Goal: Task Accomplishment & Management: Manage account settings

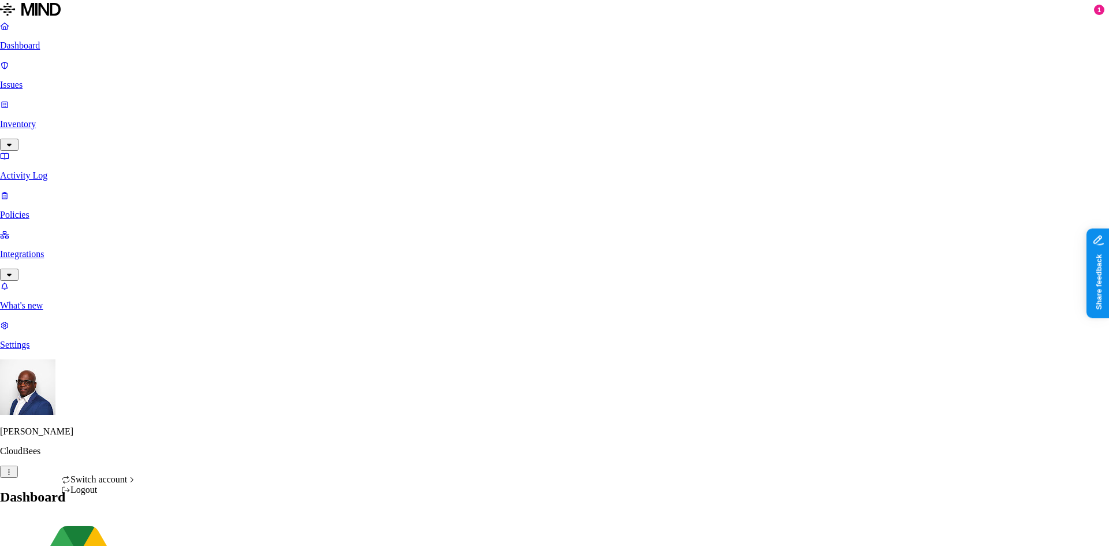
click at [102, 495] on div "Logout" at bounding box center [98, 489] width 75 height 10
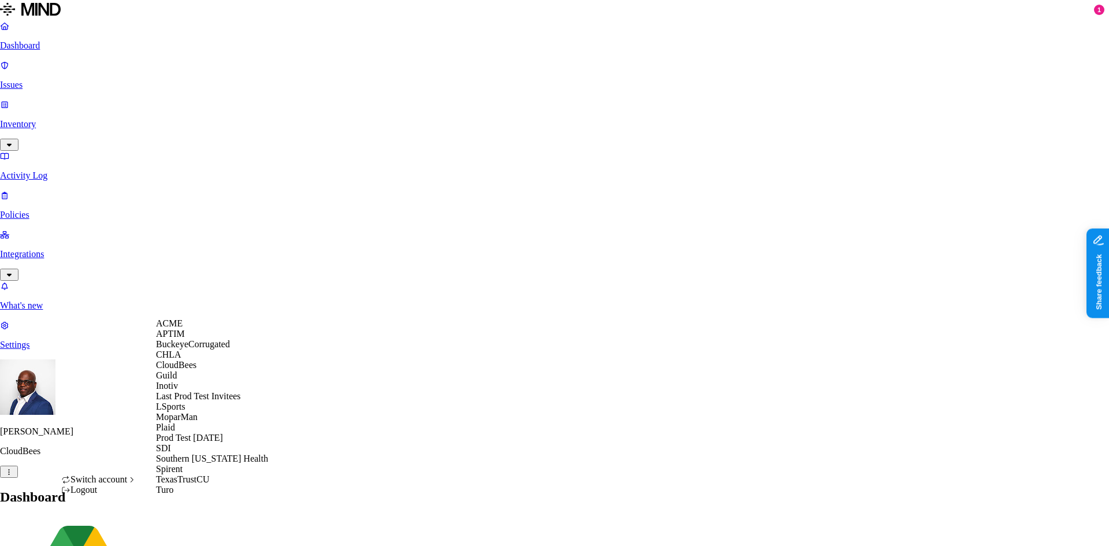
drag, startPoint x: 60, startPoint y: 317, endPoint x: 357, endPoint y: 117, distance: 358.3
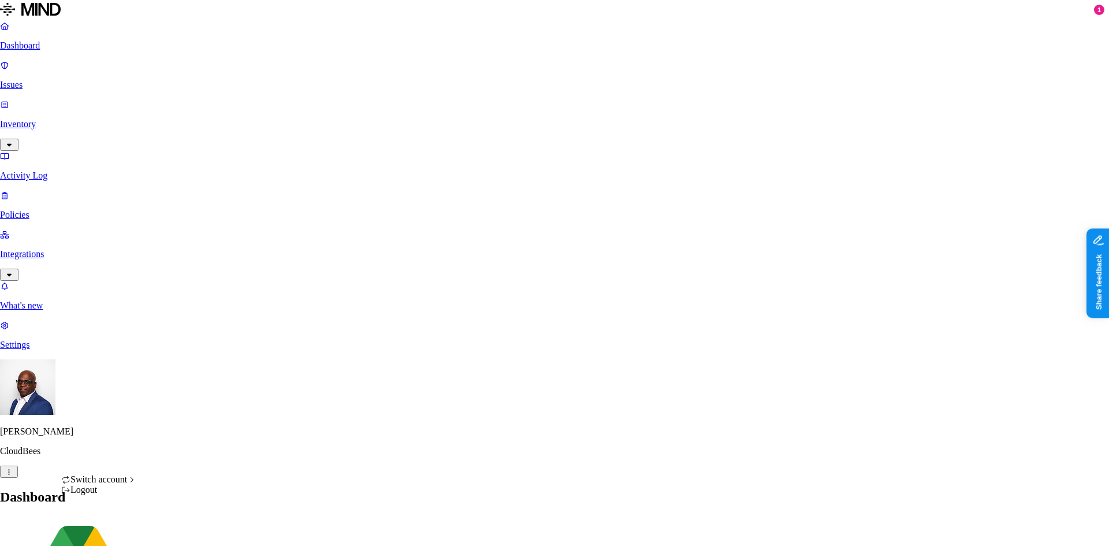
click at [96, 495] on div "Logout" at bounding box center [98, 489] width 75 height 10
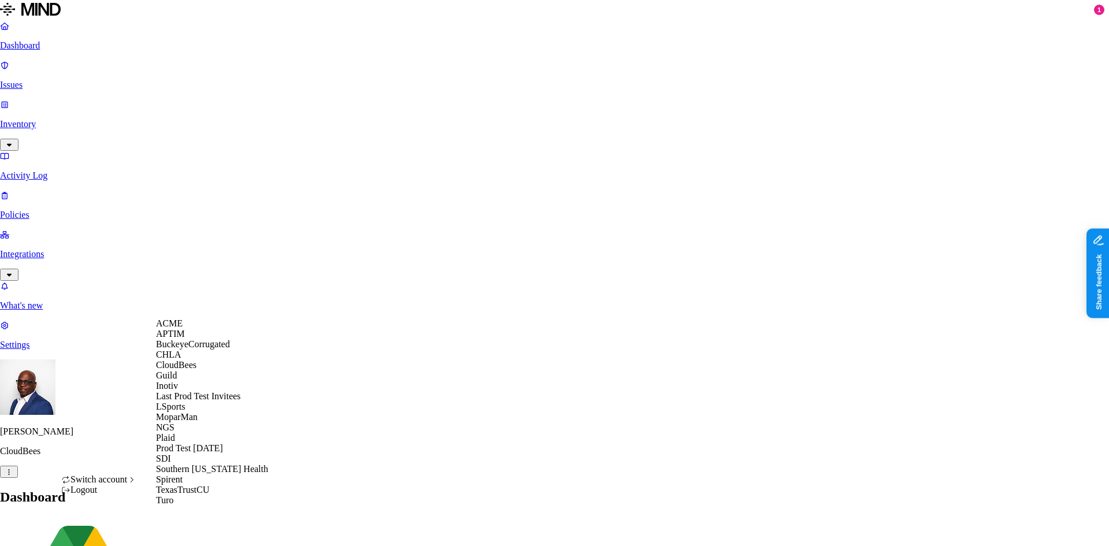
scroll to position [157, 0]
click at [191, 422] on div "NGS" at bounding box center [212, 427] width 112 height 10
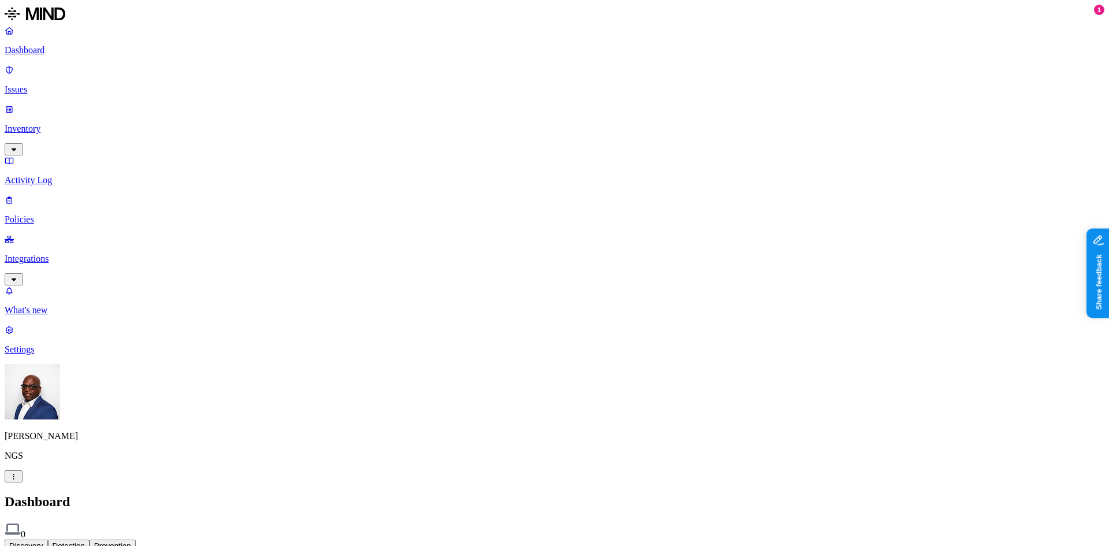
click at [58, 355] on p "Settings" at bounding box center [554, 349] width 1099 height 10
drag, startPoint x: 349, startPoint y: 252, endPoint x: 326, endPoint y: 202, distance: 55.1
click at [109, 528] on html "Dashboard Issues Inventory Activity Log Policies Integrations What's new 1 Sett…" at bounding box center [554, 369] width 1109 height 739
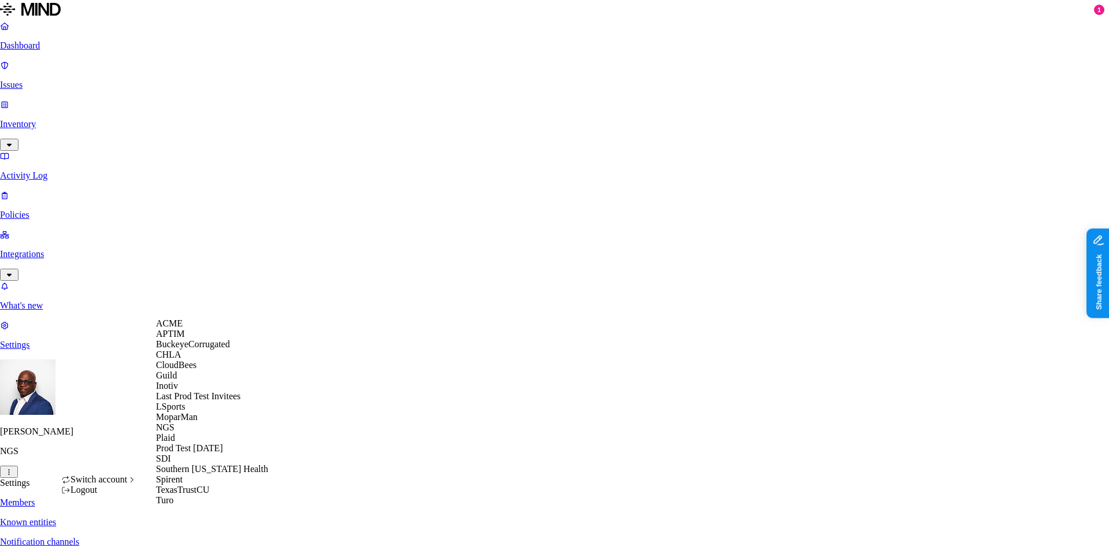
click at [334, 274] on html "Dashboard Issues Inventory Activity Log Policies Integrations What's new 1 Sett…" at bounding box center [554, 367] width 1109 height 735
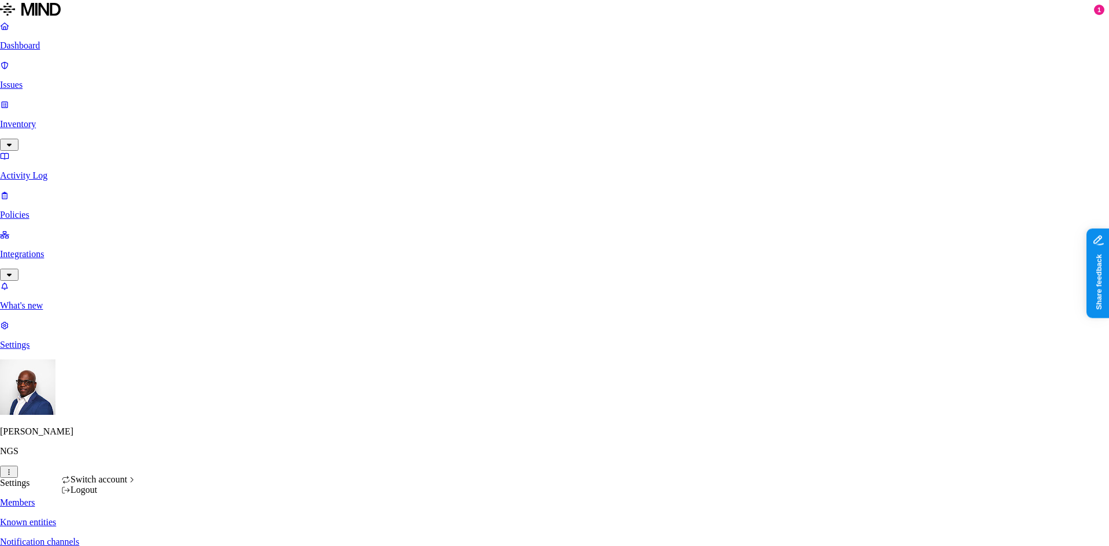
click at [110, 527] on html "Dashboard Issues Inventory Activity Log Policies Integrations What's new 1 Sett…" at bounding box center [554, 367] width 1109 height 735
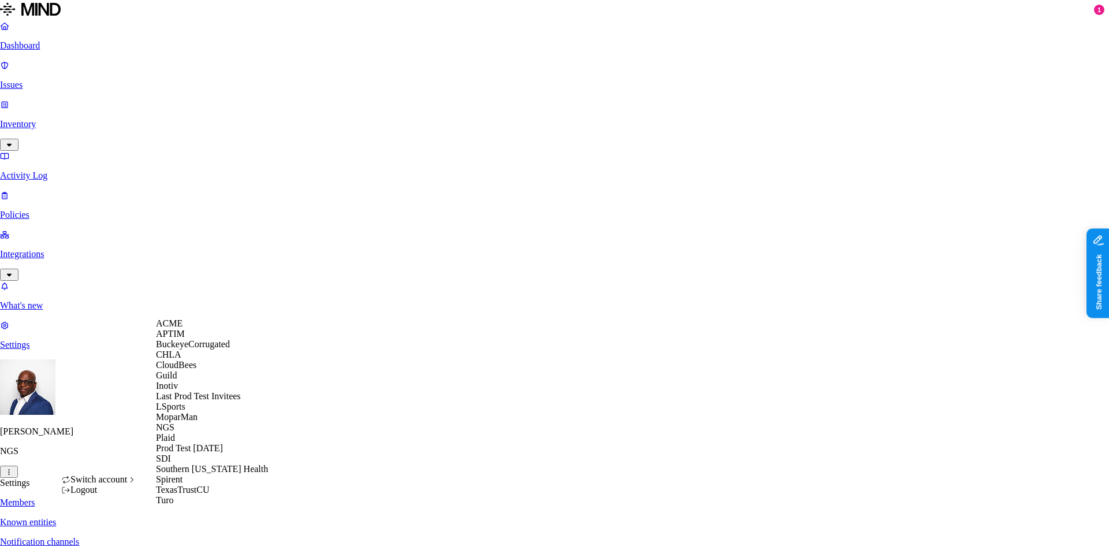
scroll to position [157, 0]
click at [835, 32] on html "Dashboard Issues Inventory Activity Log Policies Integrations What's new 1 Sett…" at bounding box center [554, 367] width 1109 height 735
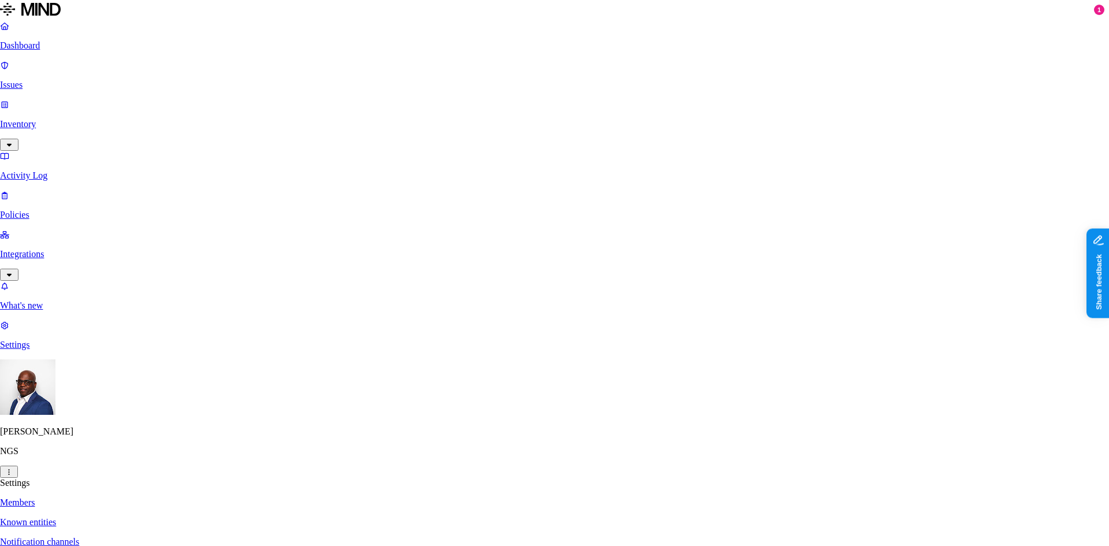
paste input "mdecarlo@ngs.org"
type input "mdecarlo@ngs.org"
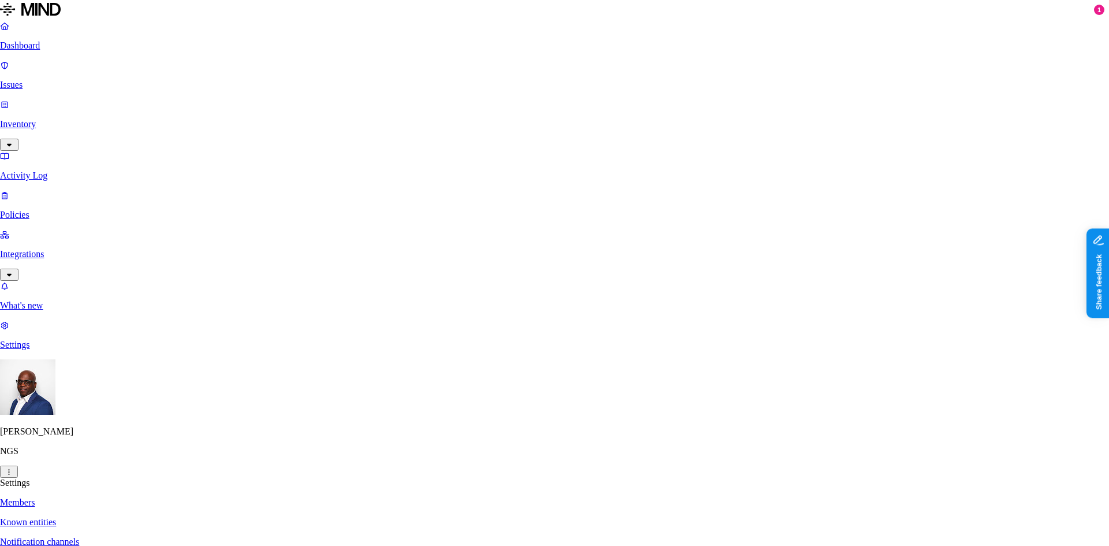
paste input "[EMAIL_ADDRESS][DOMAIN_NAME]"
type input "[EMAIL_ADDRESS][DOMAIN_NAME]"
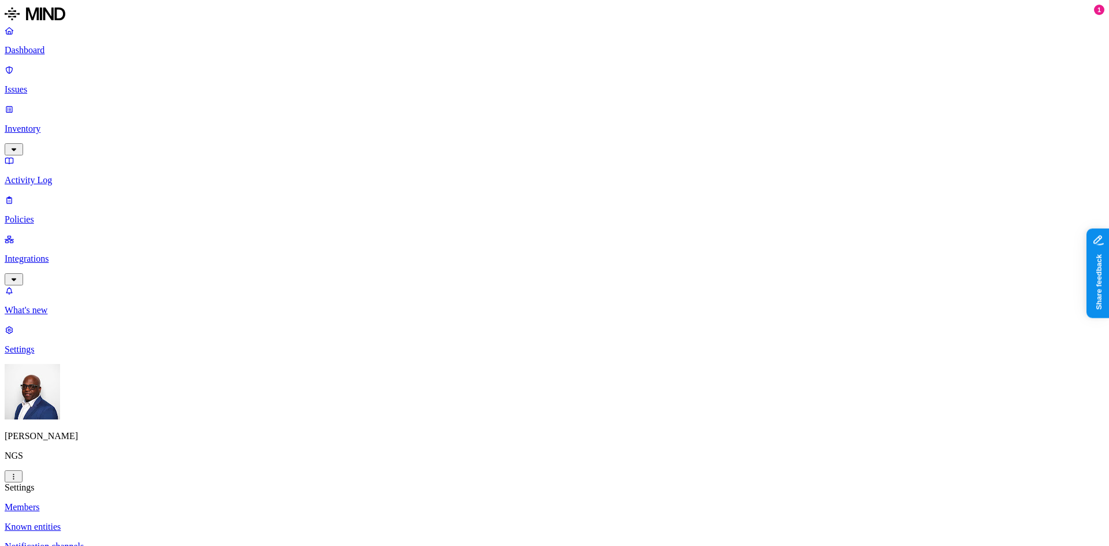
click at [47, 51] on p "Dashboard" at bounding box center [554, 50] width 1099 height 10
click at [38, 84] on p "Issues" at bounding box center [554, 89] width 1099 height 10
click at [47, 254] on p "Integrations" at bounding box center [554, 259] width 1099 height 10
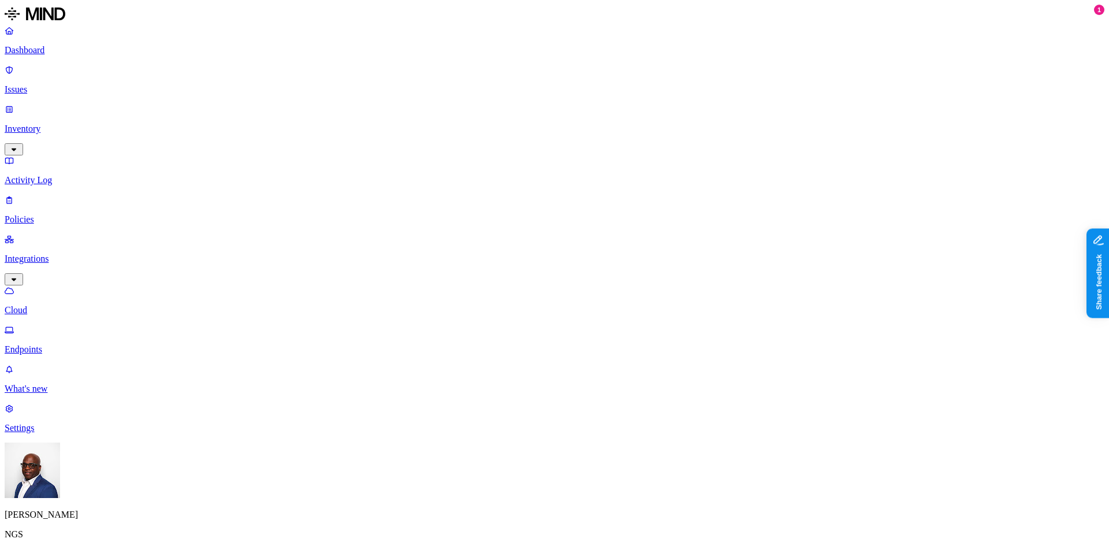
click at [51, 305] on p "Cloud" at bounding box center [554, 310] width 1099 height 10
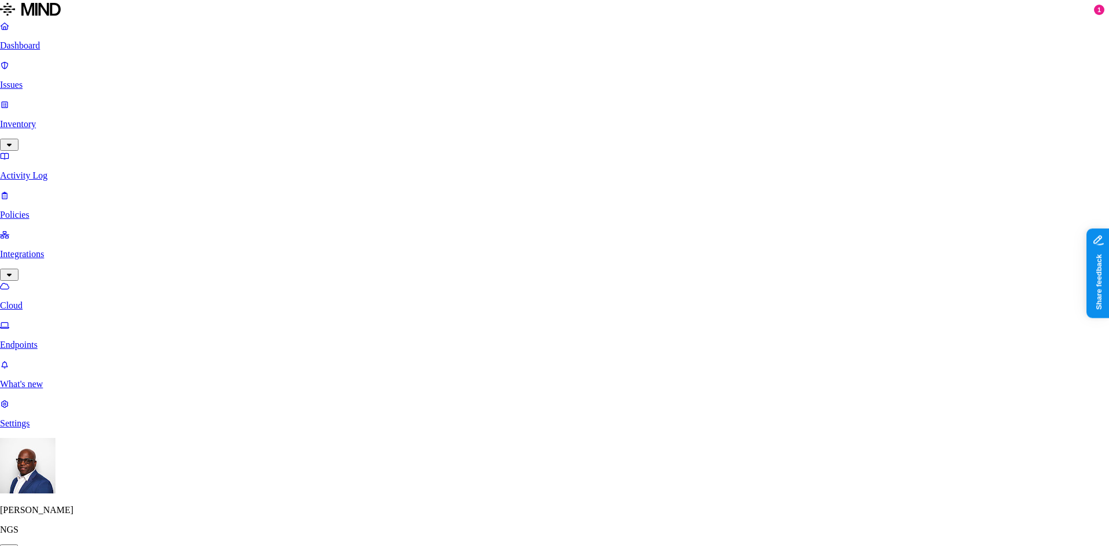
scroll to position [24, 0]
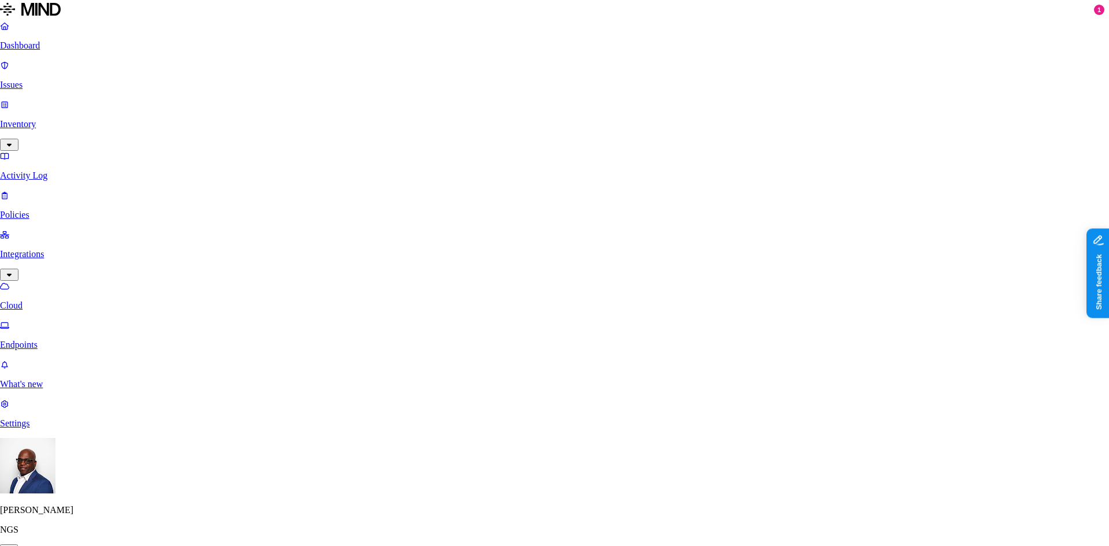
click at [108, 528] on html "Dashboard Issues Inventory Activity Log Policies Integrations Cloud Endpoints W…" at bounding box center [554, 308] width 1109 height 616
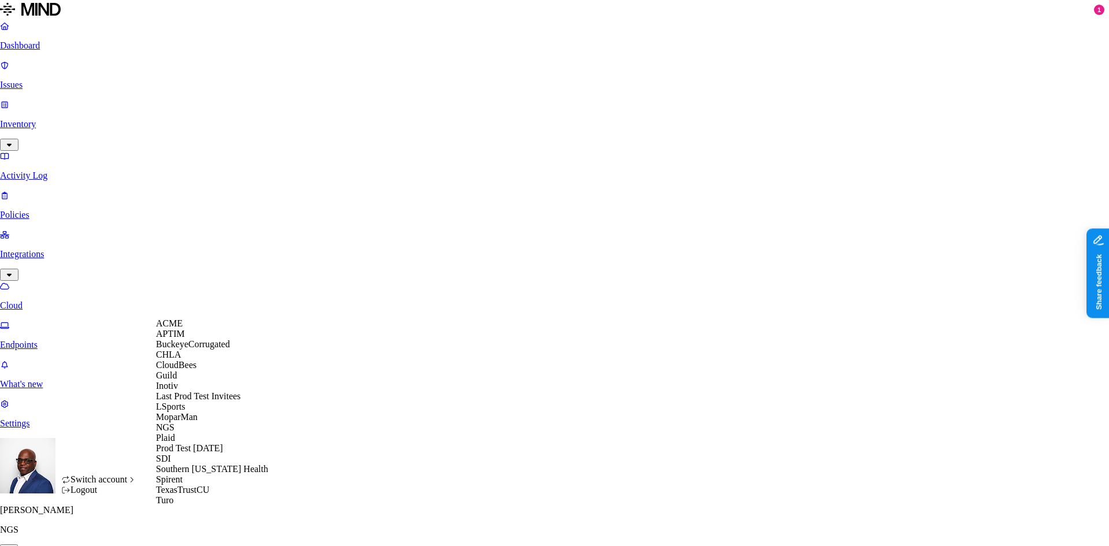
click at [203, 349] on span "BuckeyeCorrugated" at bounding box center [193, 344] width 74 height 10
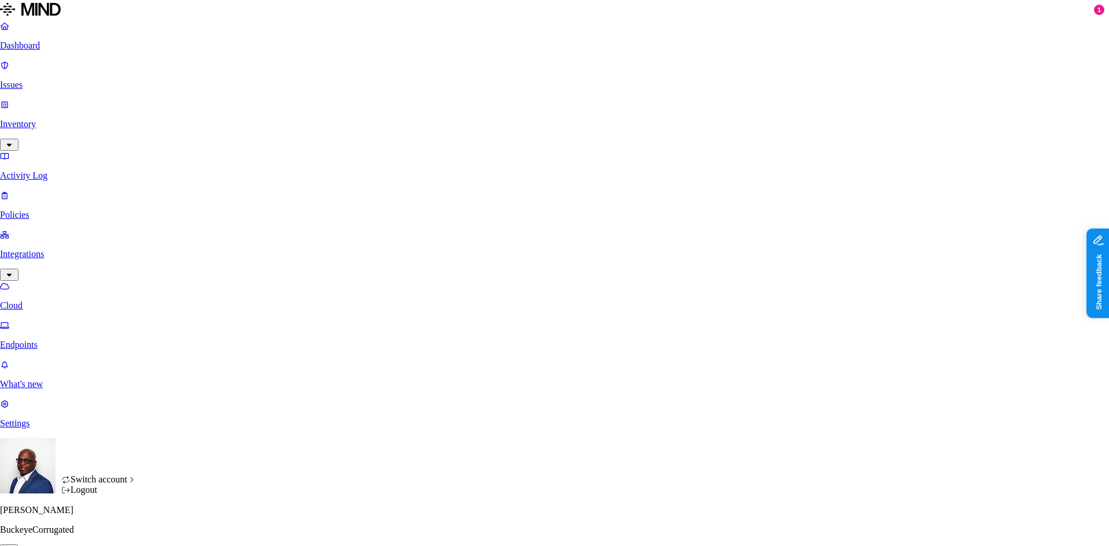
click at [110, 528] on html "Dashboard Issues Inventory Activity Log Policies Integrations Cloud Endpoints W…" at bounding box center [554, 308] width 1109 height 616
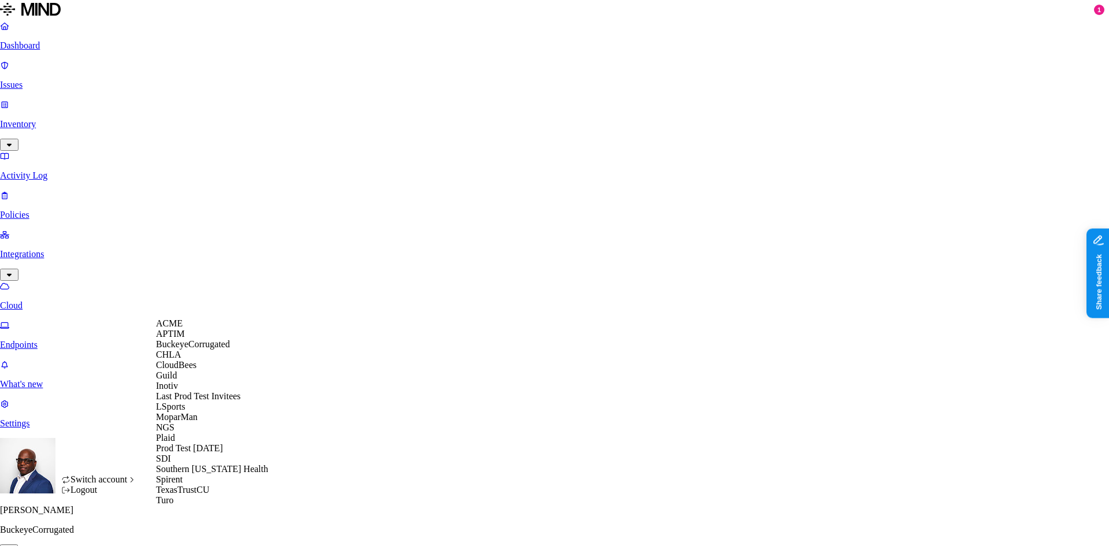
click at [497, 270] on html "Dashboard Issues Inventory Activity Log Policies Integrations Cloud Endpoints W…" at bounding box center [554, 308] width 1109 height 616
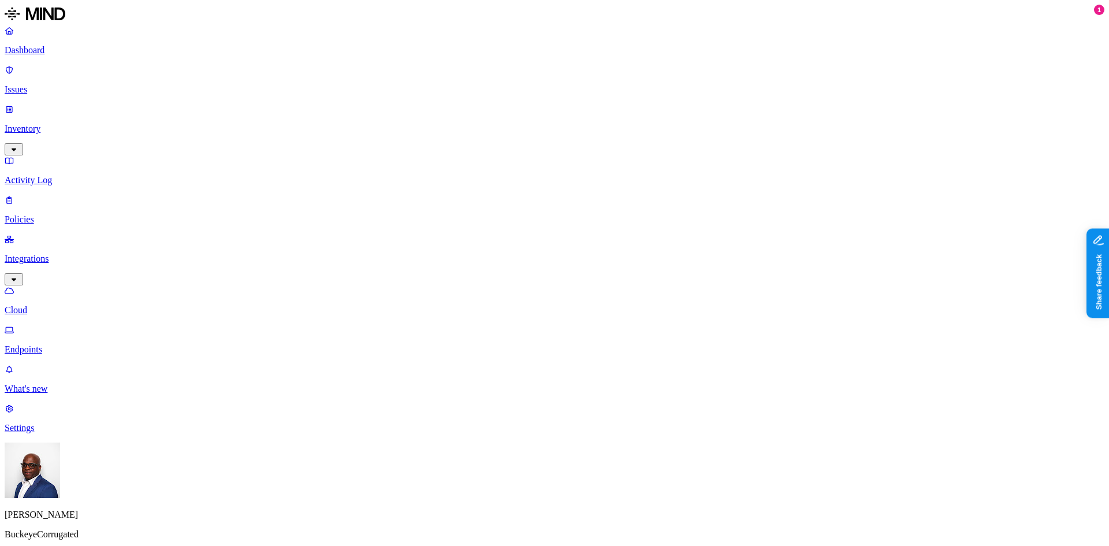
click at [41, 49] on p "Dashboard" at bounding box center [554, 50] width 1099 height 10
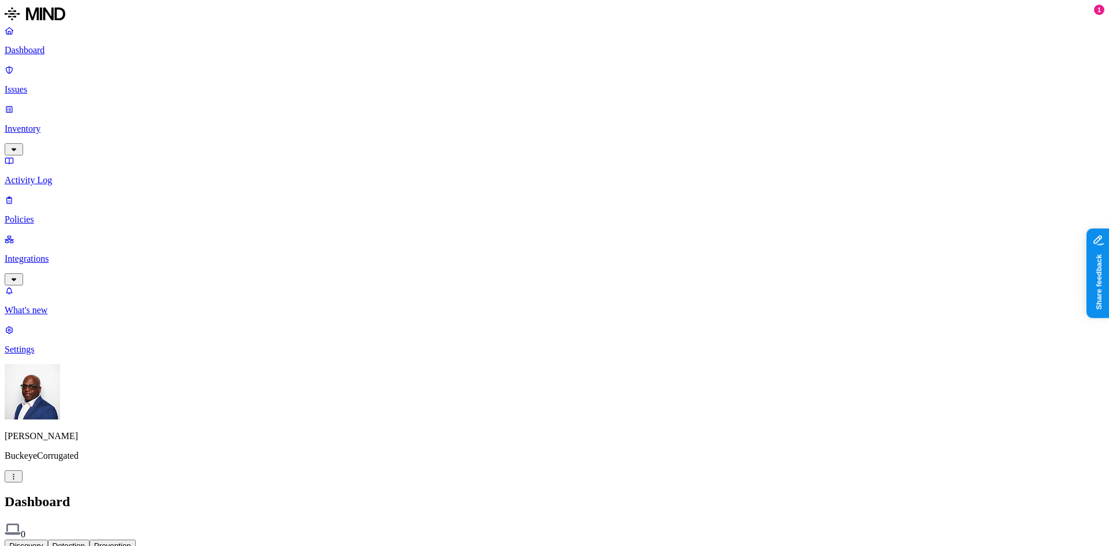
click at [46, 355] on p "Settings" at bounding box center [554, 349] width 1099 height 10
click at [40, 254] on p "Integrations" at bounding box center [554, 259] width 1099 height 10
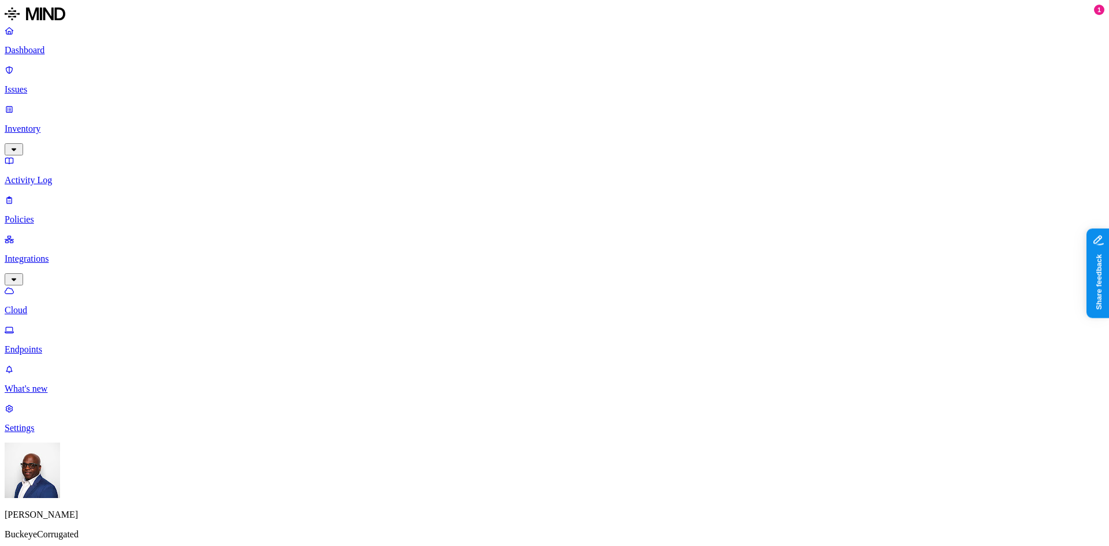
click at [48, 305] on p "Cloud" at bounding box center [554, 310] width 1099 height 10
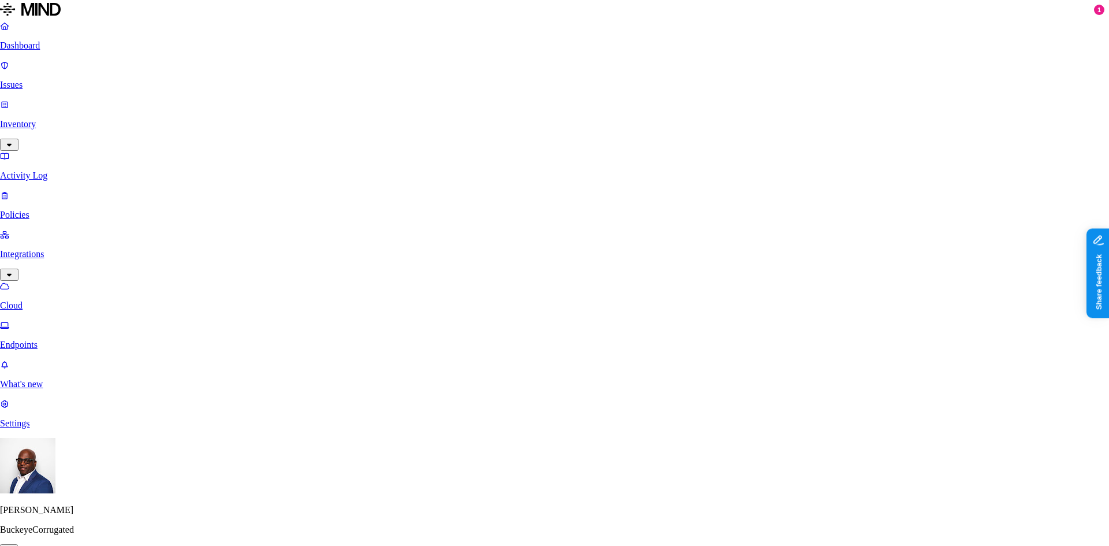
click at [110, 526] on html "Dashboard Issues Inventory Activity Log Policies Integrations Cloud Endpoints W…" at bounding box center [554, 308] width 1109 height 616
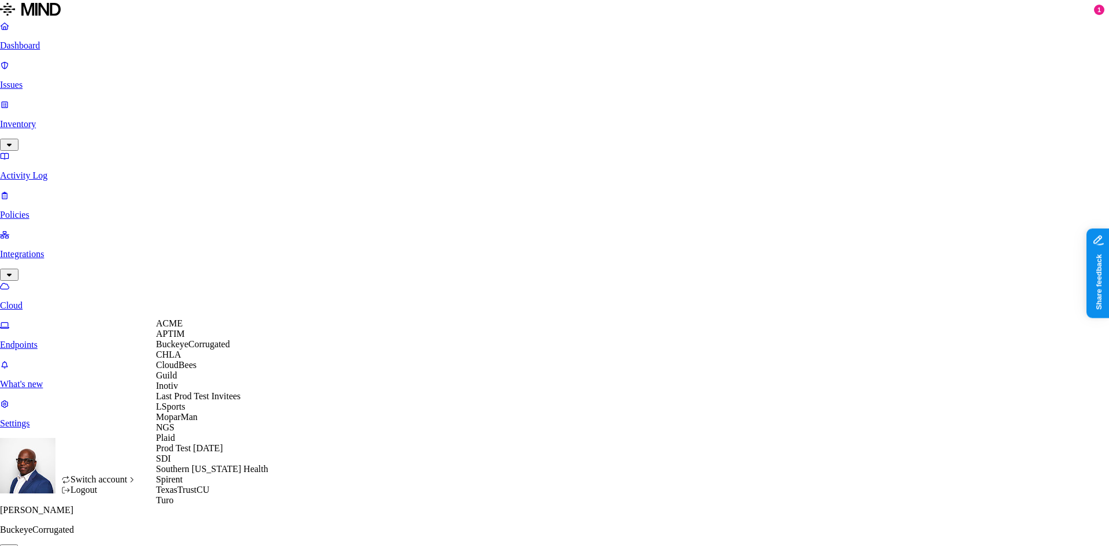
scroll to position [157, 0]
click at [202, 465] on span "Southern [US_STATE] Health" at bounding box center [212, 469] width 112 height 10
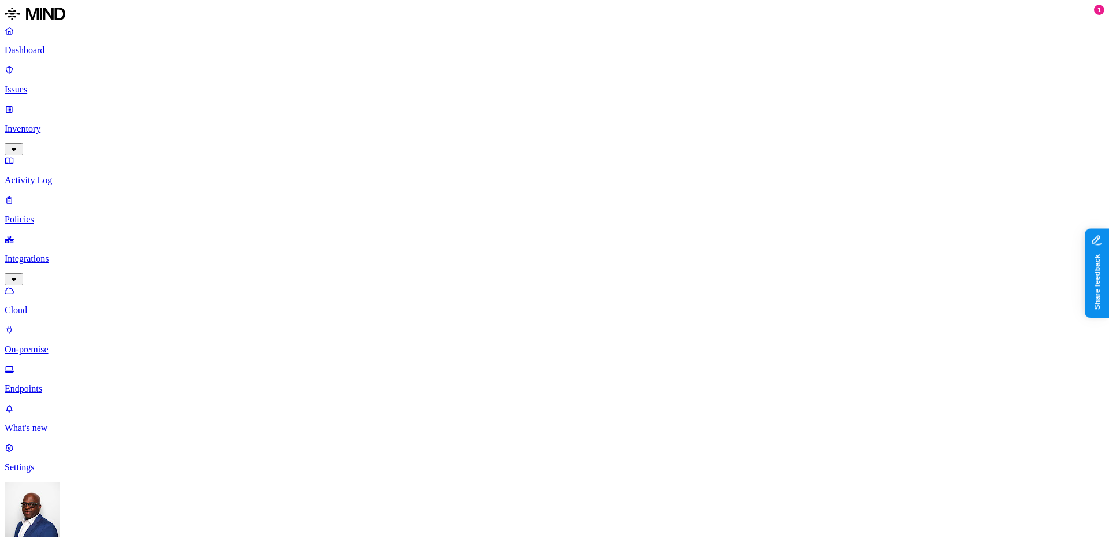
click at [59, 124] on p "Inventory" at bounding box center [554, 129] width 1099 height 10
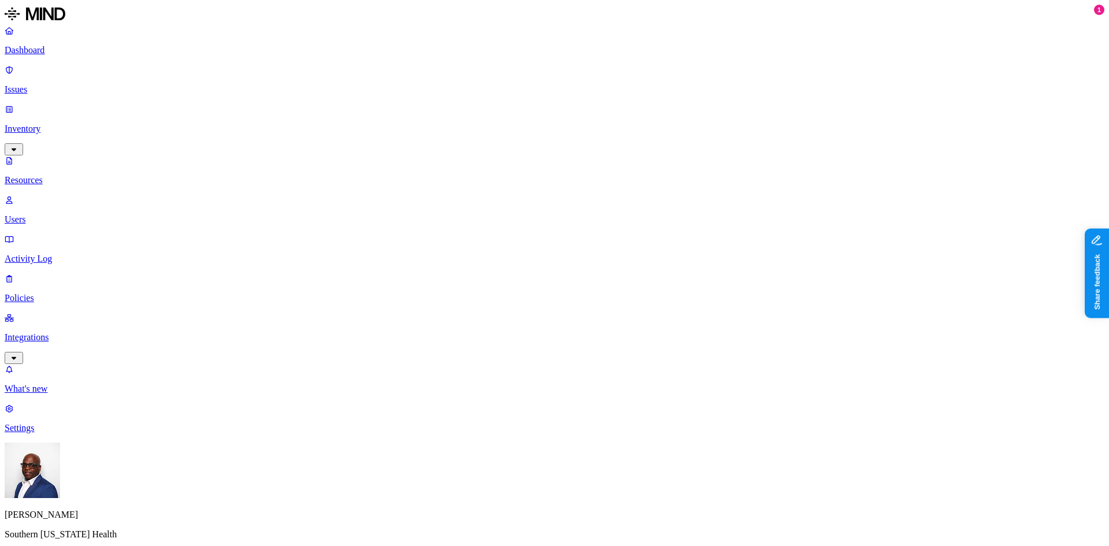
scroll to position [259, 0]
click at [46, 54] on p "Dashboard" at bounding box center [554, 50] width 1099 height 10
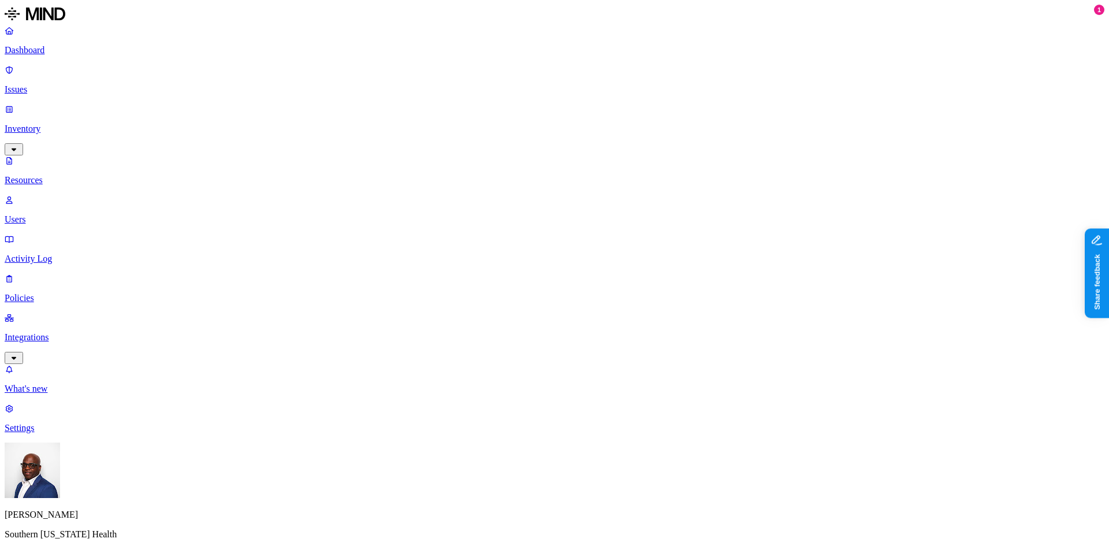
click at [43, 47] on p "Dashboard" at bounding box center [554, 50] width 1099 height 10
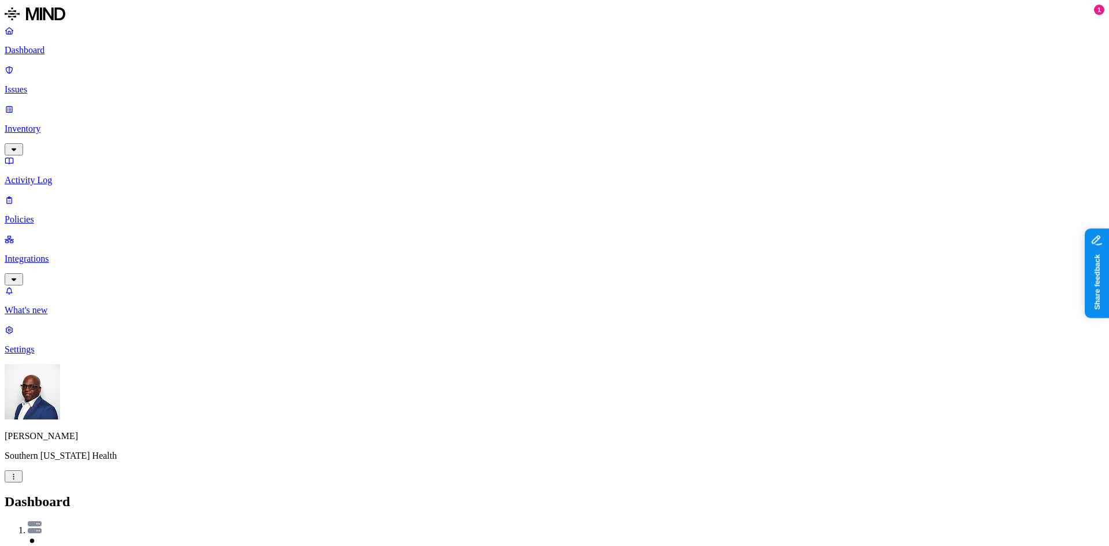
click at [59, 124] on p "Inventory" at bounding box center [554, 129] width 1099 height 10
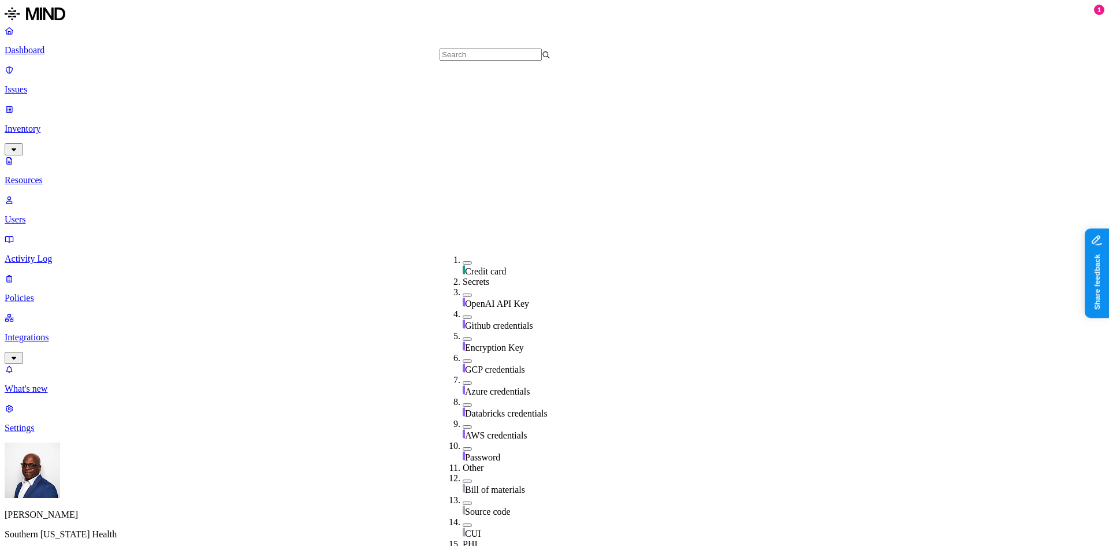
scroll to position [334, 0]
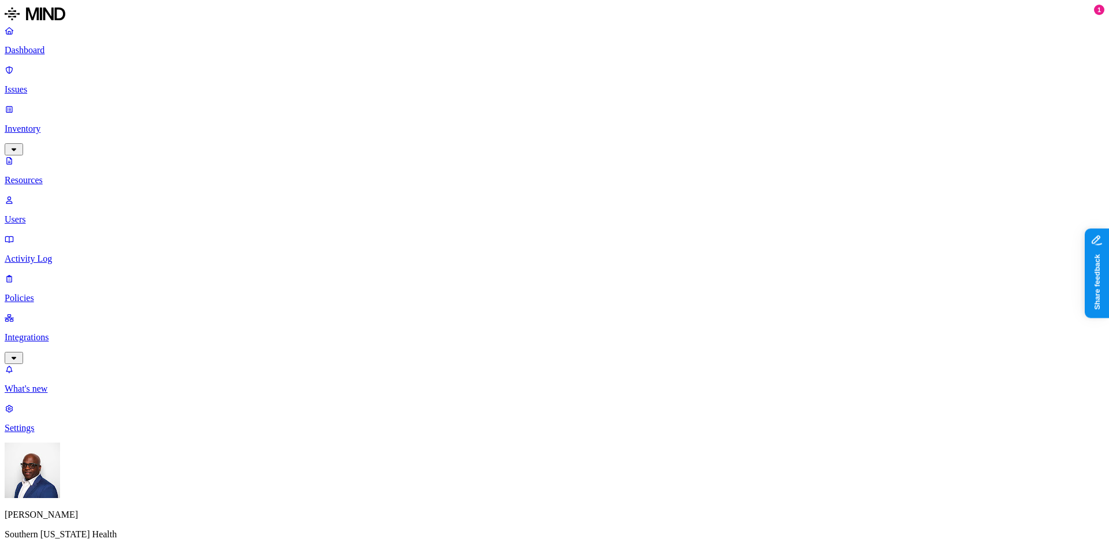
click at [598, 189] on button "button" at bounding box center [602, 190] width 9 height 3
click at [598, 232] on button "button" at bounding box center [602, 233] width 9 height 3
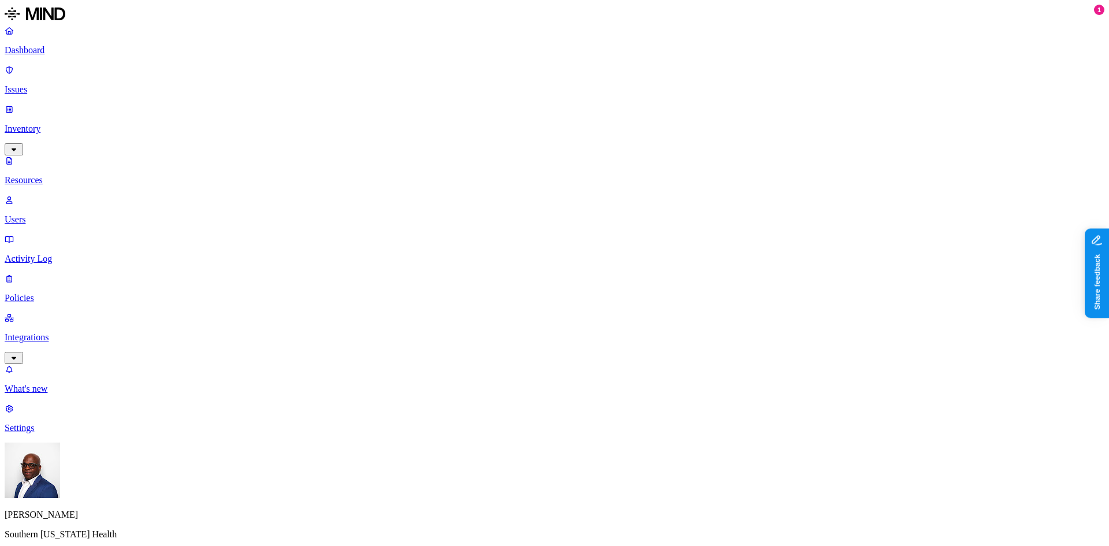
scroll to position [58, 0]
drag, startPoint x: 779, startPoint y: 13, endPoint x: 780, endPoint y: 18, distance: 5.9
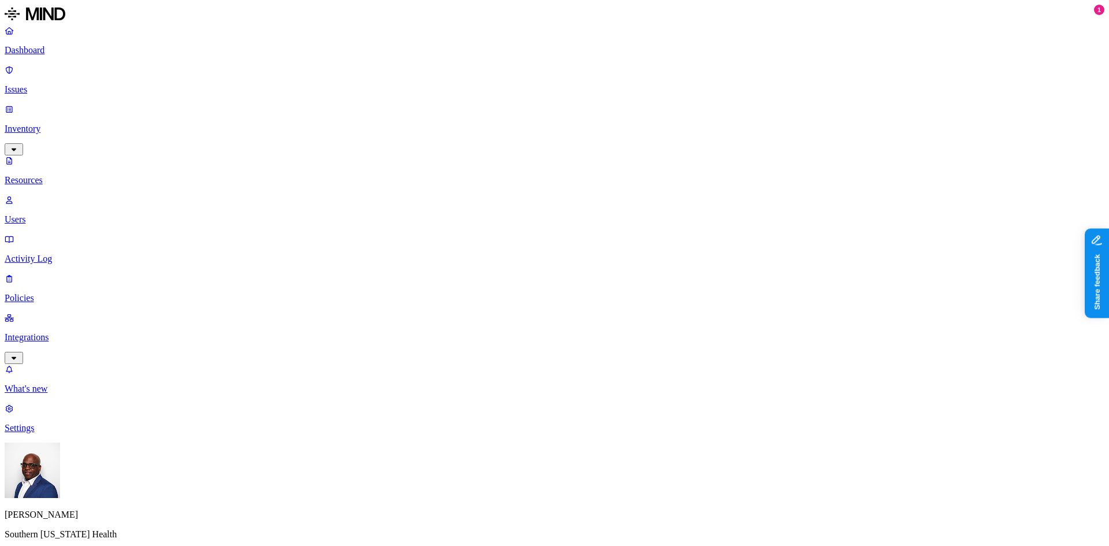
click at [345, 59] on div "PII" at bounding box center [345, 74] width 0 height 32
click at [530, 189] on button "button" at bounding box center [534, 190] width 9 height 3
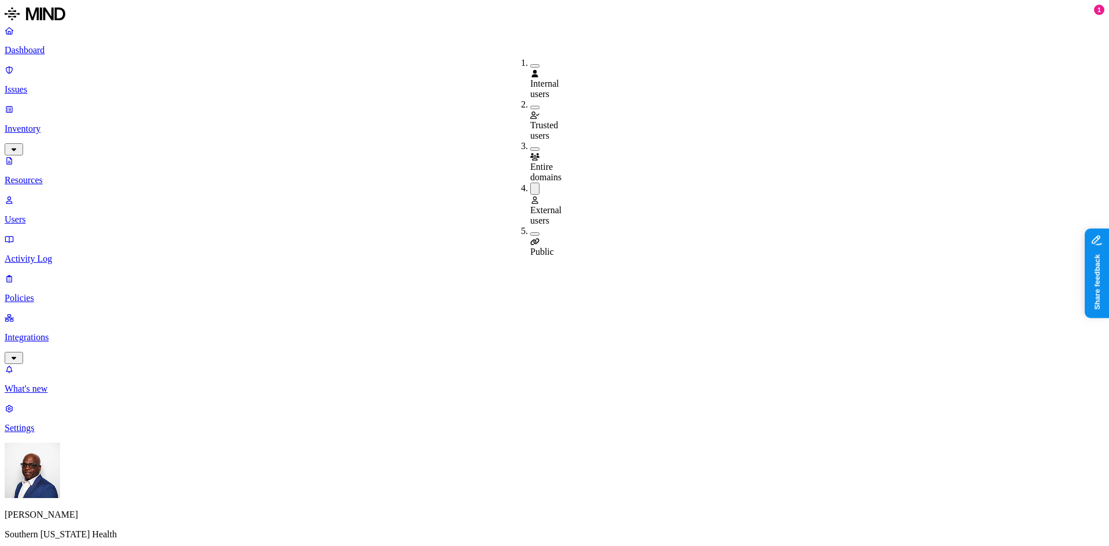
click at [530, 232] on button "button" at bounding box center [534, 233] width 9 height 3
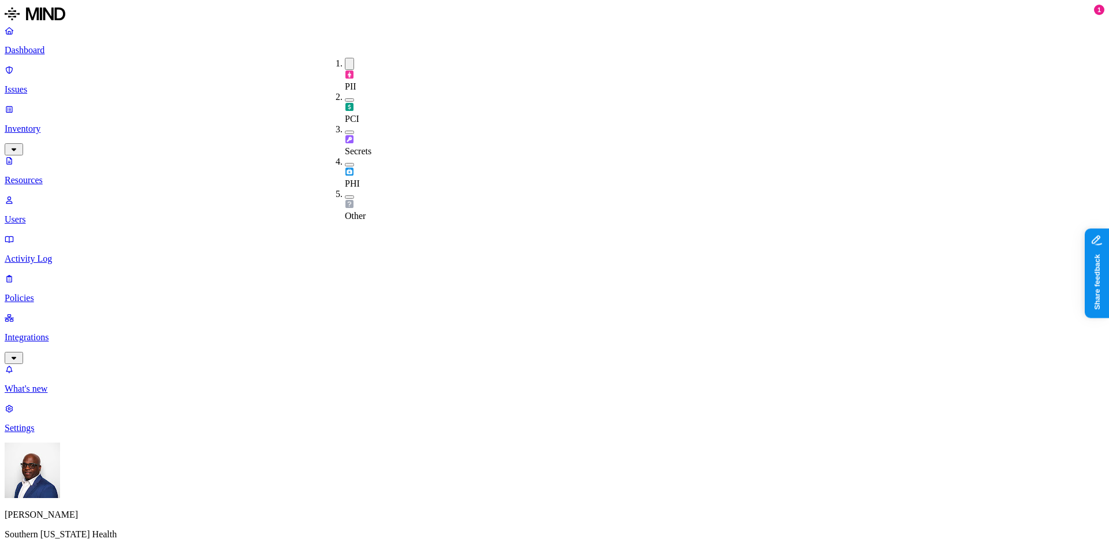
click at [345, 163] on button "button" at bounding box center [349, 164] width 9 height 3
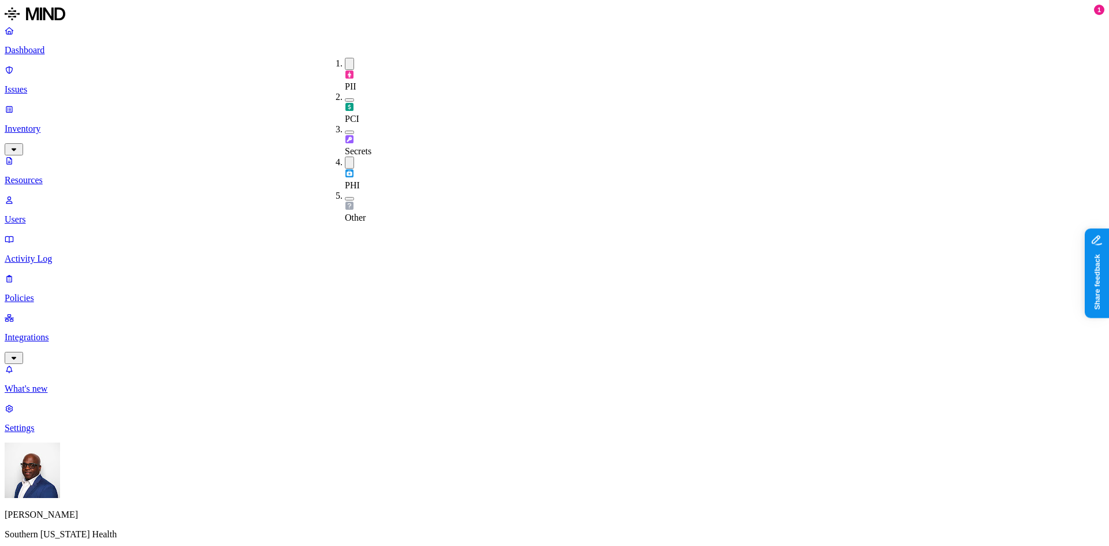
click at [345, 62] on button "button" at bounding box center [349, 64] width 9 height 12
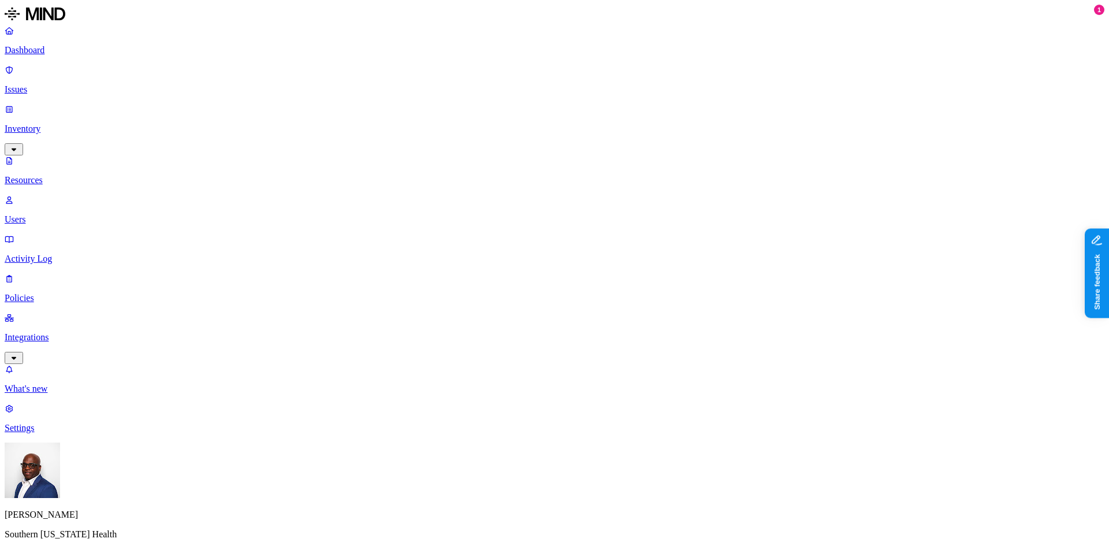
scroll to position [289, 0]
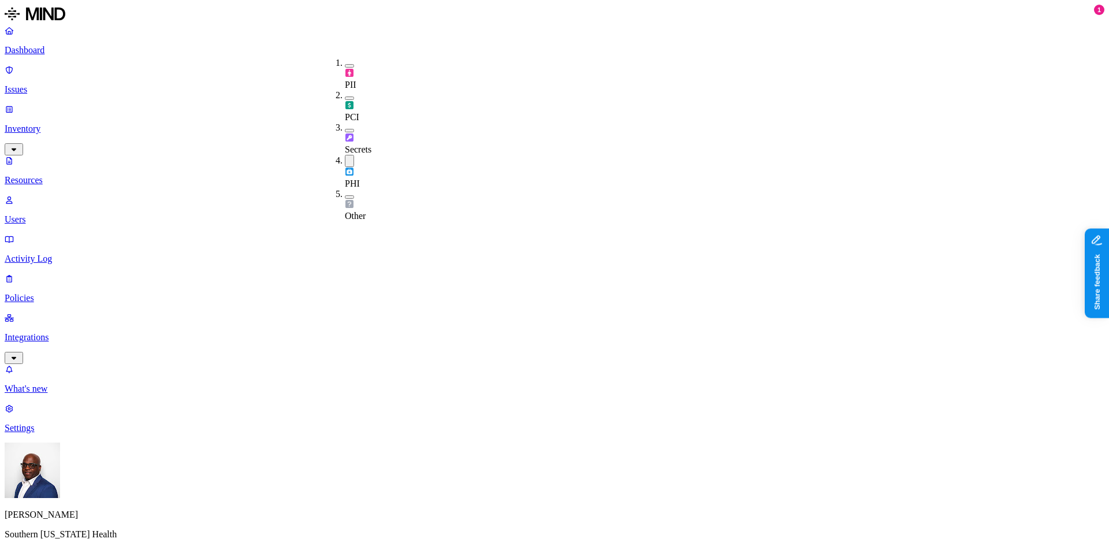
click at [345, 155] on button "button" at bounding box center [349, 161] width 9 height 12
click at [345, 61] on div "PII" at bounding box center [345, 74] width 0 height 32
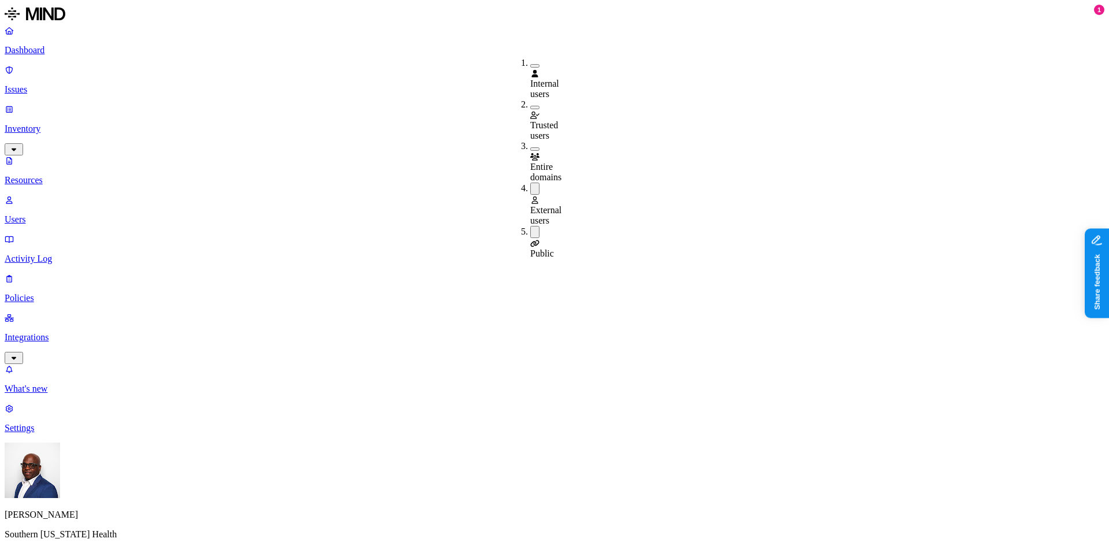
click at [530, 182] on button "button" at bounding box center [534, 188] width 9 height 12
click at [530, 224] on button "button" at bounding box center [534, 230] width 9 height 12
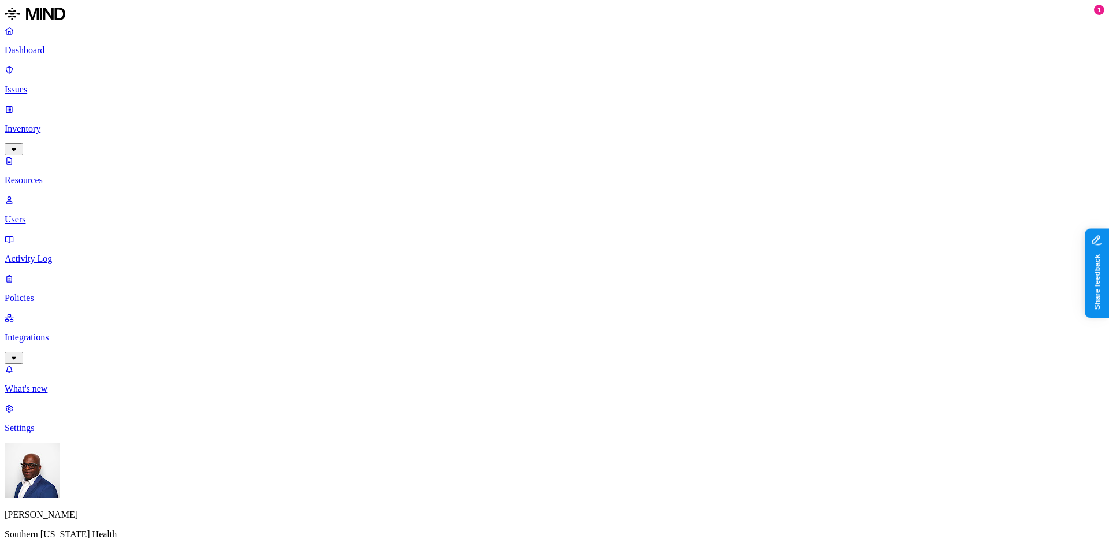
click at [345, 62] on button "button" at bounding box center [349, 64] width 9 height 12
click at [345, 161] on button "button" at bounding box center [349, 162] width 9 height 3
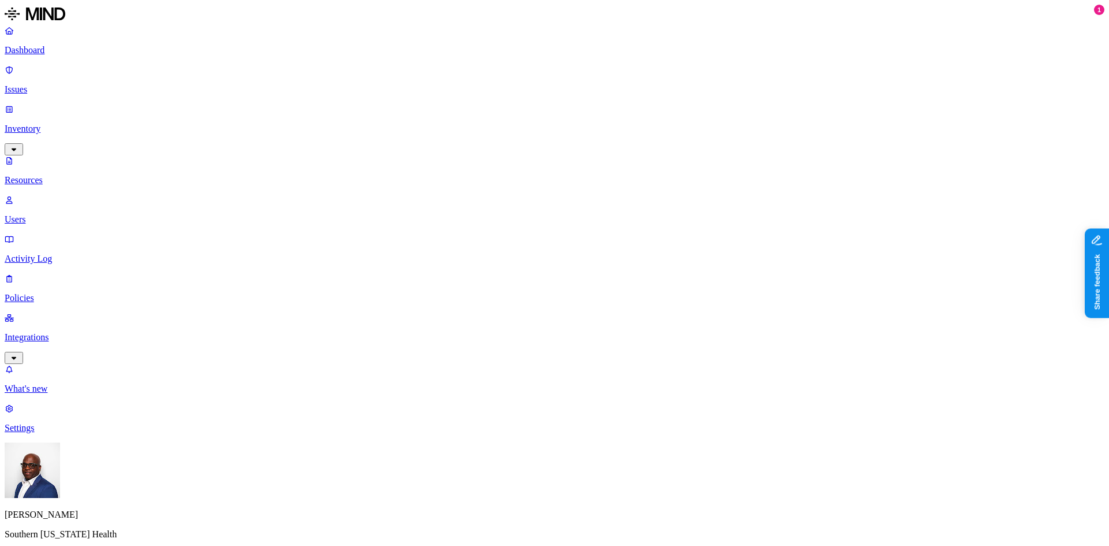
click at [345, 155] on button "button" at bounding box center [349, 161] width 9 height 12
click at [345, 64] on button "button" at bounding box center [349, 65] width 9 height 3
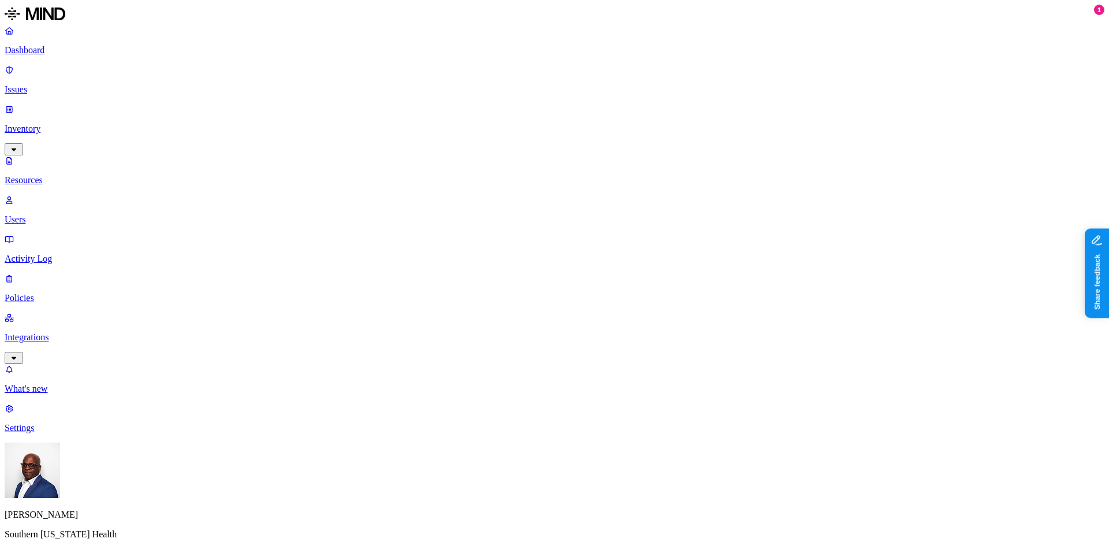
click at [345, 62] on button "button" at bounding box center [349, 64] width 9 height 12
click at [345, 161] on button "button" at bounding box center [349, 162] width 9 height 3
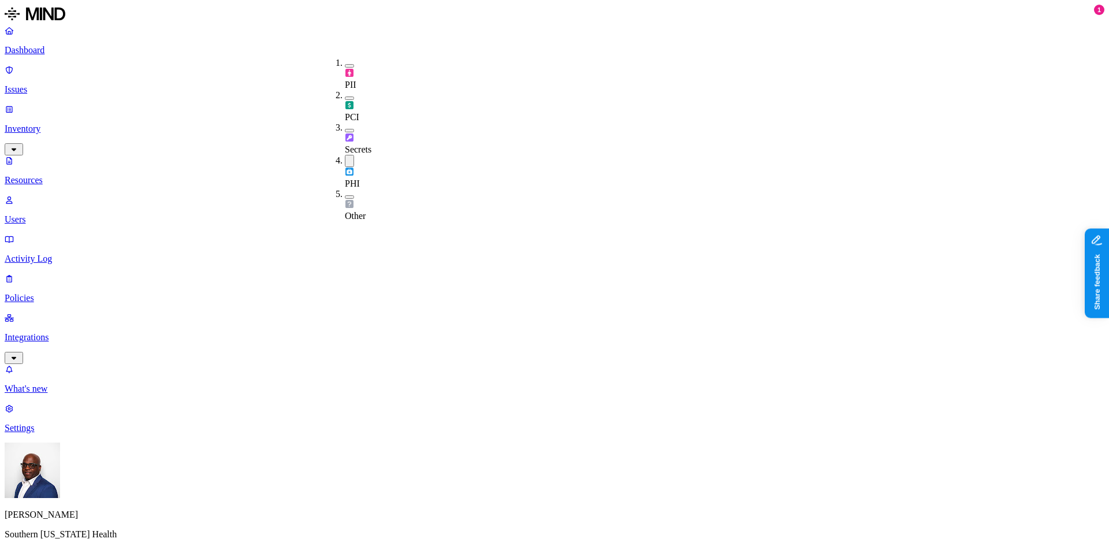
click at [345, 155] on button "button" at bounding box center [349, 161] width 9 height 12
click at [345, 64] on button "button" at bounding box center [349, 65] width 9 height 3
click at [345, 163] on button "button" at bounding box center [349, 164] width 9 height 3
drag, startPoint x: 331, startPoint y: 64, endPoint x: 469, endPoint y: 57, distance: 138.8
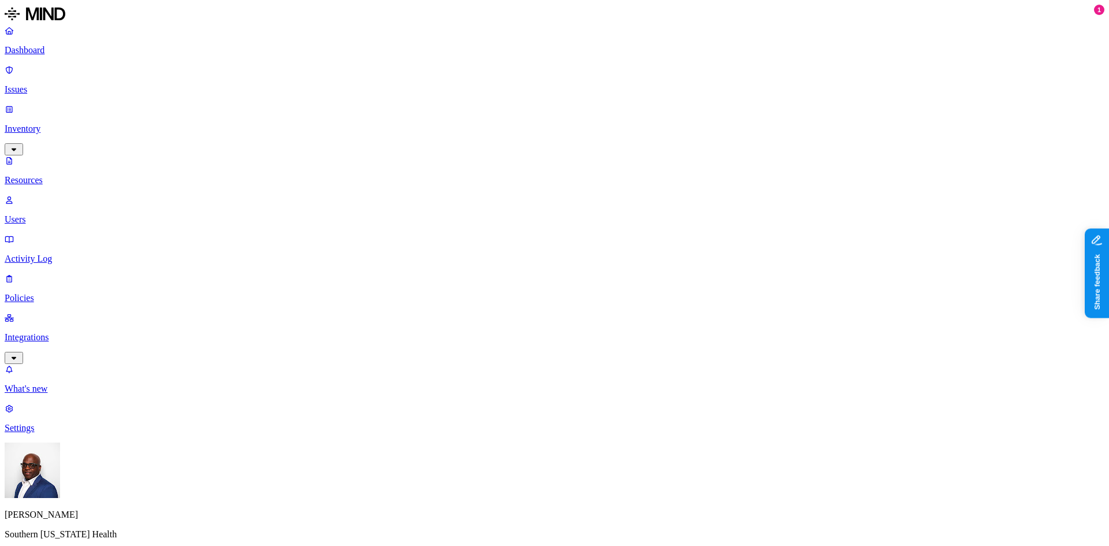
click at [345, 62] on button "button" at bounding box center [349, 64] width 9 height 12
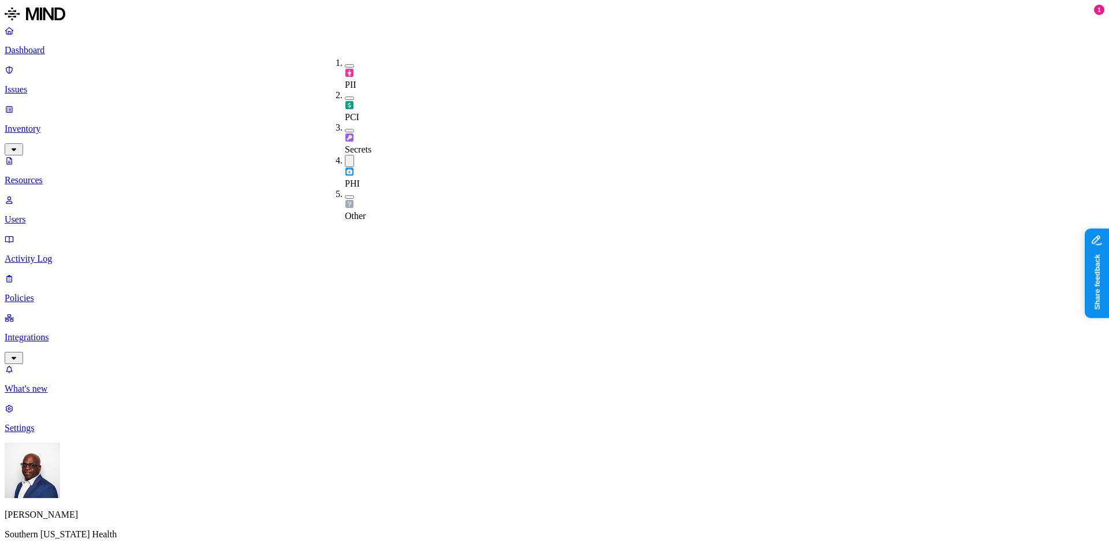
click at [345, 62] on div "PII" at bounding box center [345, 74] width 0 height 32
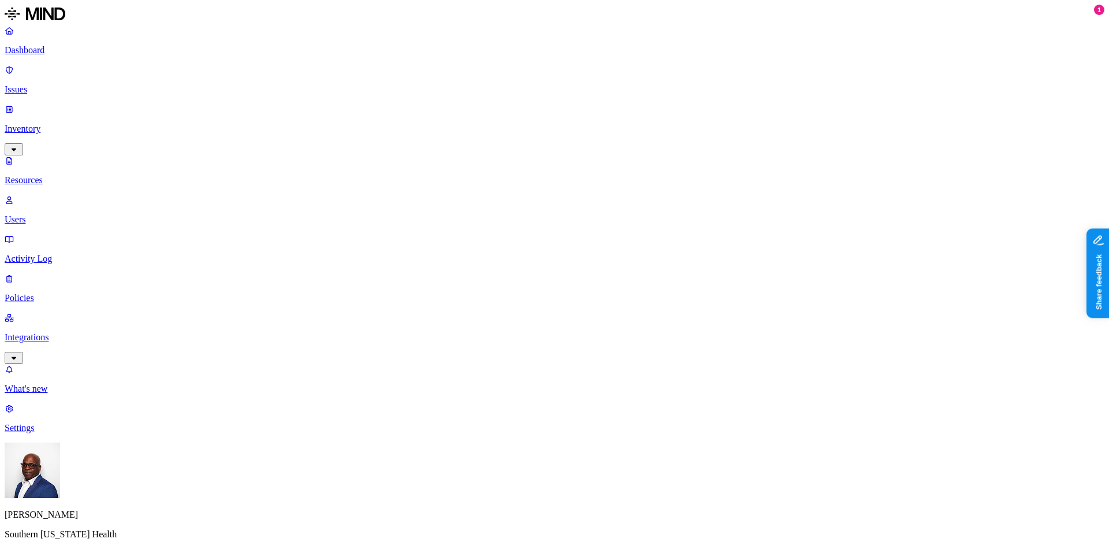
type input "eob"
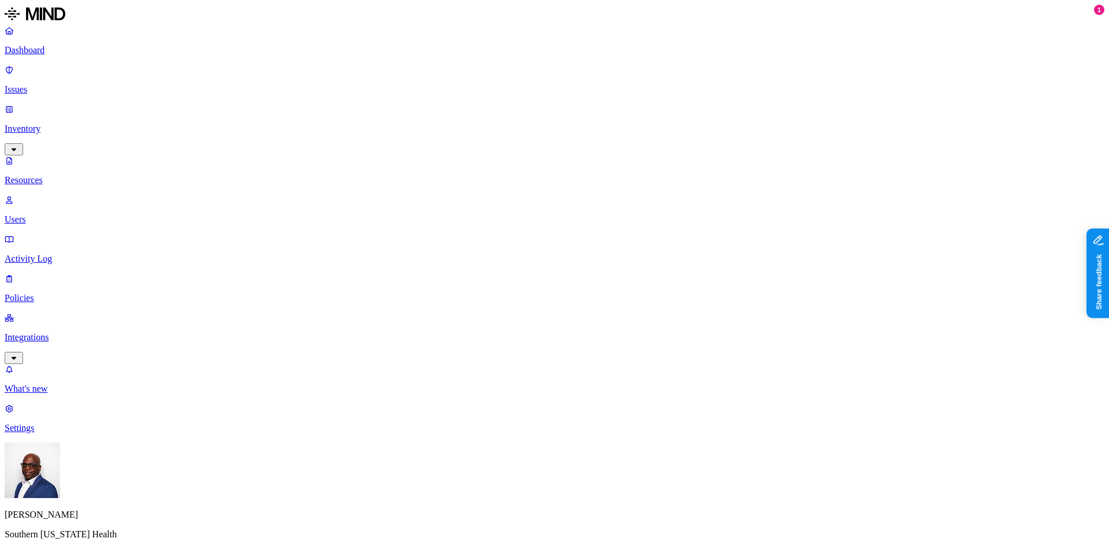
click at [42, 293] on p "Policies" at bounding box center [554, 298] width 1099 height 10
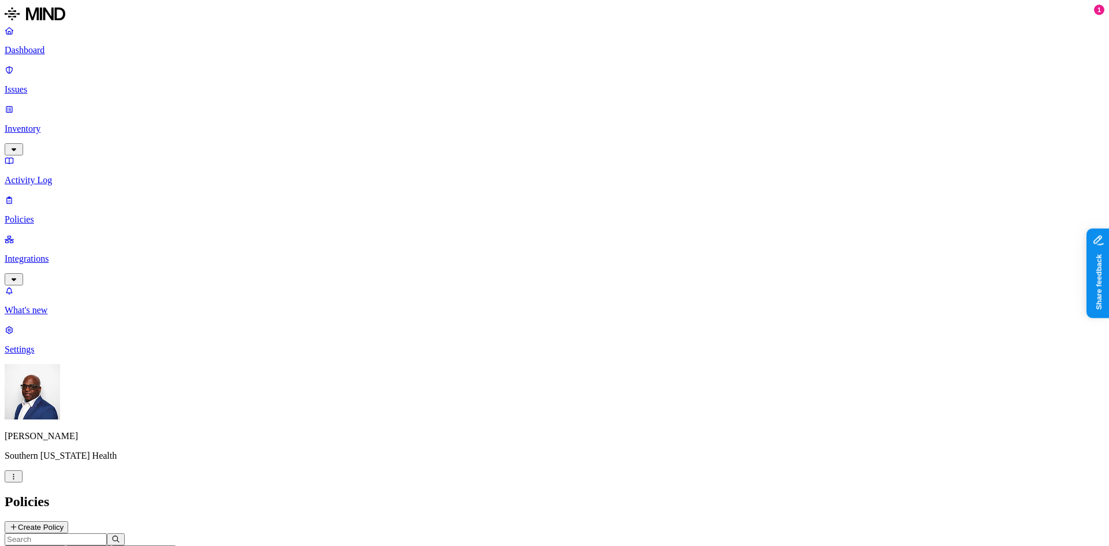
click at [68, 521] on button "Create Policy" at bounding box center [37, 527] width 64 height 12
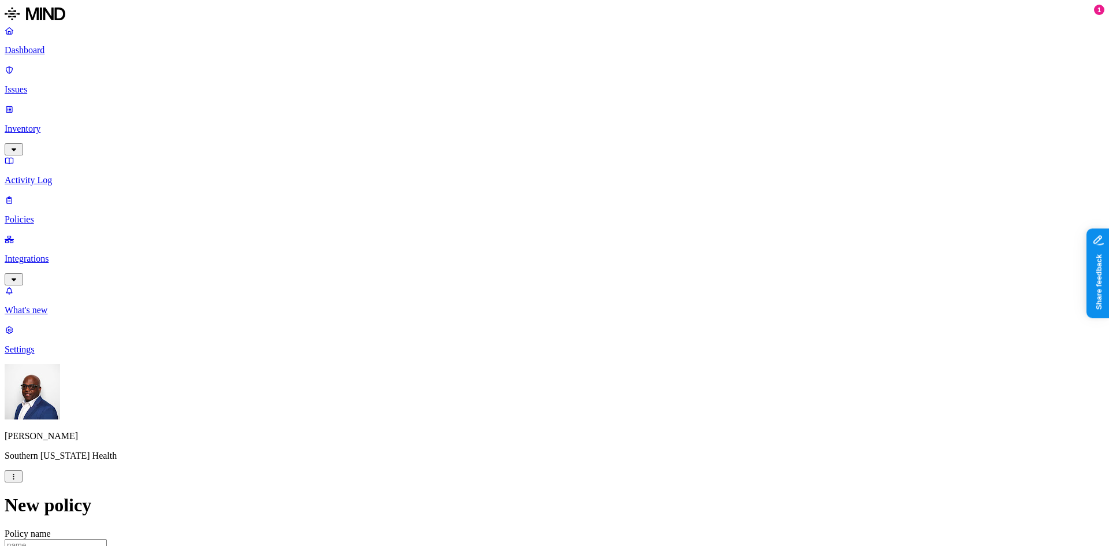
click at [485, 313] on label "Data type" at bounding box center [476, 311] width 17 height 20
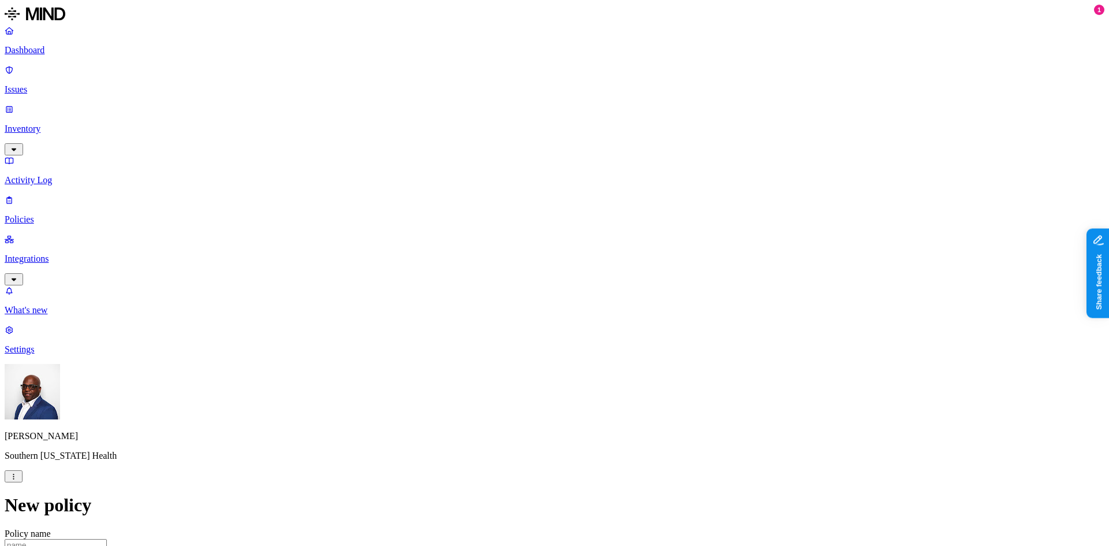
scroll to position [0, 0]
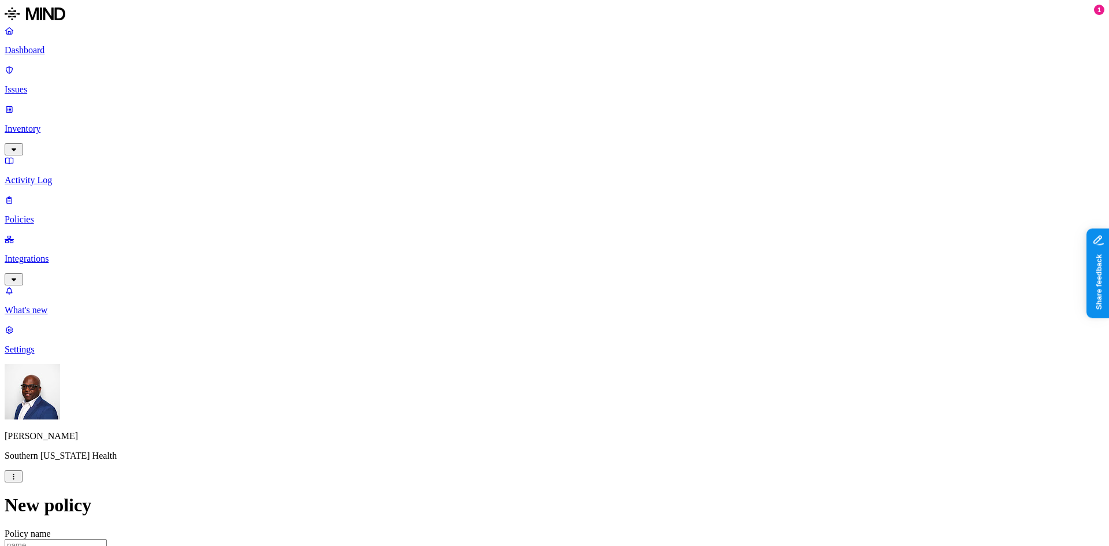
click at [38, 214] on p "Policies" at bounding box center [554, 219] width 1099 height 10
click at [61, 545] on icon "button" at bounding box center [57, 550] width 9 height 7
click at [257, 95] on button "button" at bounding box center [261, 96] width 9 height 3
click at [340, 494] on header "Policies Create Policy" at bounding box center [554, 513] width 1099 height 39
click at [94, 545] on icon "button" at bounding box center [91, 551] width 5 height 3
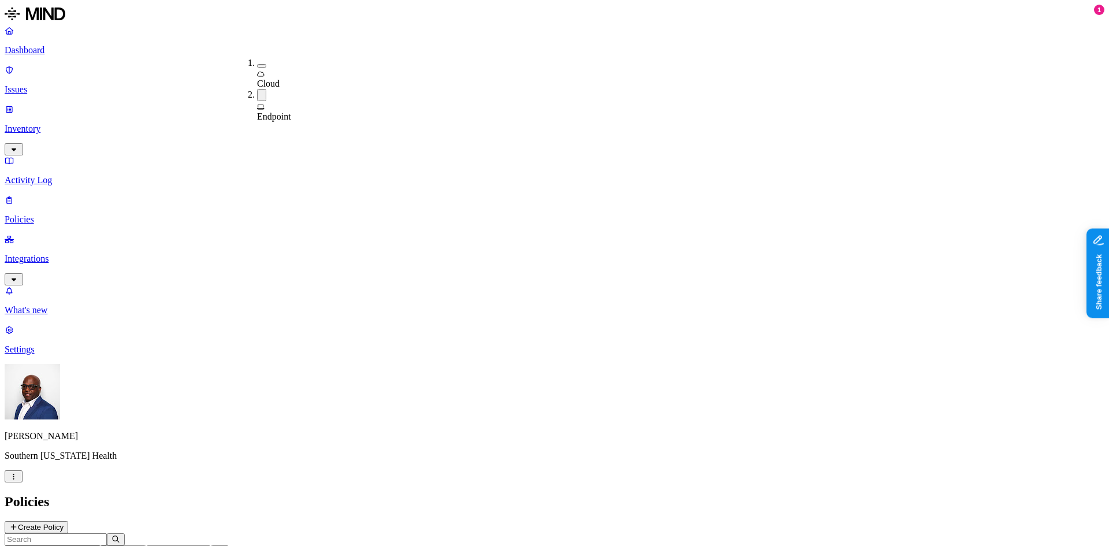
click at [68, 521] on button "Create Policy" at bounding box center [37, 527] width 64 height 12
click at [107, 539] on input "Policy name" at bounding box center [56, 545] width 102 height 12
click at [107, 539] on input "MRN upload to Web" at bounding box center [56, 545] width 102 height 12
click at [107, 539] on input "MRN Upload to Web" at bounding box center [56, 545] width 102 height 12
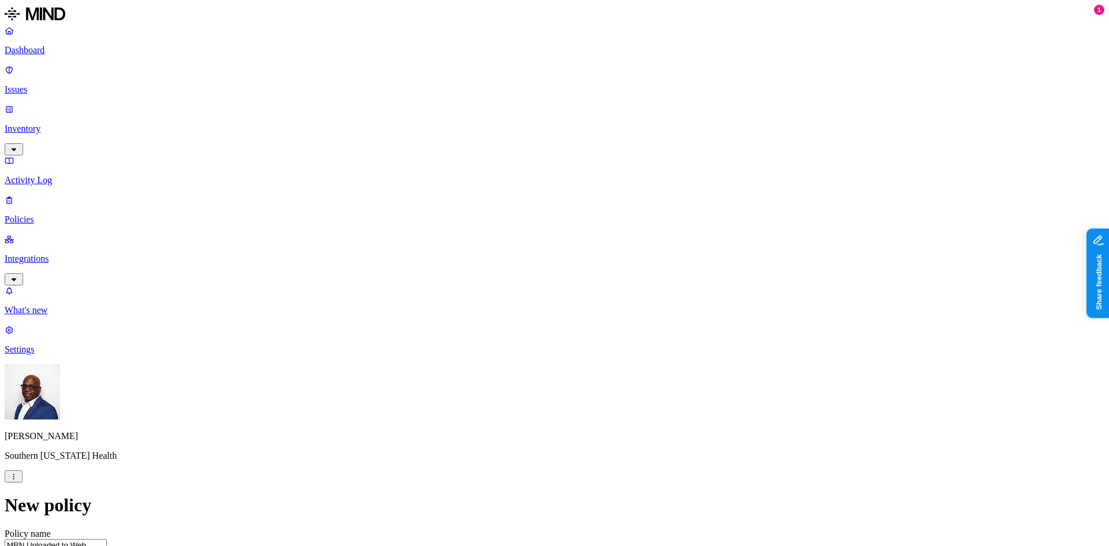
type input "MRN Uploaded to Web"
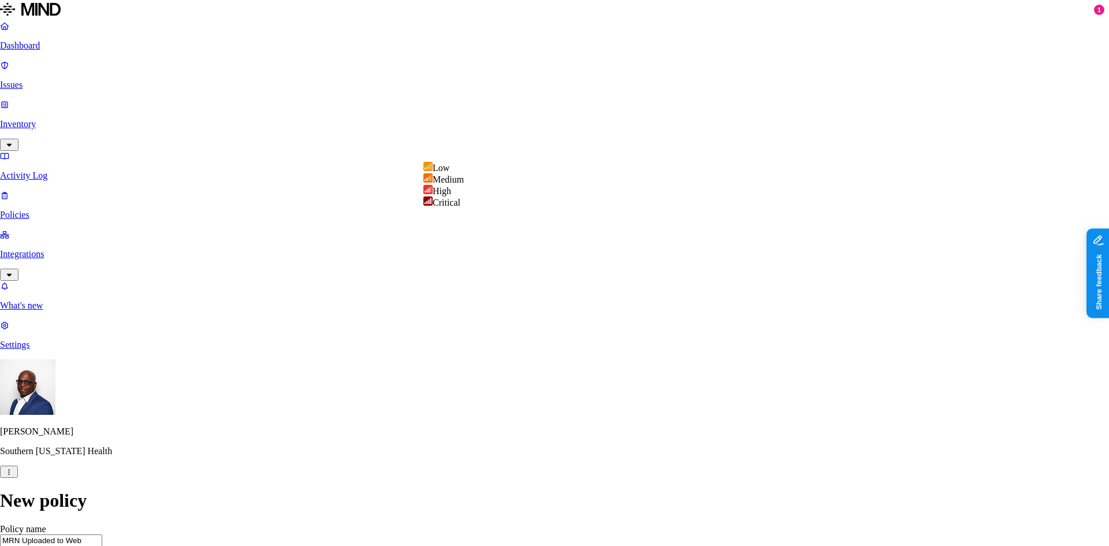
select select "4"
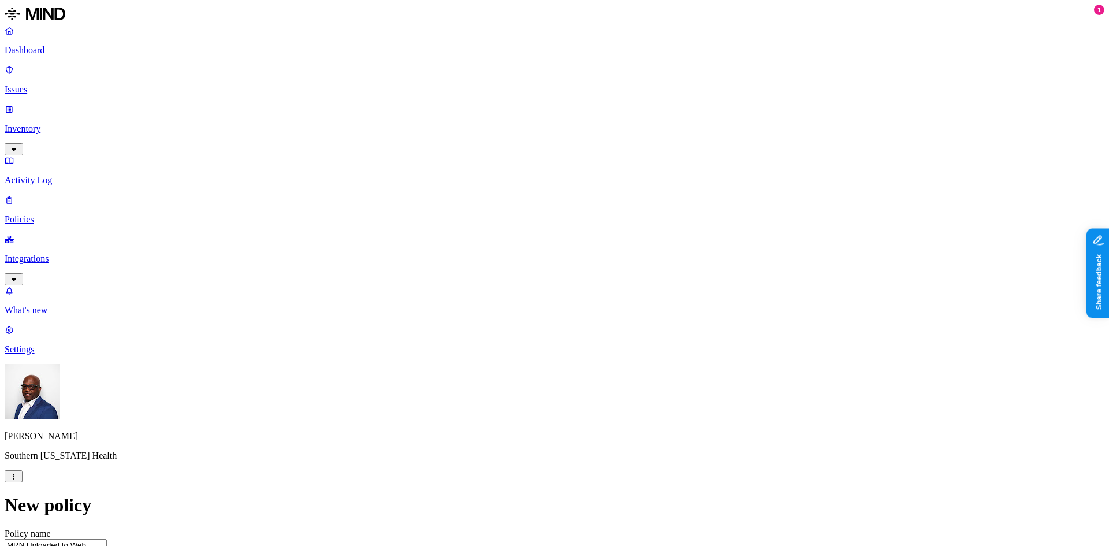
type textarea "M"
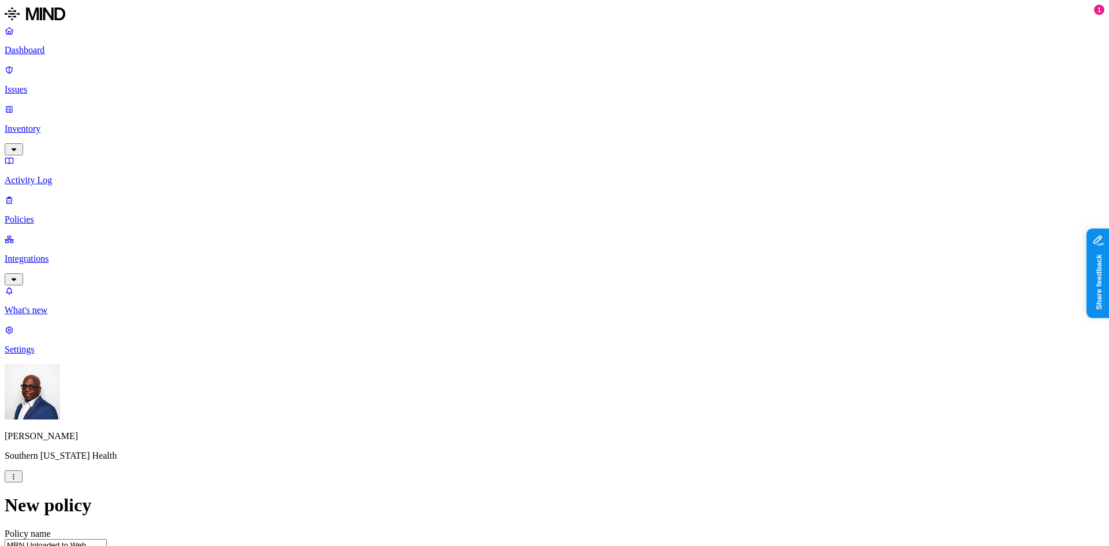
scroll to position [231, 0]
type textarea "Document containing Medical Record Number uploaded to the web"
click at [485, 311] on label "Data type" at bounding box center [476, 311] width 17 height 20
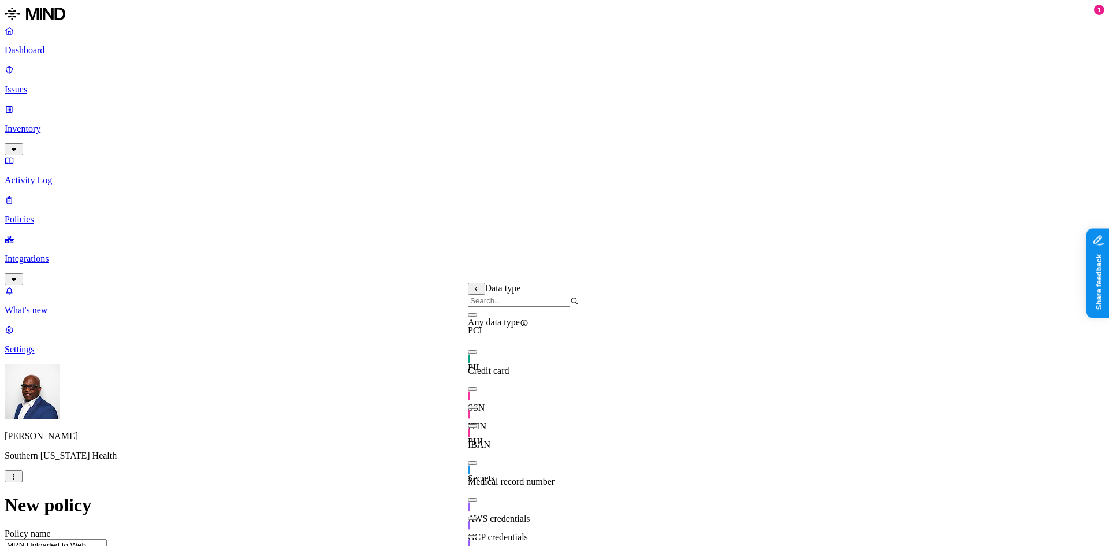
scroll to position [84, 0]
click at [477, 461] on button "button" at bounding box center [472, 462] width 9 height 3
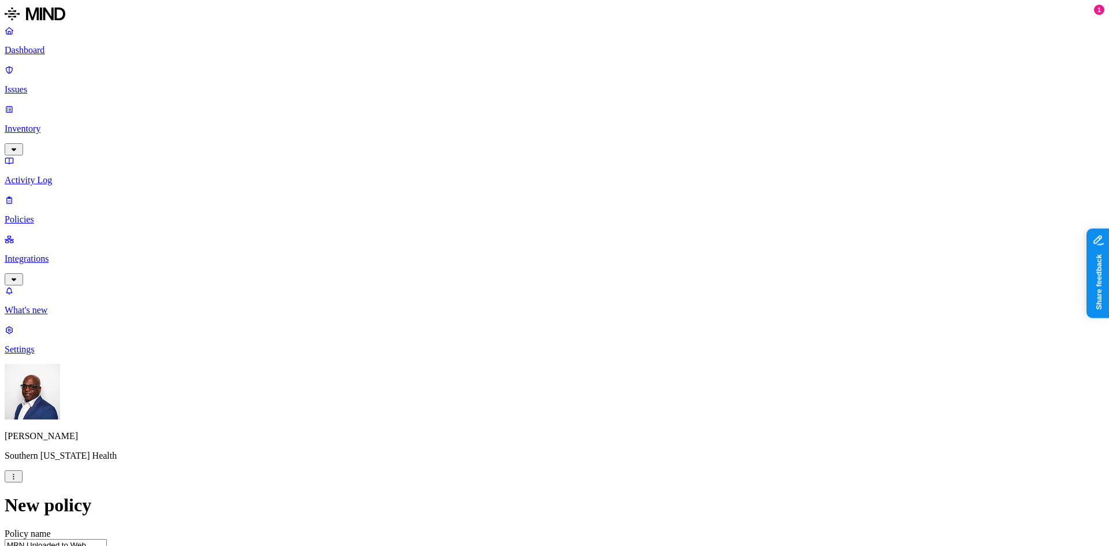
click at [523, 340] on label "Web Category" at bounding box center [506, 341] width 34 height 20
click at [498, 365] on button "button" at bounding box center [493, 362] width 9 height 3
click at [498, 383] on button "button" at bounding box center [493, 381] width 9 height 3
click at [498, 420] on button "button" at bounding box center [493, 418] width 9 height 3
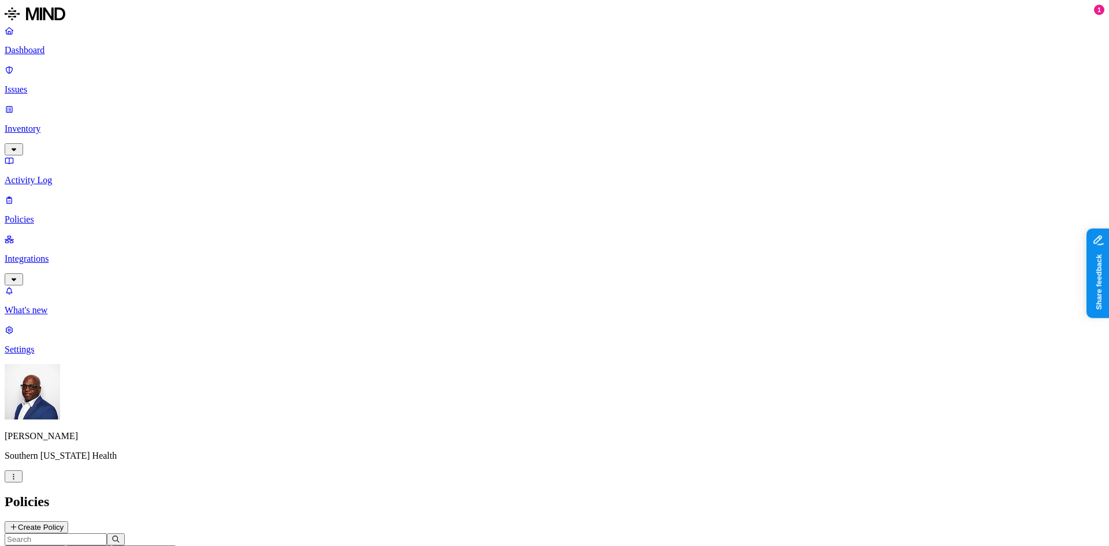
click at [48, 53] on p "Dashboard" at bounding box center [554, 50] width 1099 height 10
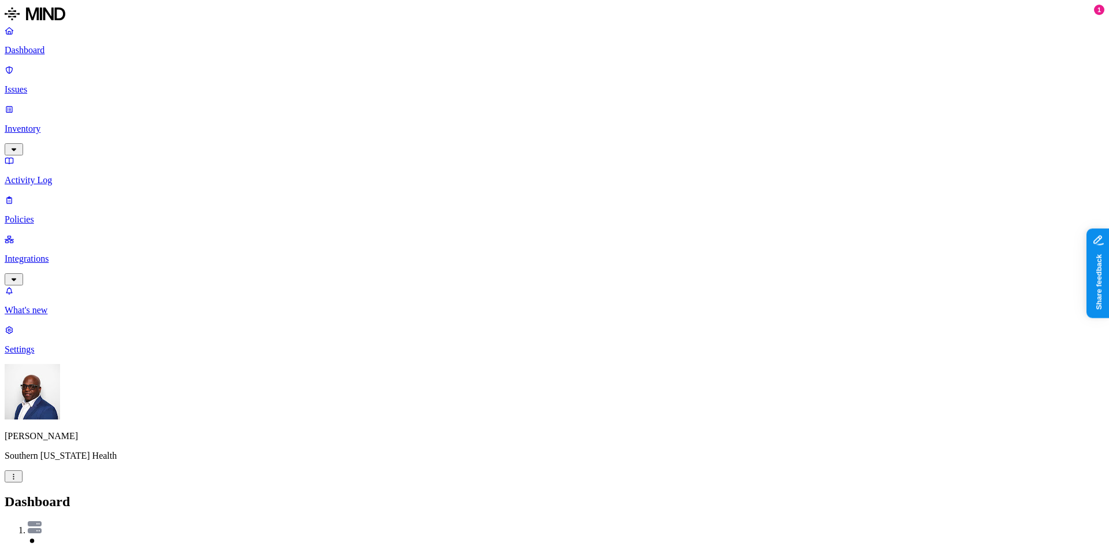
click at [0, 0] on slot "1" at bounding box center [0, 0] width 0 height 0
click at [37, 175] on p "Activity Log" at bounding box center [554, 180] width 1099 height 10
click at [39, 214] on p "Policies" at bounding box center [554, 219] width 1099 height 10
drag, startPoint x: 38, startPoint y: 92, endPoint x: 37, endPoint y: 72, distance: 19.6
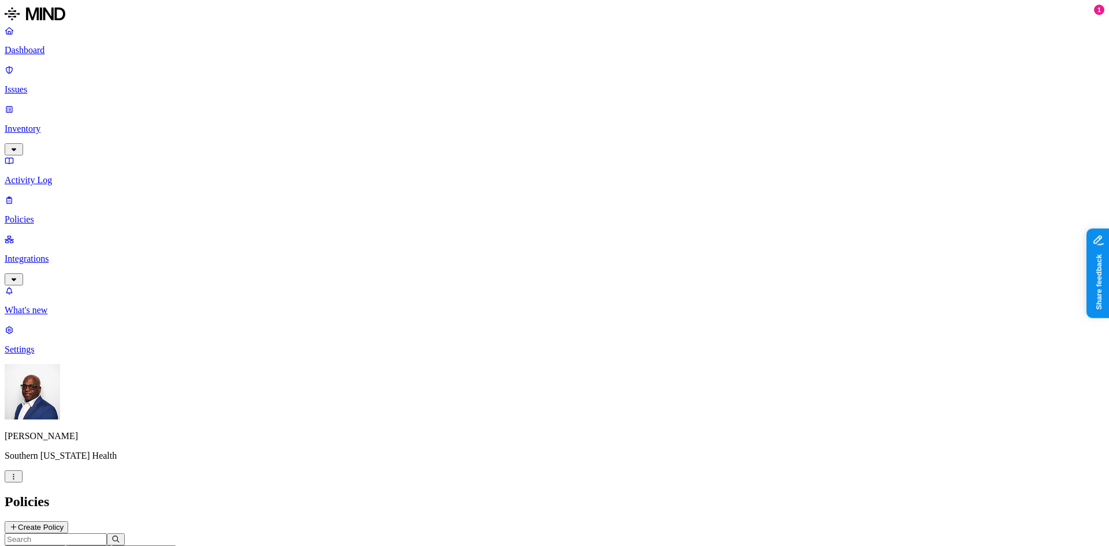
click at [38, 124] on p "Inventory" at bounding box center [554, 129] width 1099 height 10
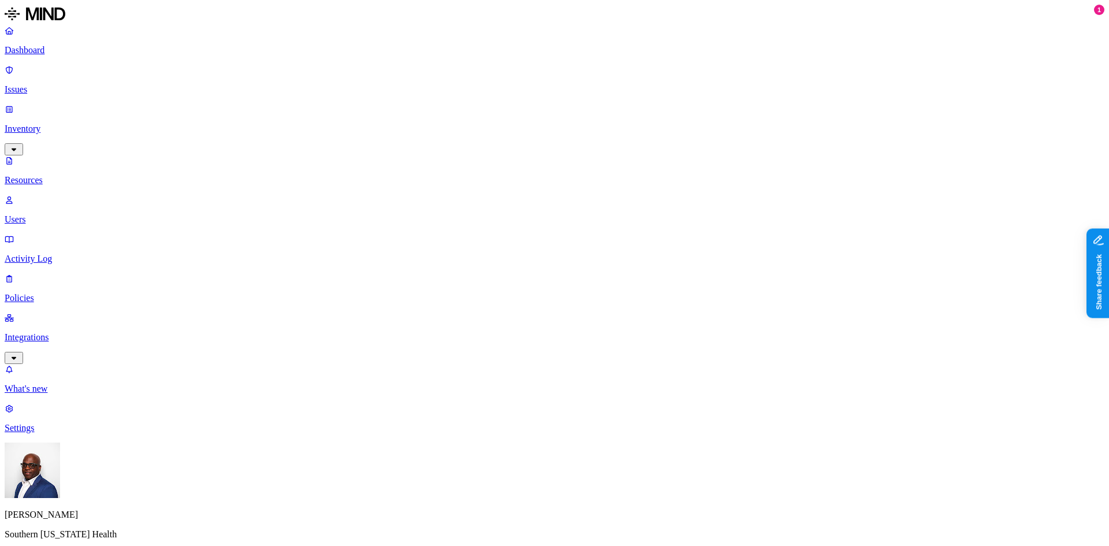
click at [37, 84] on p "Issues" at bounding box center [554, 89] width 1099 height 10
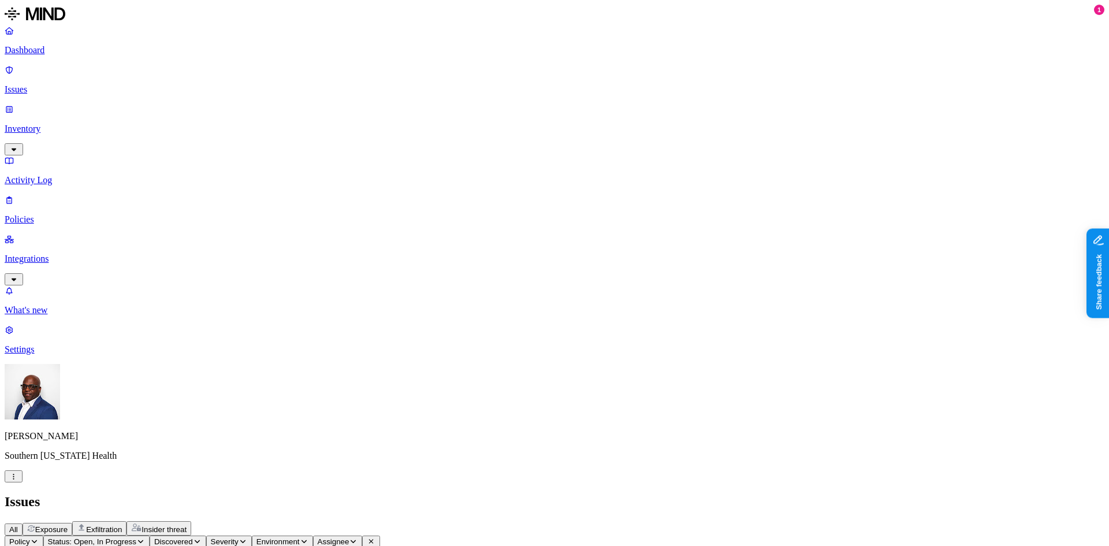
click at [46, 52] on p "Dashboard" at bounding box center [554, 50] width 1099 height 10
click at [33, 84] on p "Issues" at bounding box center [554, 89] width 1099 height 10
click at [42, 47] on p "Dashboard" at bounding box center [554, 50] width 1099 height 10
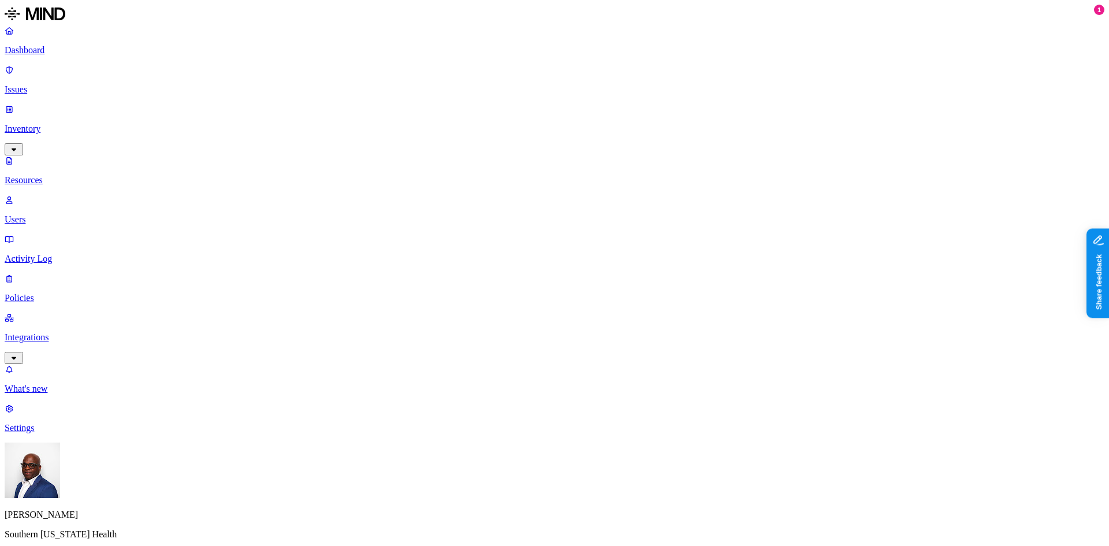
click at [52, 84] on p "Issues" at bounding box center [554, 89] width 1099 height 10
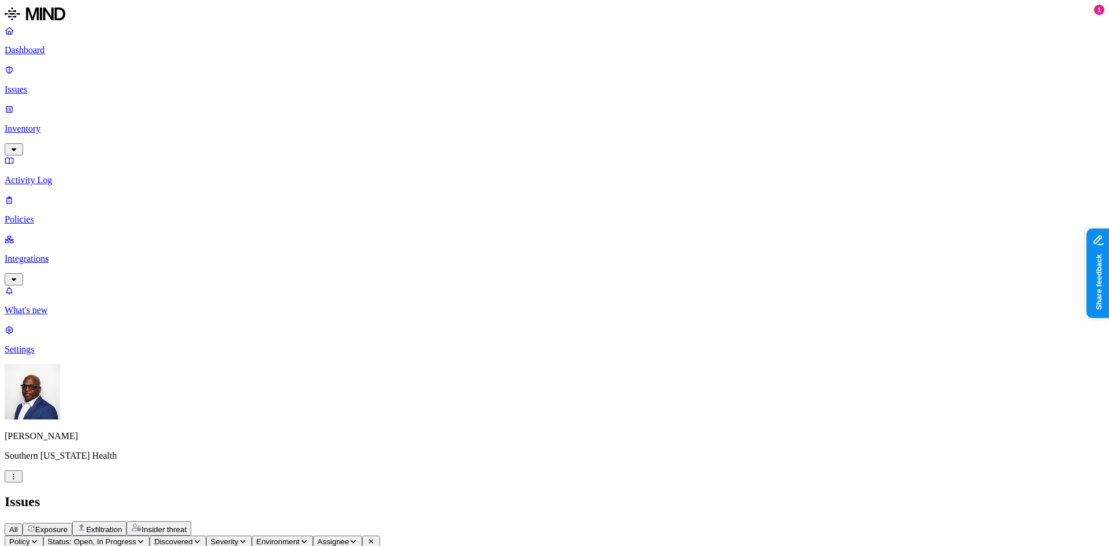
click at [68, 525] on span "Exposure" at bounding box center [51, 529] width 32 height 9
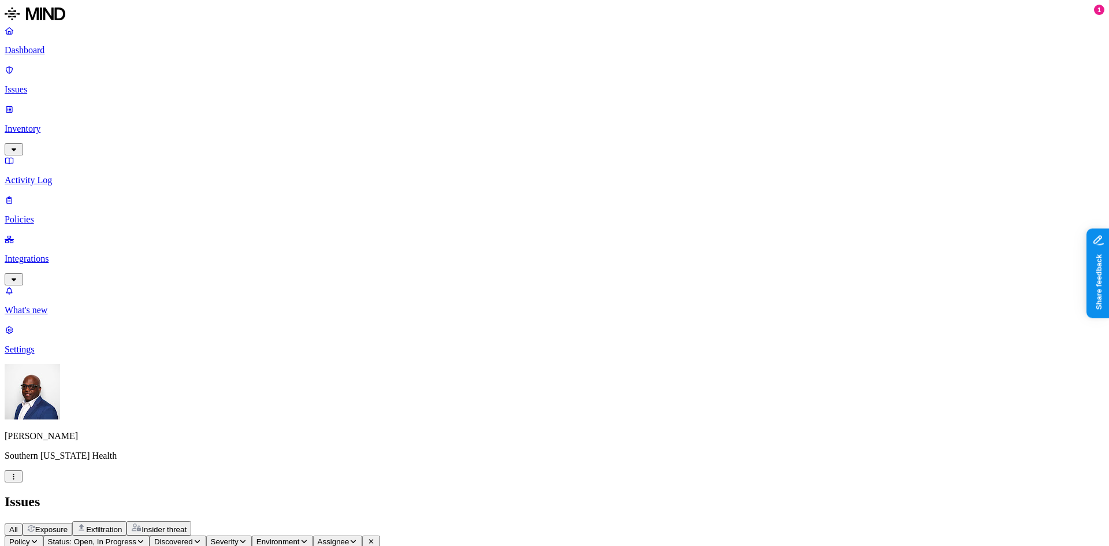
click at [300, 537] on span "Environment" at bounding box center [277, 541] width 43 height 9
click at [247, 538] on icon "button" at bounding box center [242, 541] width 9 height 7
click at [383, 110] on span "Critical" at bounding box center [382, 115] width 28 height 10
click at [508, 521] on div "All Exposure Exfiltration Insider threat" at bounding box center [554, 528] width 1099 height 14
click at [266, 537] on span "Severity: Critical" at bounding box center [238, 541] width 55 height 9
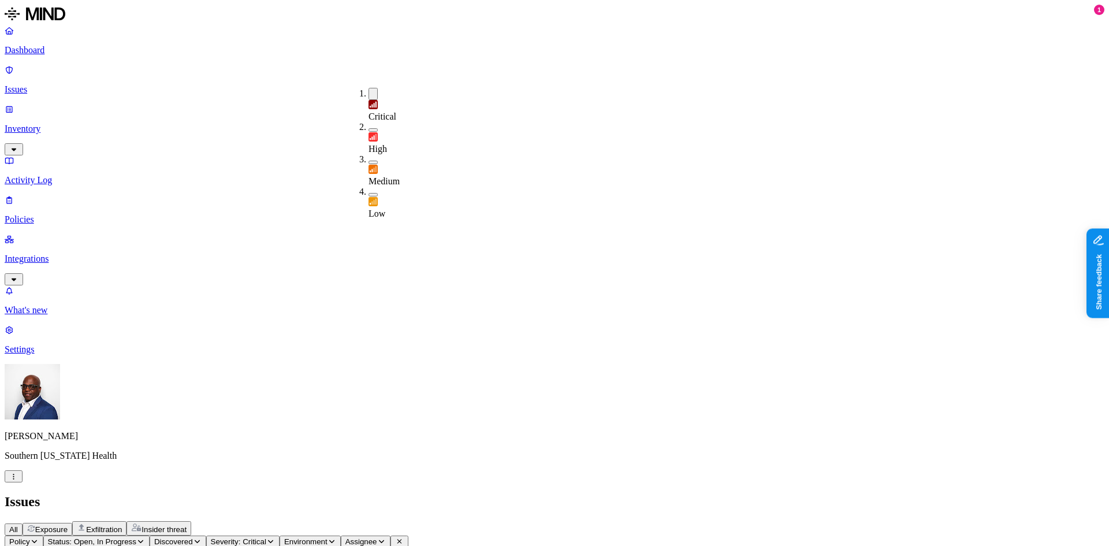
click at [368, 92] on button "button" at bounding box center [372, 94] width 9 height 12
click at [466, 521] on div "All Exposure Exfiltration Insider threat" at bounding box center [554, 528] width 1099 height 14
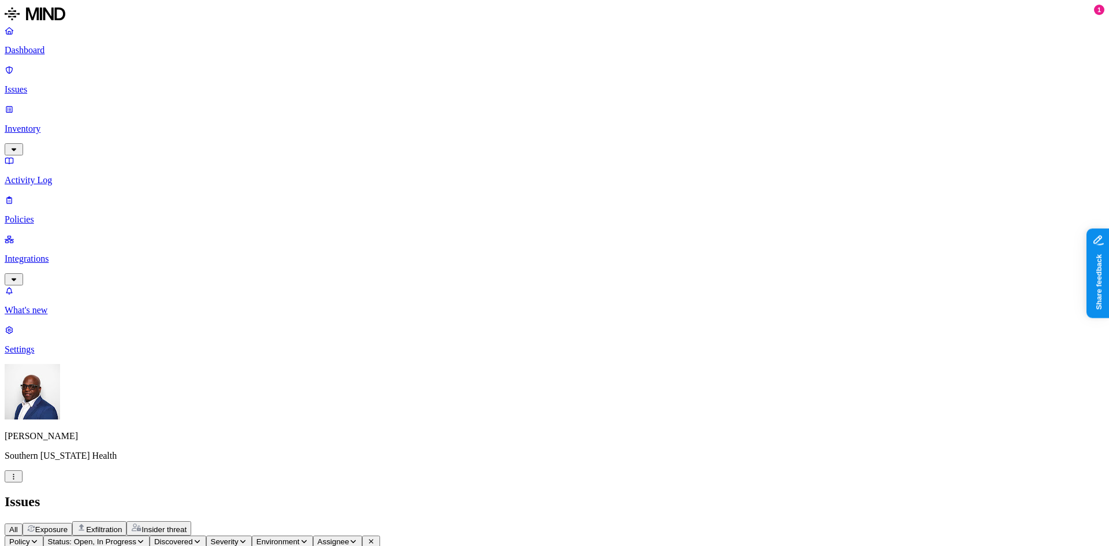
click at [39, 47] on p "Dashboard" at bounding box center [554, 50] width 1099 height 10
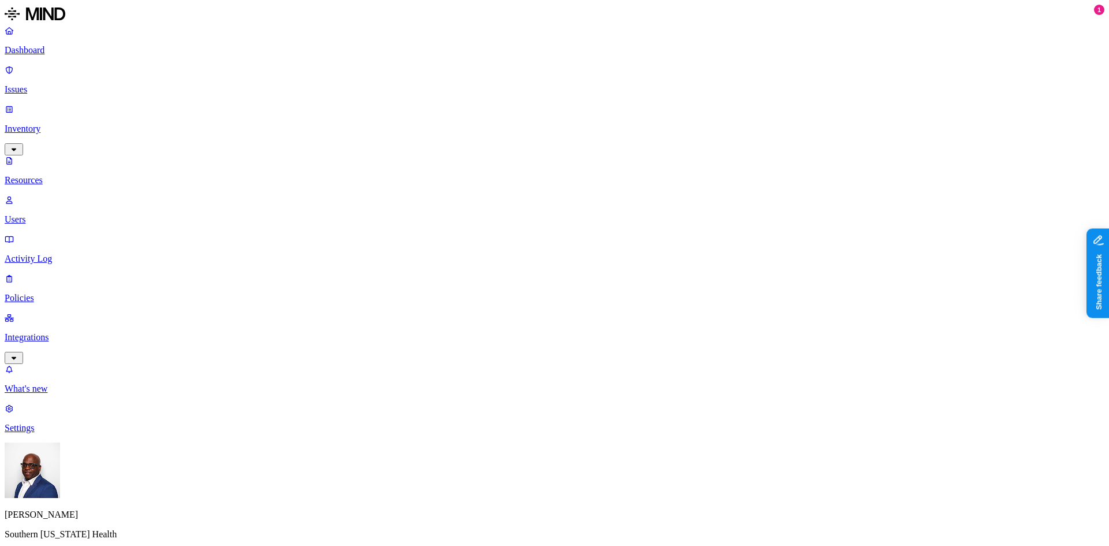
click at [569, 230] on button "button" at bounding box center [573, 231] width 9 height 3
click at [569, 189] on button "button" at bounding box center [573, 190] width 9 height 3
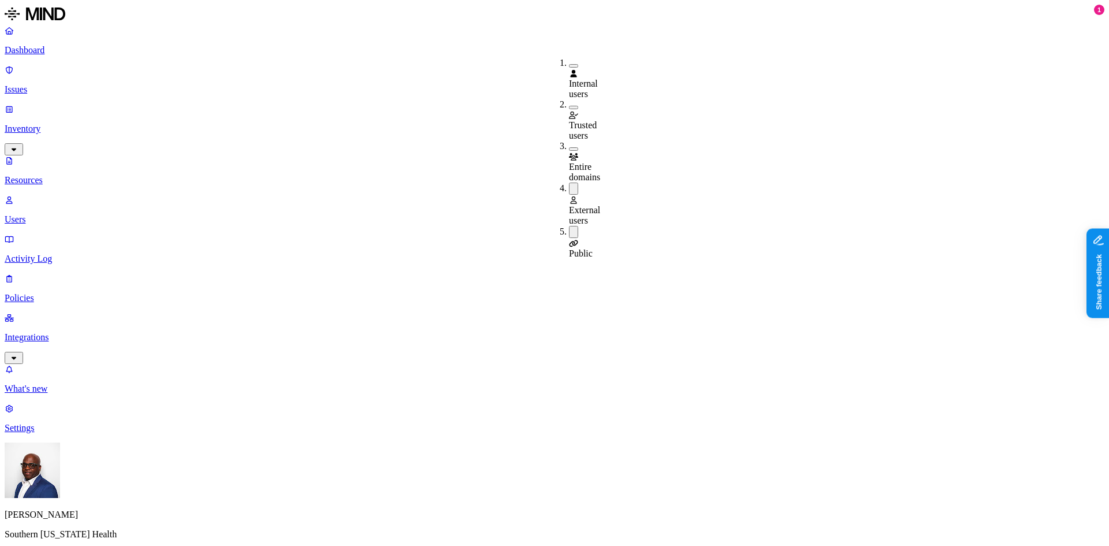
click at [569, 182] on button "button" at bounding box center [573, 188] width 9 height 12
click at [569, 224] on button "button" at bounding box center [573, 230] width 9 height 12
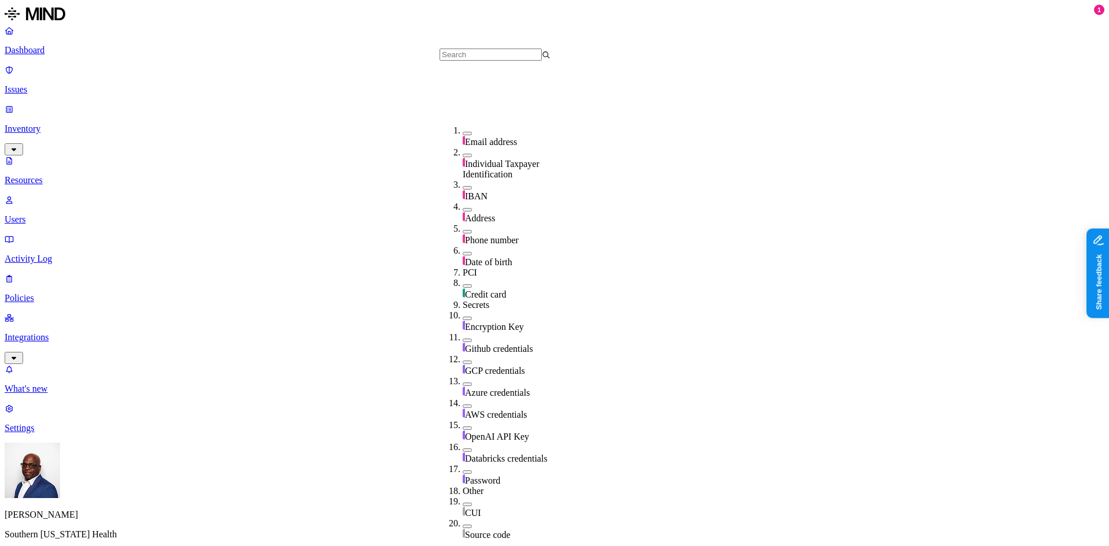
scroll to position [173, 0]
click at [463, 281] on button "button" at bounding box center [467, 282] width 9 height 3
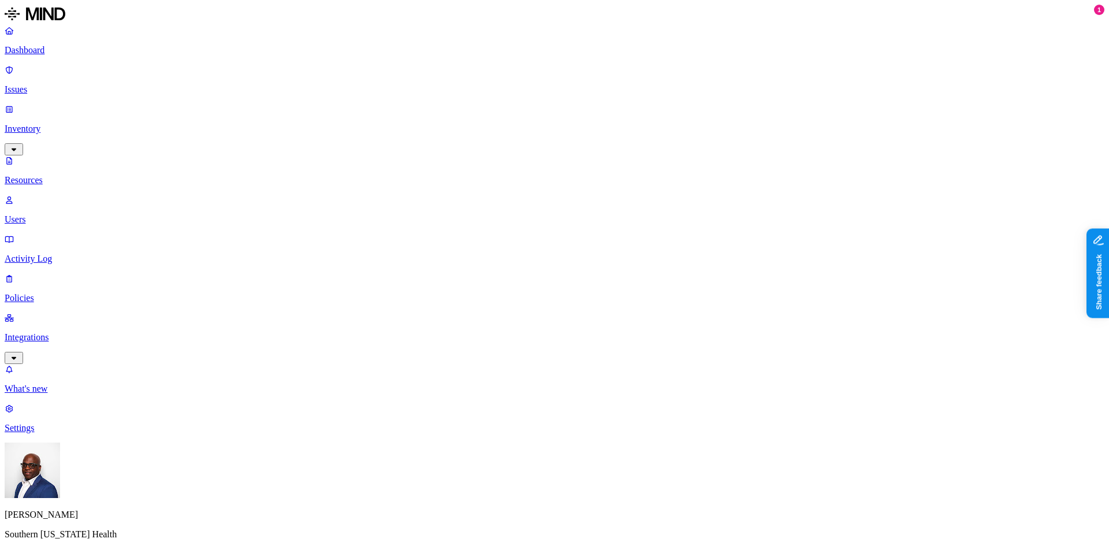
click at [557, 230] on button "button" at bounding box center [561, 231] width 9 height 3
click at [557, 189] on button "button" at bounding box center [561, 190] width 9 height 3
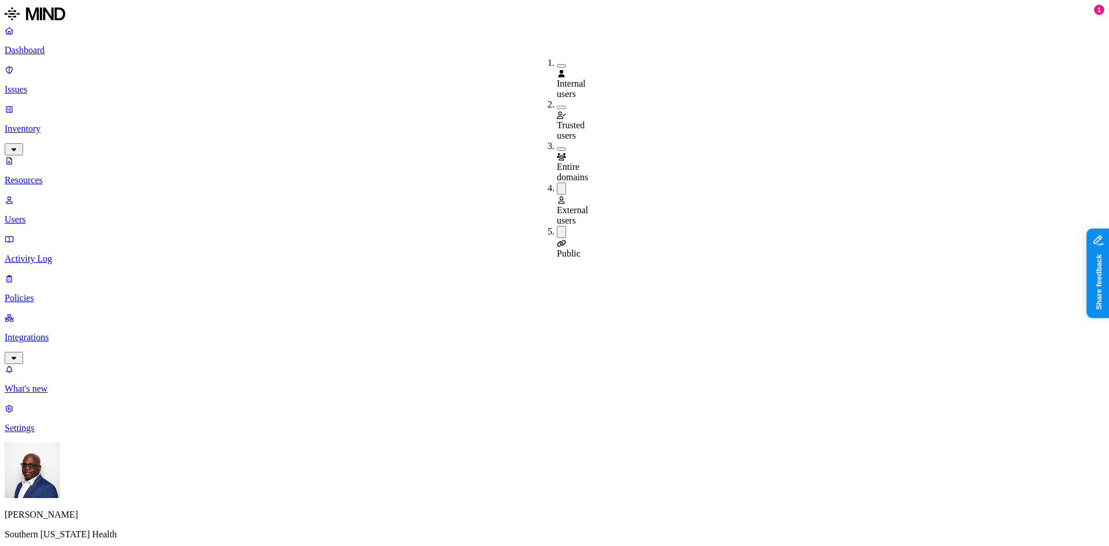
click at [557, 141] on div "Entire domains" at bounding box center [557, 162] width 0 height 42
click at [557, 141] on div "Entire domains" at bounding box center [557, 162] width 0 height 43
click at [557, 182] on div "External users" at bounding box center [557, 203] width 0 height 43
click at [557, 224] on button "button" at bounding box center [561, 230] width 9 height 12
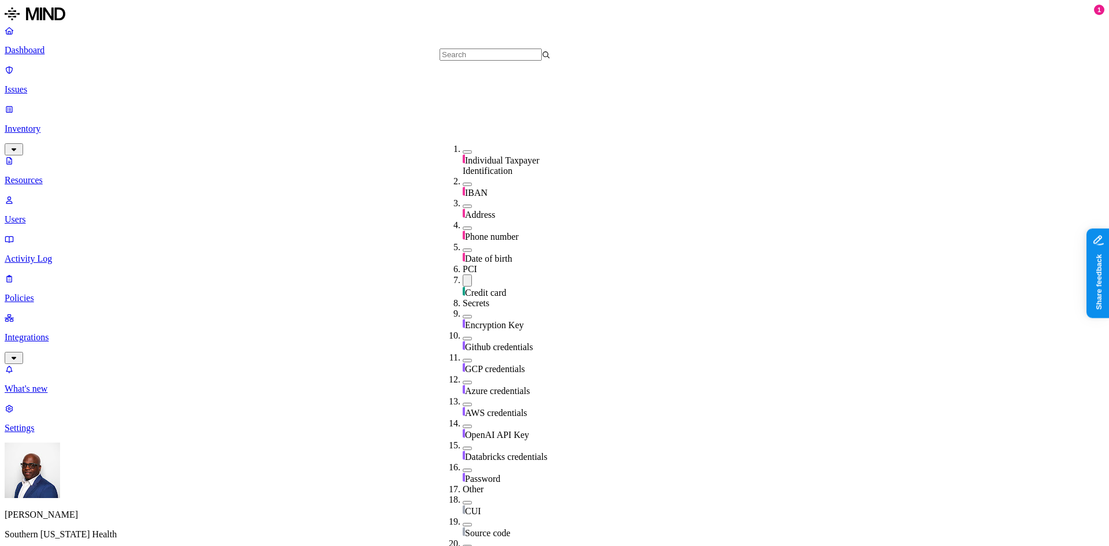
scroll to position [165, 0]
click at [463, 278] on button "button" at bounding box center [467, 284] width 9 height 12
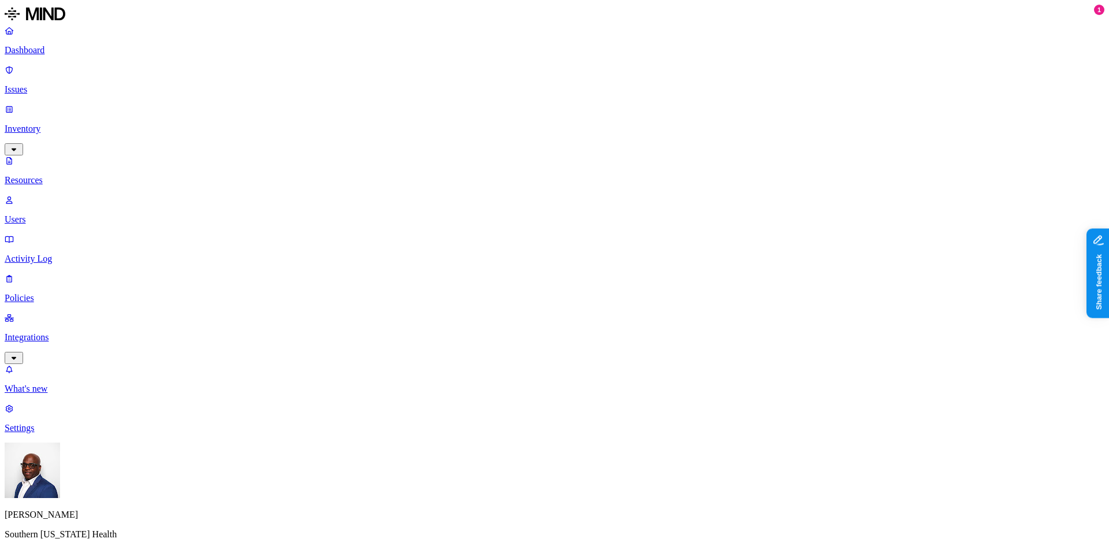
click at [410, 230] on button "button" at bounding box center [414, 231] width 9 height 3
click at [410, 224] on button "button" at bounding box center [414, 230] width 9 height 12
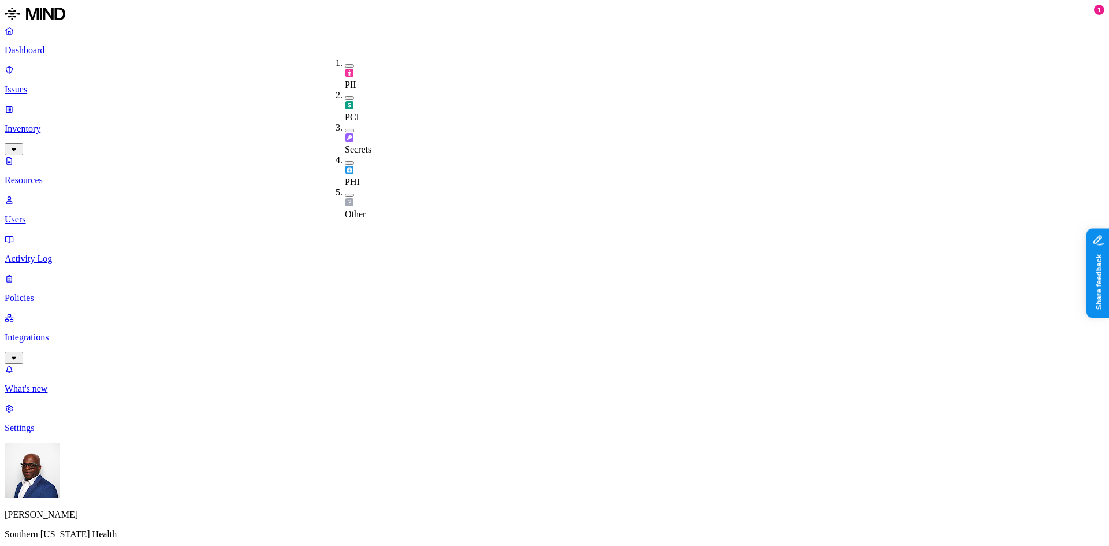
click at [345, 161] on button "button" at bounding box center [349, 162] width 9 height 3
click at [345, 155] on button "button" at bounding box center [349, 161] width 9 height 12
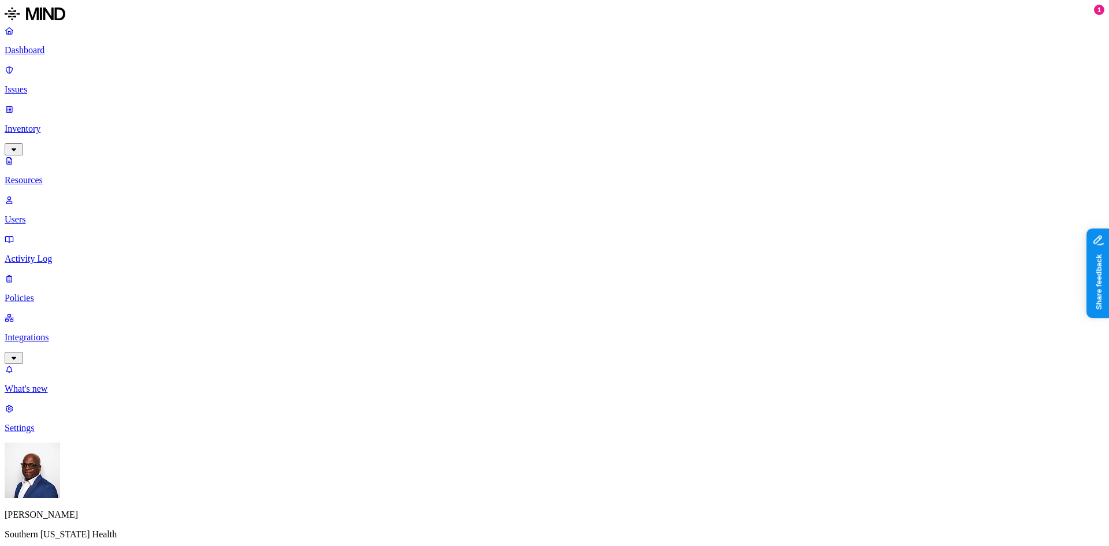
click at [345, 161] on button "button" at bounding box center [349, 162] width 9 height 3
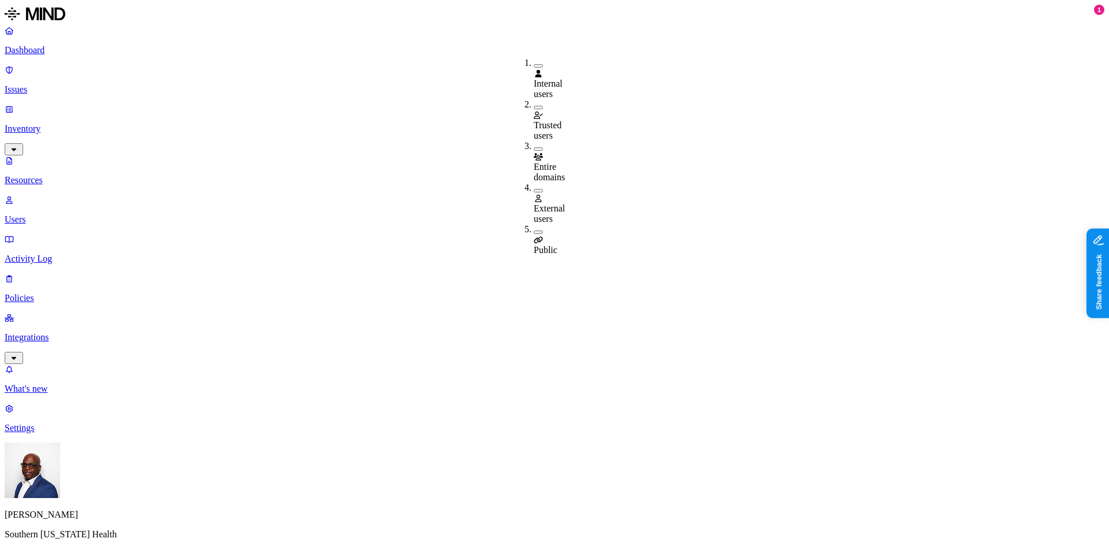
click at [534, 230] on button "button" at bounding box center [538, 231] width 9 height 3
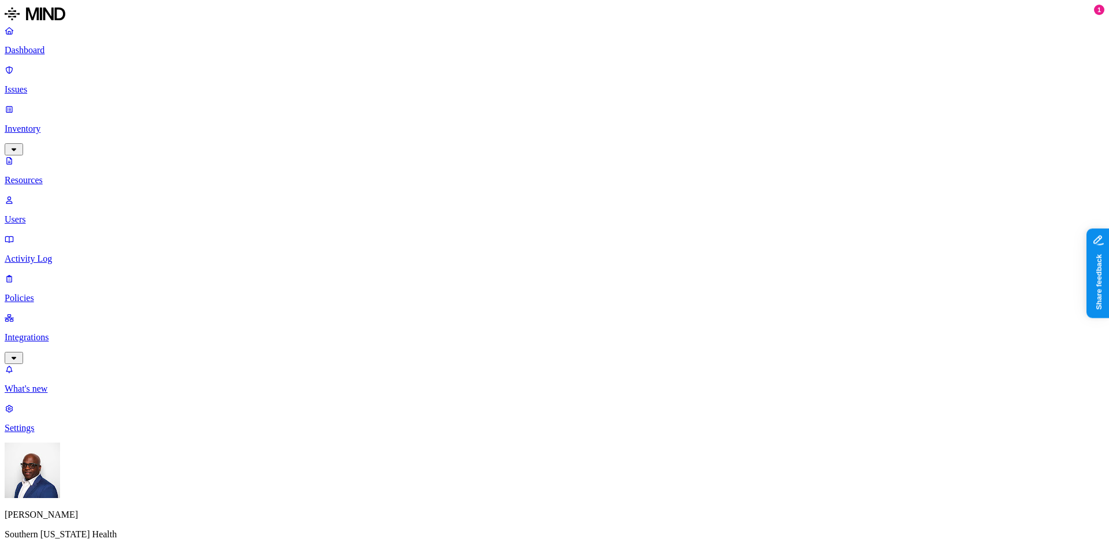
click at [45, 293] on p "Policies" at bounding box center [554, 298] width 1099 height 10
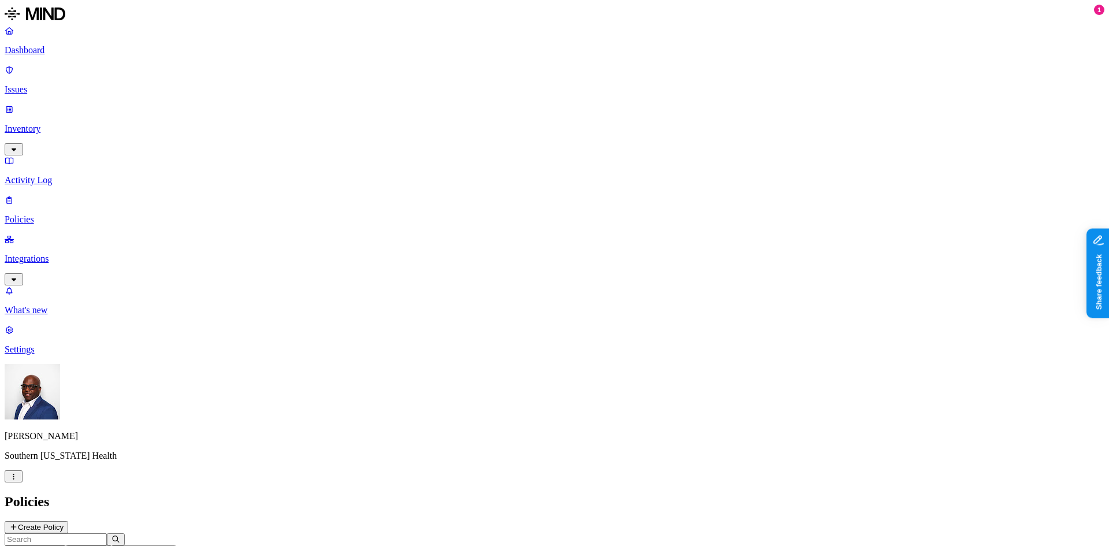
click at [68, 521] on button "Create Policy" at bounding box center [37, 527] width 64 height 12
click at [485, 200] on label "Data type" at bounding box center [476, 195] width 17 height 20
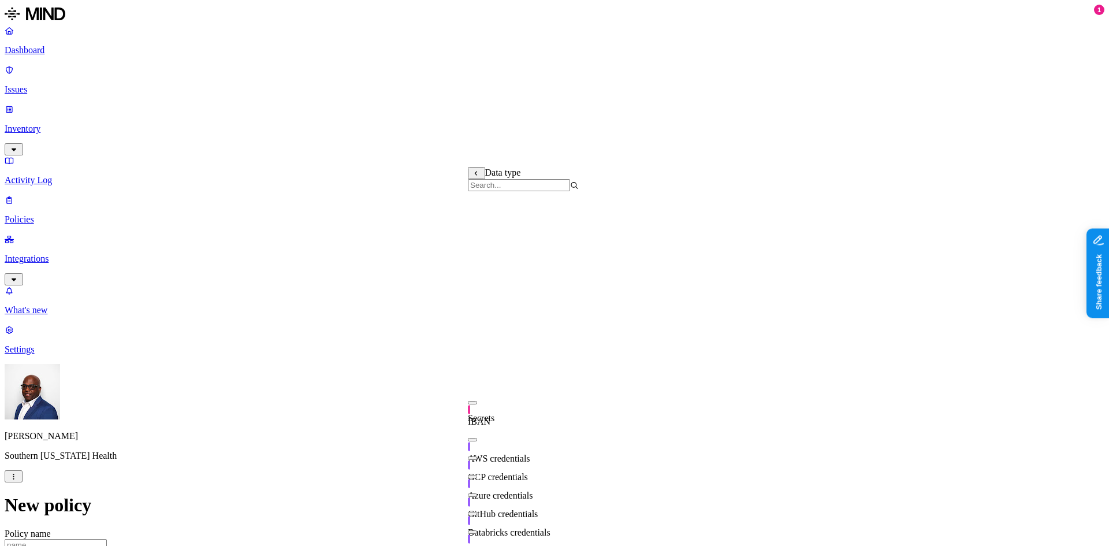
scroll to position [312, 0]
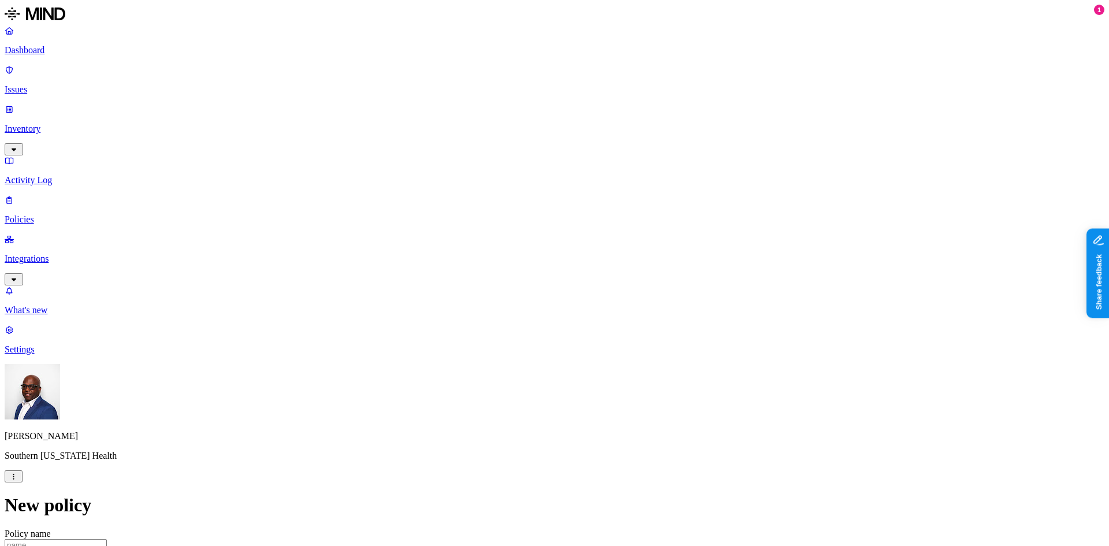
click at [491, 266] on label "Public access" at bounding box center [480, 262] width 24 height 20
click at [509, 244] on label "Anyone with link" at bounding box center [496, 238] width 57 height 20
click at [598, 225] on label "OR" at bounding box center [591, 220] width 13 height 10
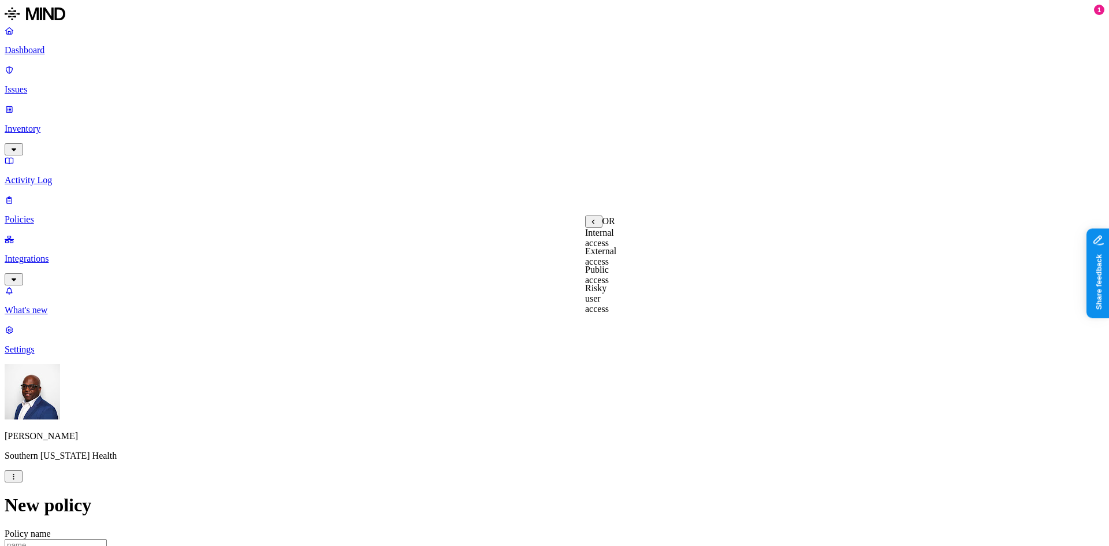
click at [614, 264] on label "External access" at bounding box center [600, 256] width 31 height 20
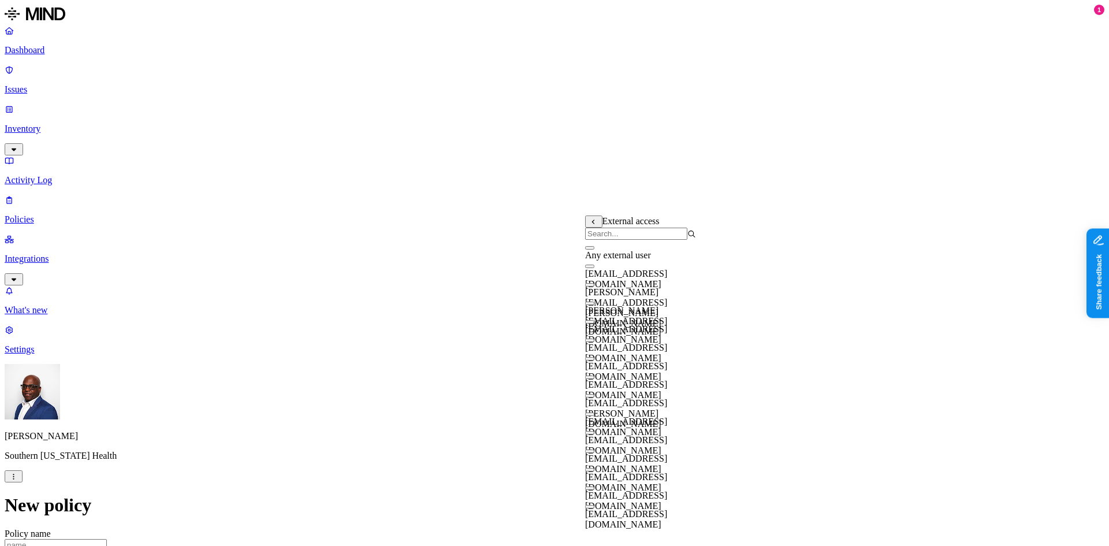
click at [594, 249] on button "button" at bounding box center [589, 247] width 9 height 3
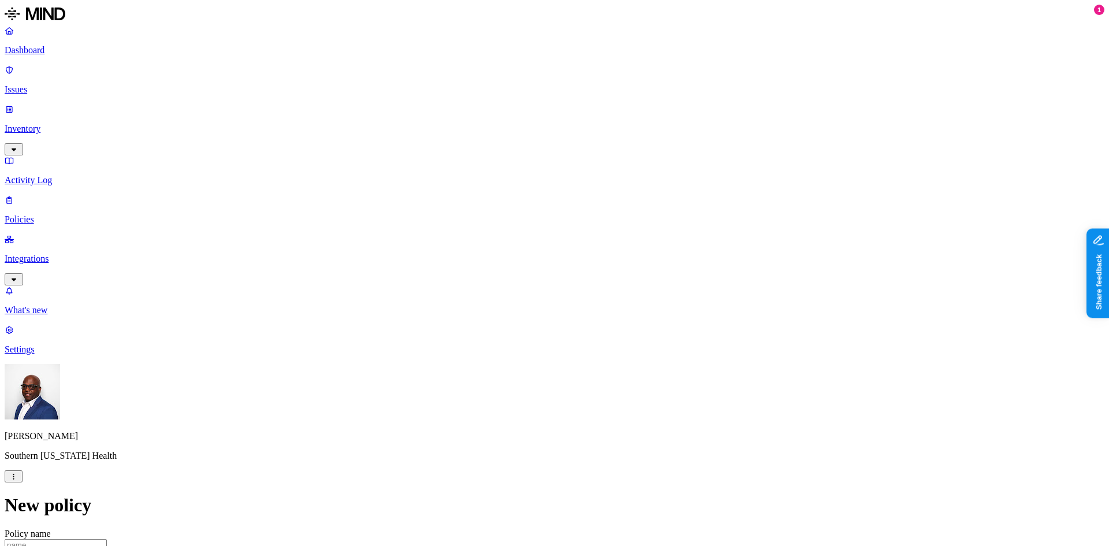
scroll to position [0, 0]
click at [107, 539] on input "Policy name" at bounding box center [56, 545] width 102 height 12
drag, startPoint x: 519, startPoint y: 94, endPoint x: 422, endPoint y: 89, distance: 97.1
type input "MRN Shared Externally"
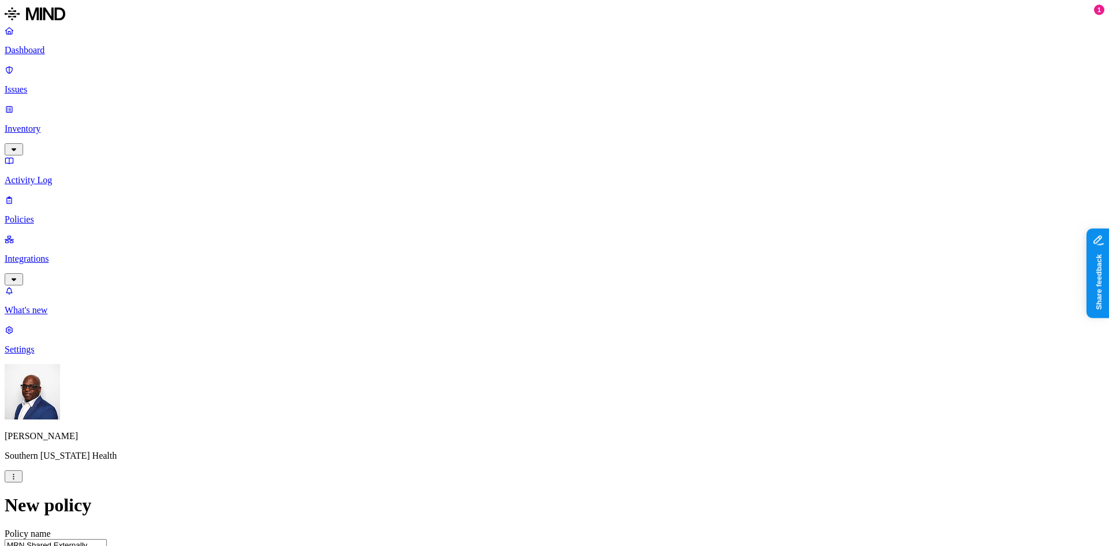
paste textarea "MRN Shared Externally"
type textarea "MRN Shared Externally"
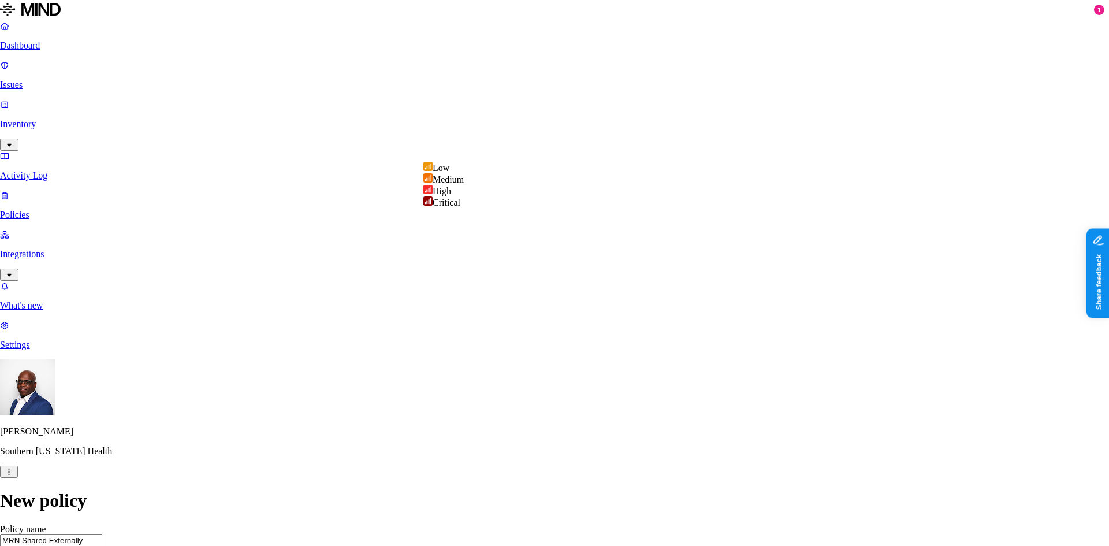
select select "3"
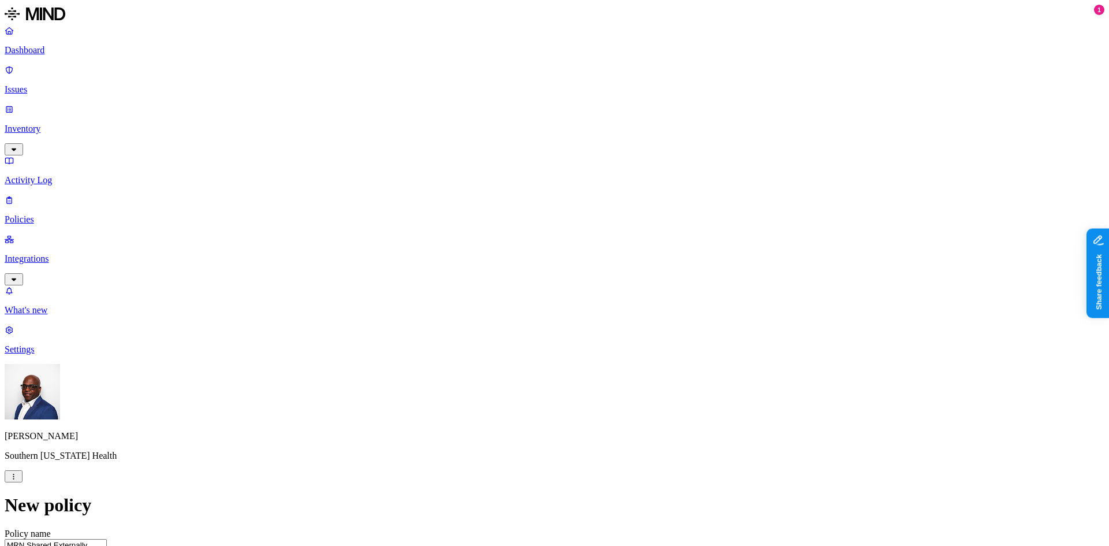
click at [562, 494] on h2 "Policies" at bounding box center [554, 502] width 1099 height 16
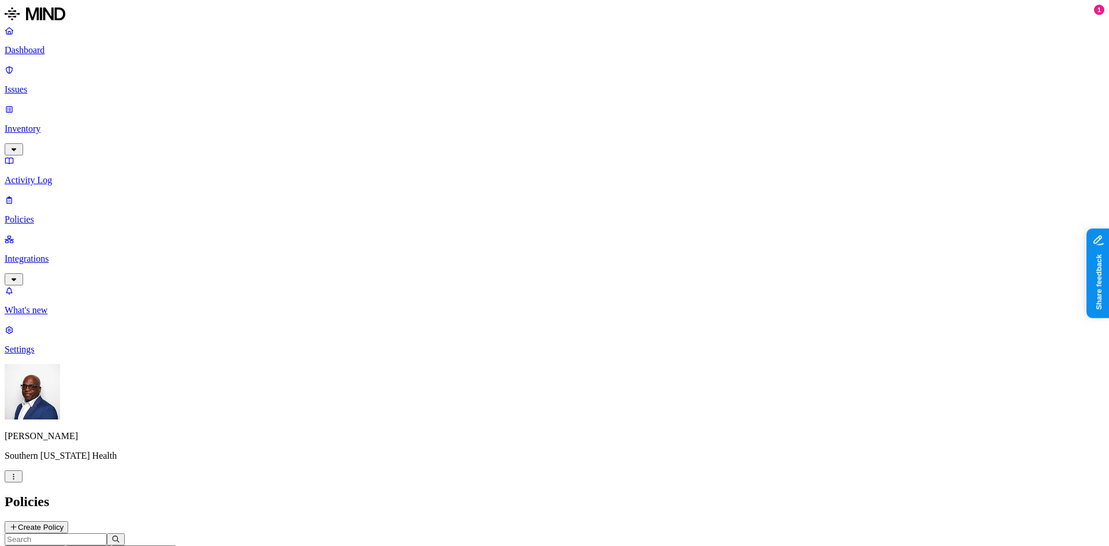
click at [39, 124] on p "Inventory" at bounding box center [554, 129] width 1099 height 10
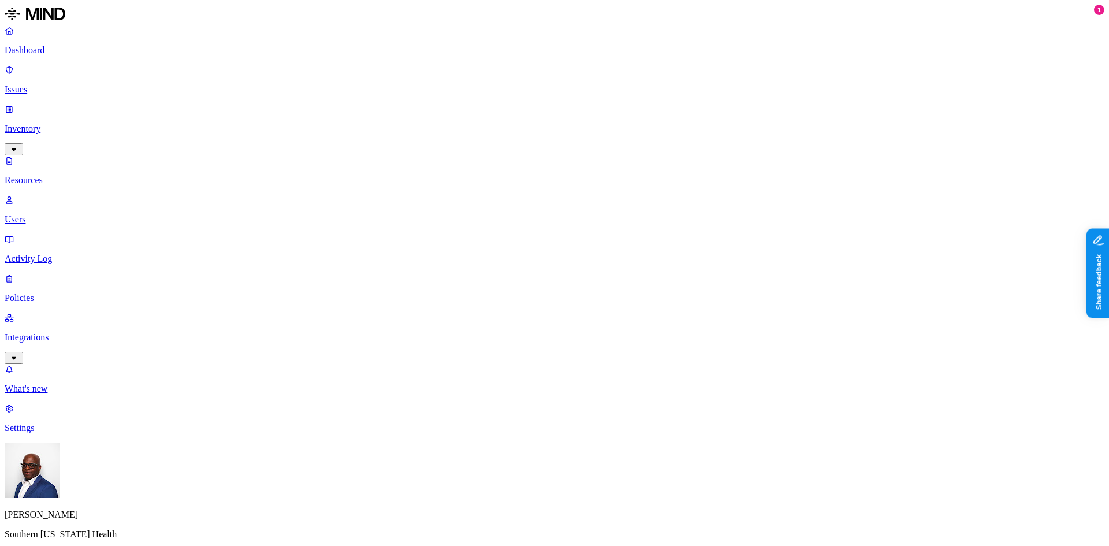
click at [50, 175] on p "Resources" at bounding box center [554, 180] width 1099 height 10
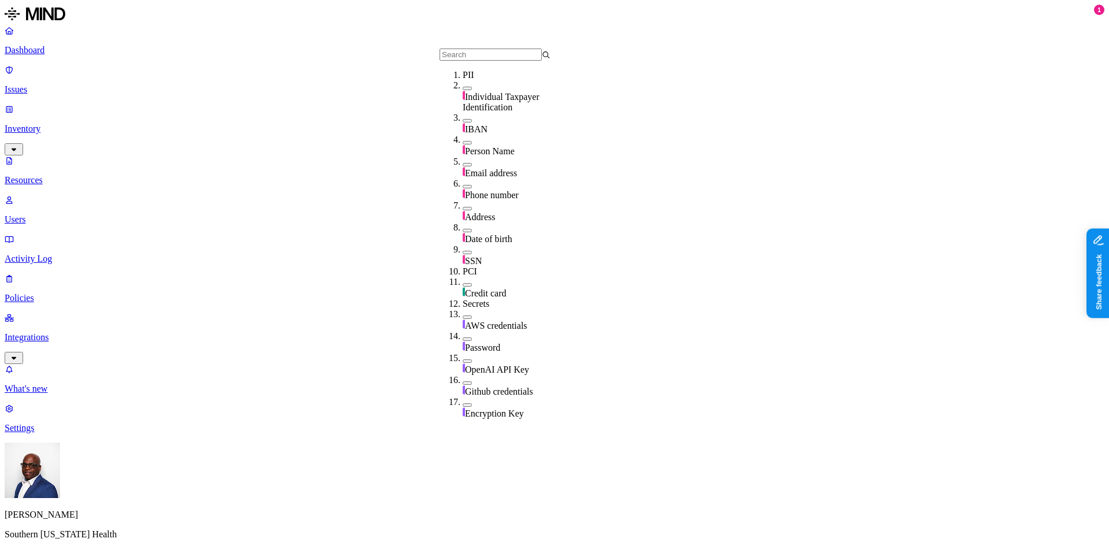
scroll to position [86, 0]
click at [463, 251] on button "button" at bounding box center [467, 252] width 9 height 3
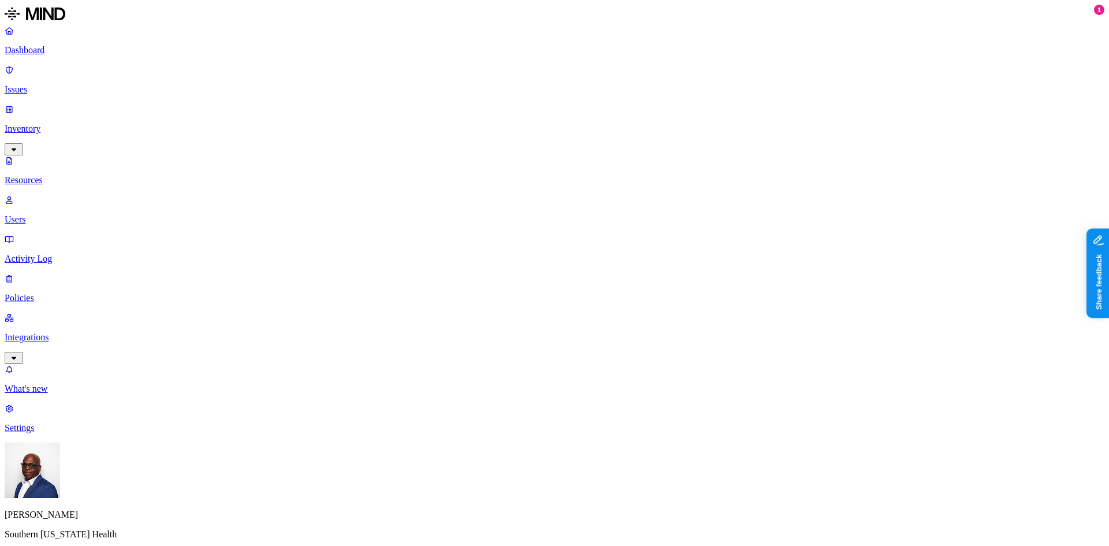
click at [43, 84] on p "Issues" at bounding box center [554, 89] width 1099 height 10
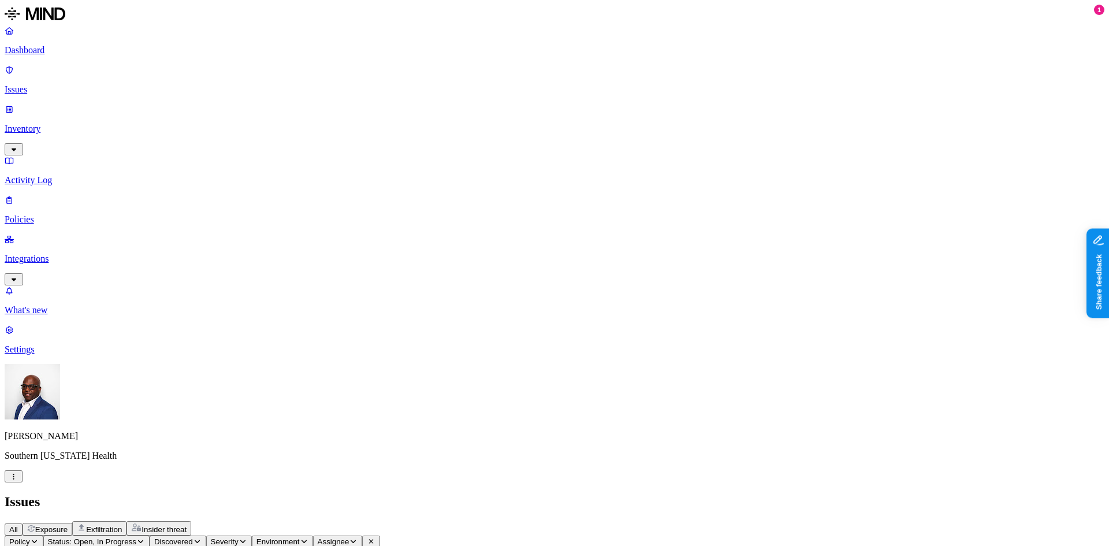
click at [68, 525] on span "Exposure" at bounding box center [51, 529] width 32 height 9
click at [52, 214] on p "Policies" at bounding box center [554, 219] width 1099 height 10
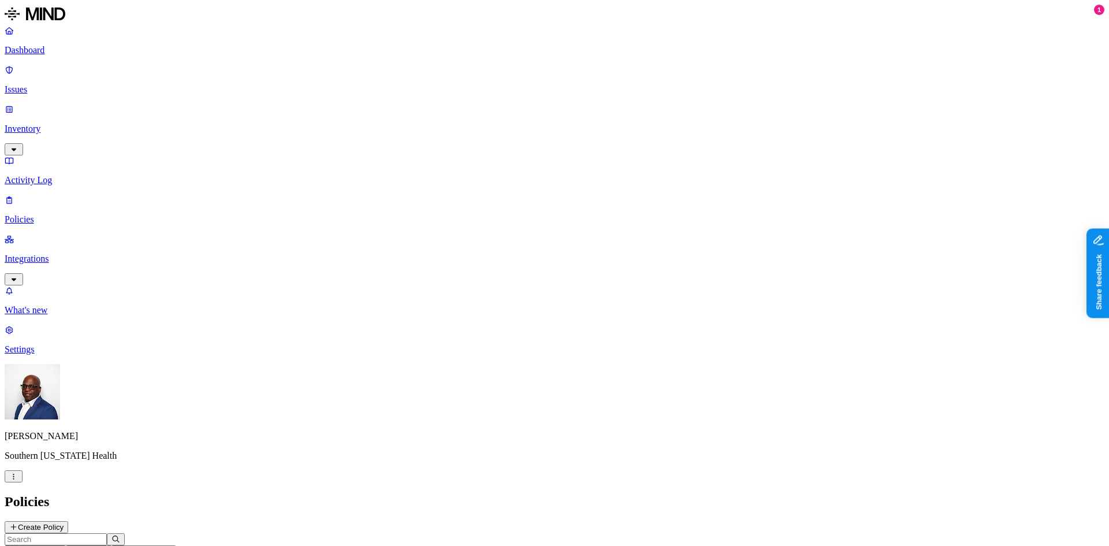
click at [644, 494] on h2 "Policies" at bounding box center [554, 502] width 1099 height 16
click at [54, 48] on p "Dashboard" at bounding box center [554, 50] width 1099 height 10
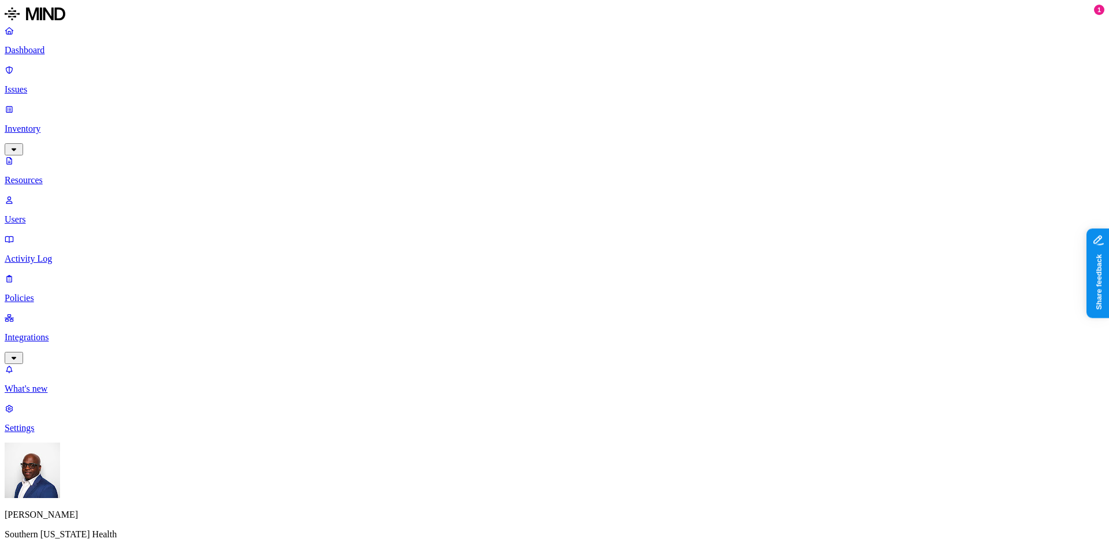
click at [557, 189] on button "button" at bounding box center [561, 190] width 9 height 3
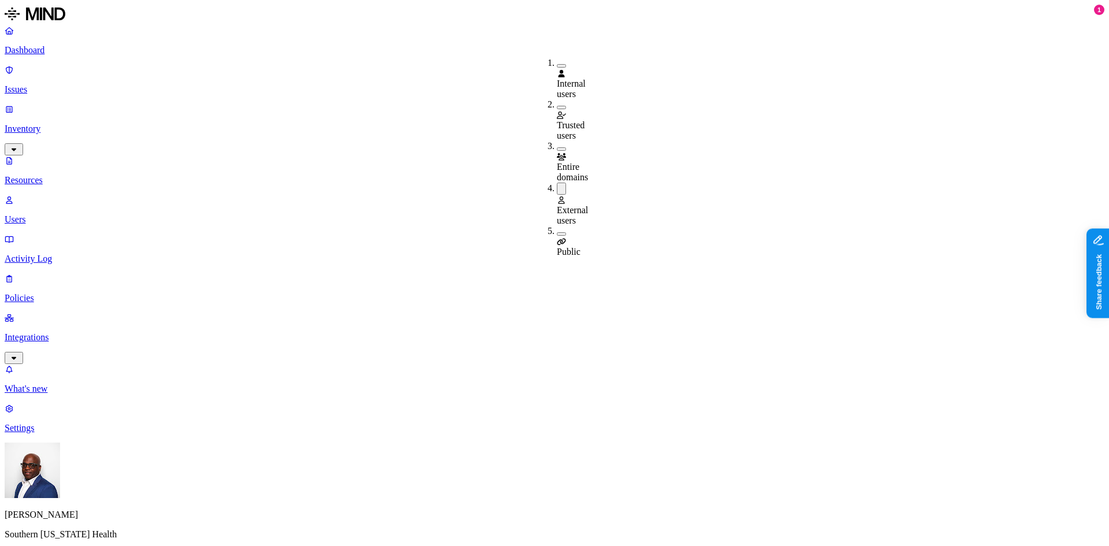
click at [557, 232] on button "button" at bounding box center [561, 233] width 9 height 3
click at [557, 182] on button "button" at bounding box center [561, 188] width 9 height 12
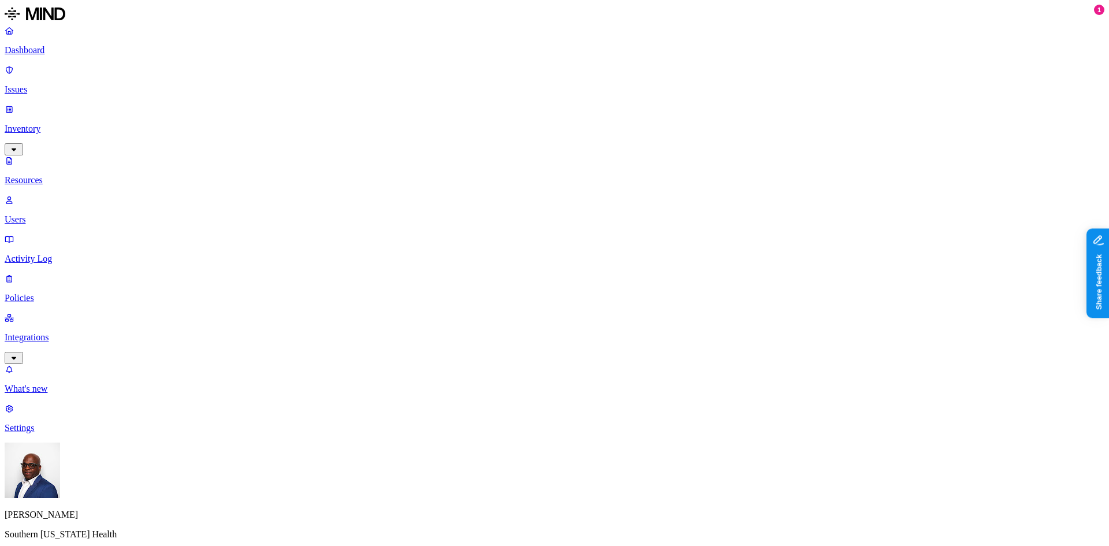
click at [557, 224] on button "button" at bounding box center [561, 230] width 9 height 12
click at [410, 147] on button "button" at bounding box center [414, 148] width 9 height 3
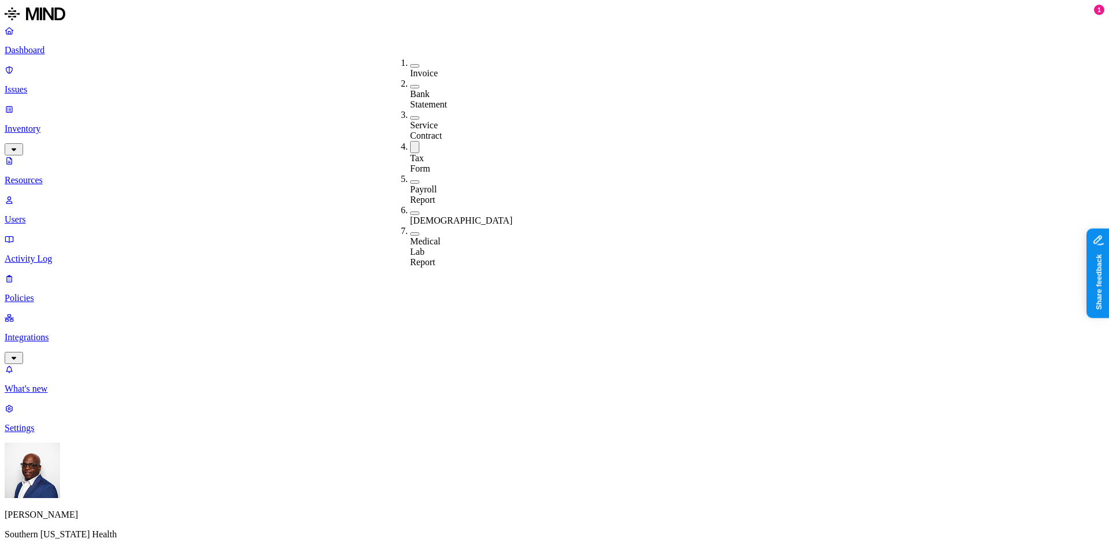
click at [410, 141] on button "button" at bounding box center [414, 147] width 9 height 12
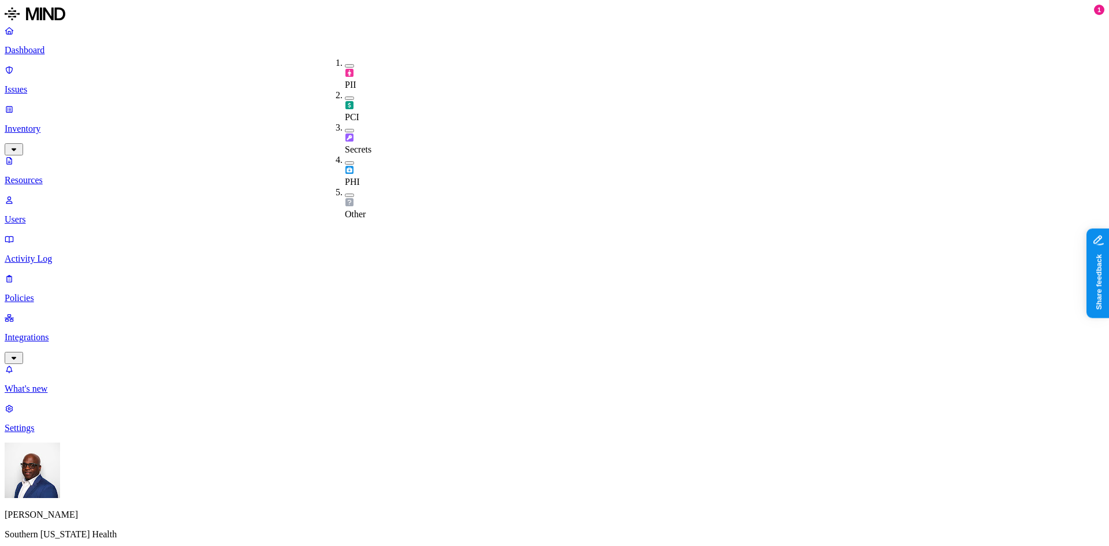
click at [345, 96] on button "button" at bounding box center [349, 97] width 9 height 3
click at [345, 90] on button "button" at bounding box center [349, 96] width 9 height 12
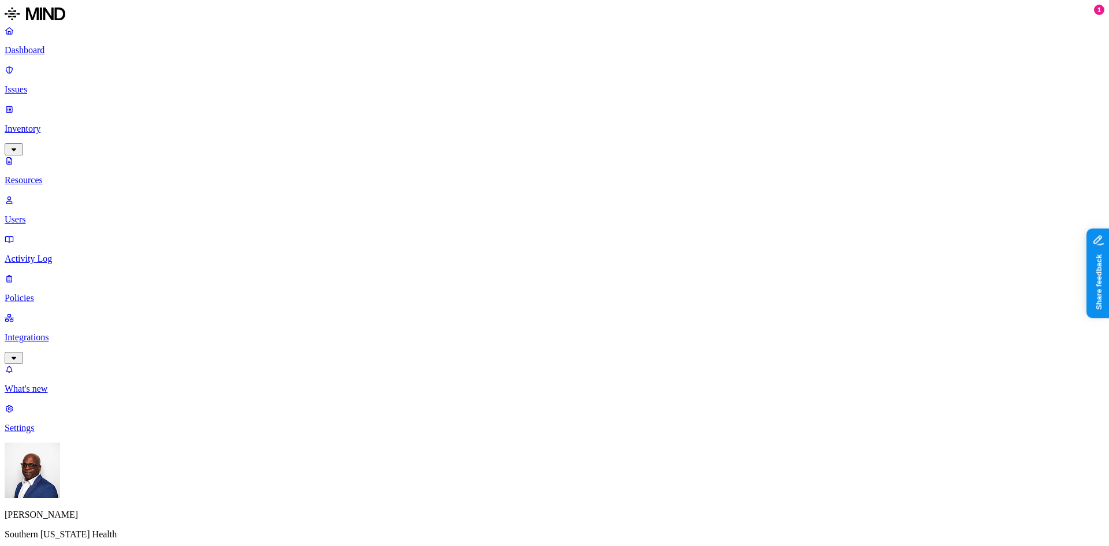
type input "png"
click at [308, 91] on div "PNG Image" at bounding box center [350, 85] width 111 height 10
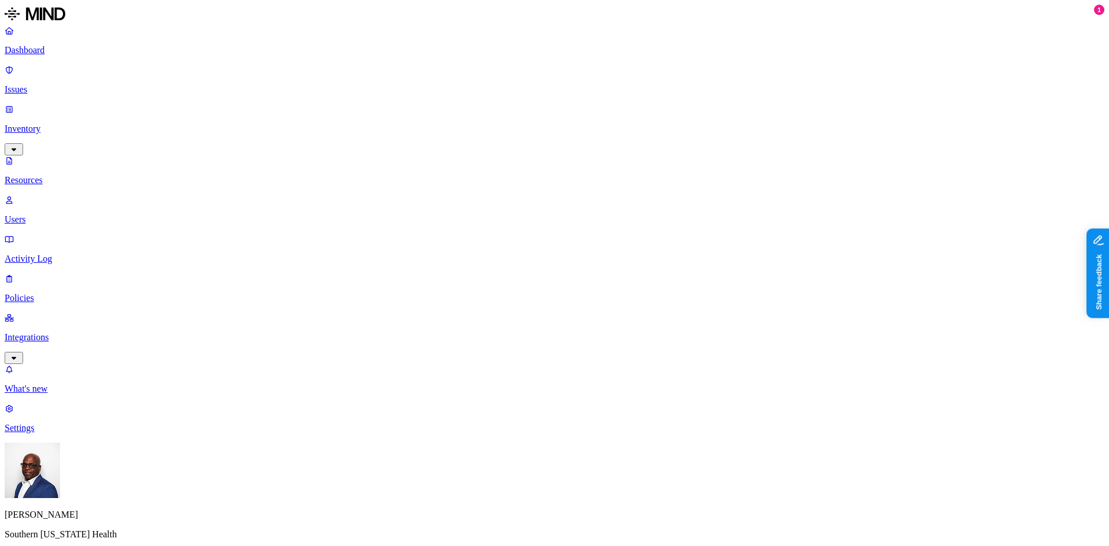
drag, startPoint x: 240, startPoint y: 83, endPoint x: 580, endPoint y: 236, distance: 373.3
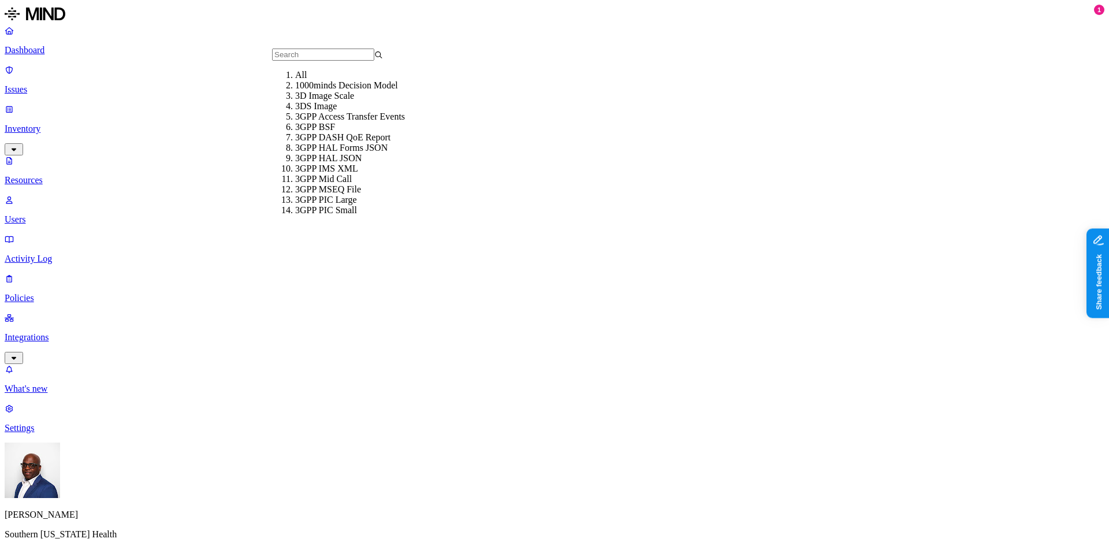
click at [344, 61] on input "text" at bounding box center [323, 55] width 102 height 12
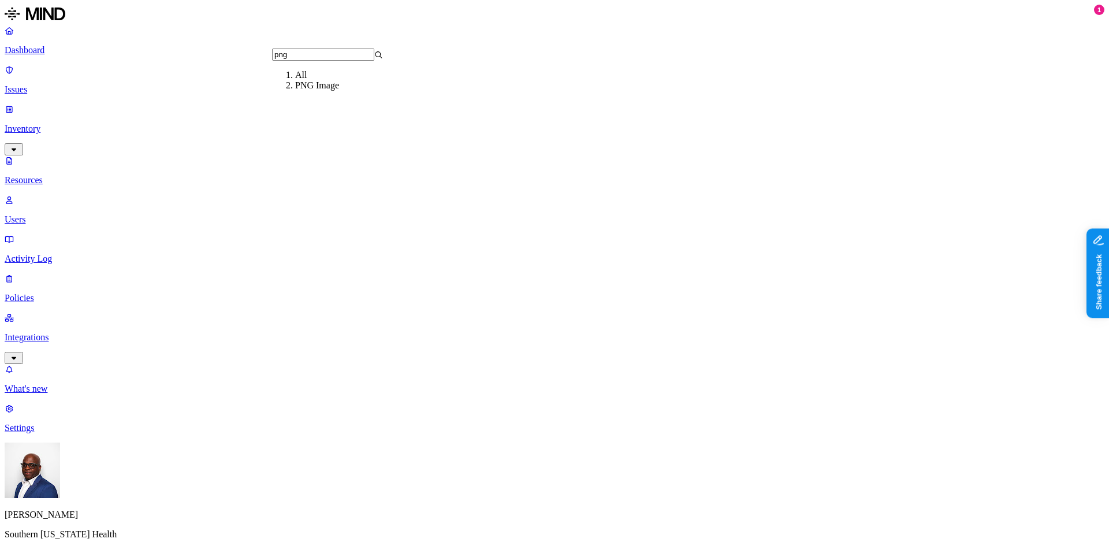
type input "png"
click at [326, 80] on div "All" at bounding box center [350, 75] width 111 height 10
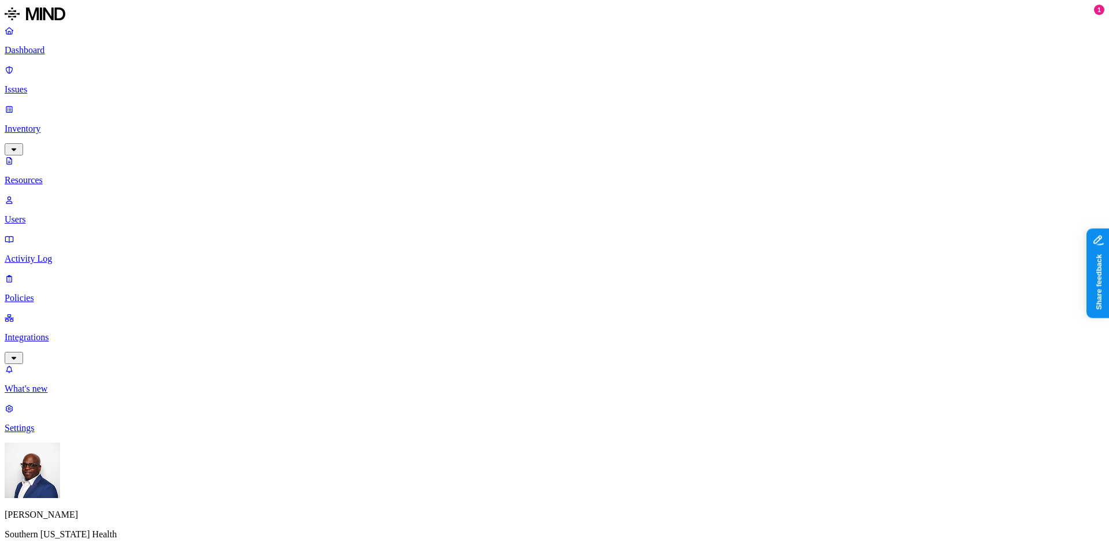
click at [345, 96] on button "button" at bounding box center [349, 97] width 9 height 3
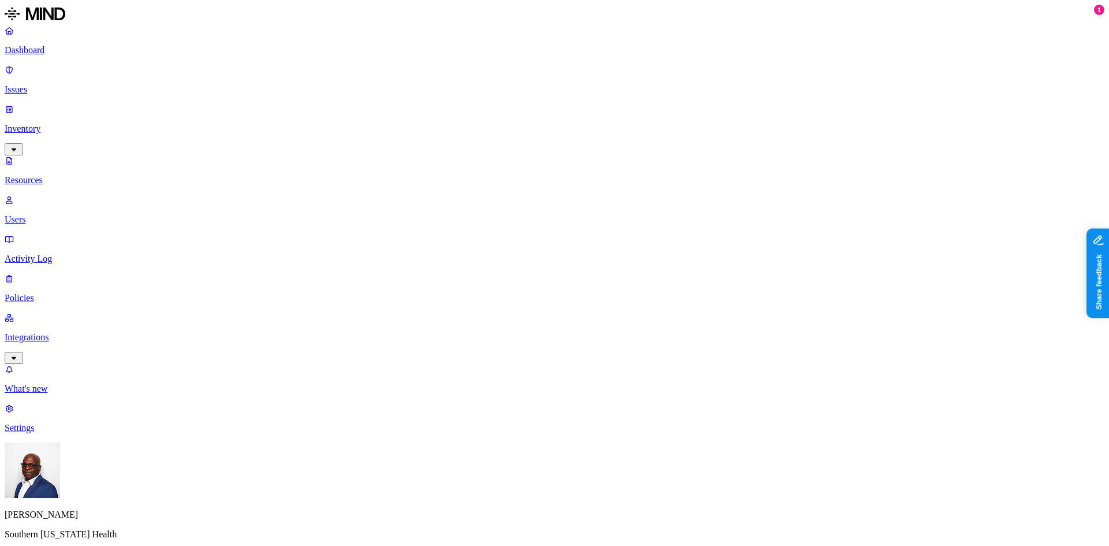
drag, startPoint x: 329, startPoint y: 61, endPoint x: 422, endPoint y: 69, distance: 92.8
drag, startPoint x: 420, startPoint y: 64, endPoint x: 494, endPoint y: 60, distance: 74.0
drag, startPoint x: 467, startPoint y: 67, endPoint x: 565, endPoint y: 68, distance: 98.2
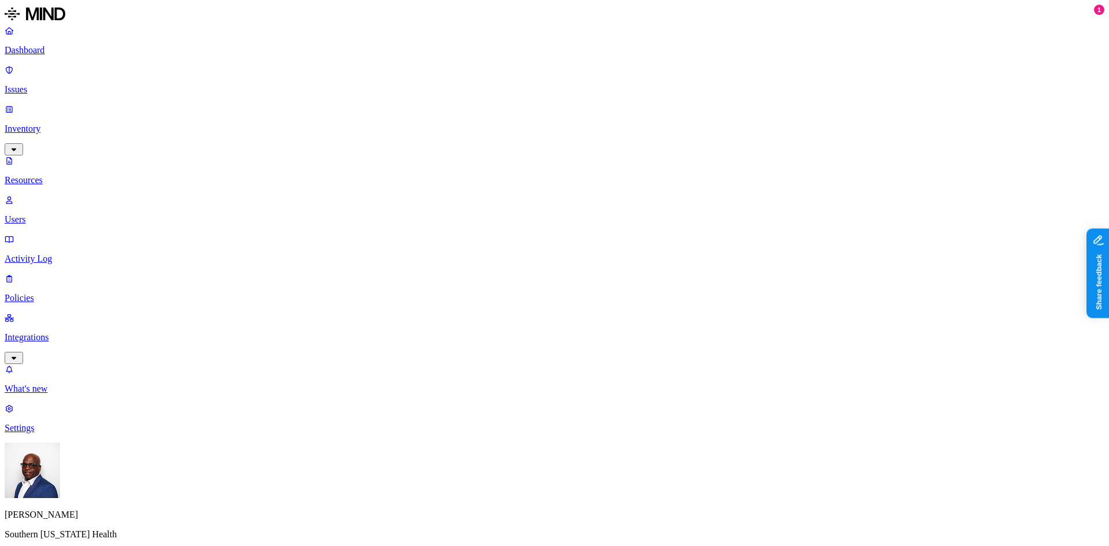
drag, startPoint x: 467, startPoint y: 61, endPoint x: 403, endPoint y: 68, distance: 64.5
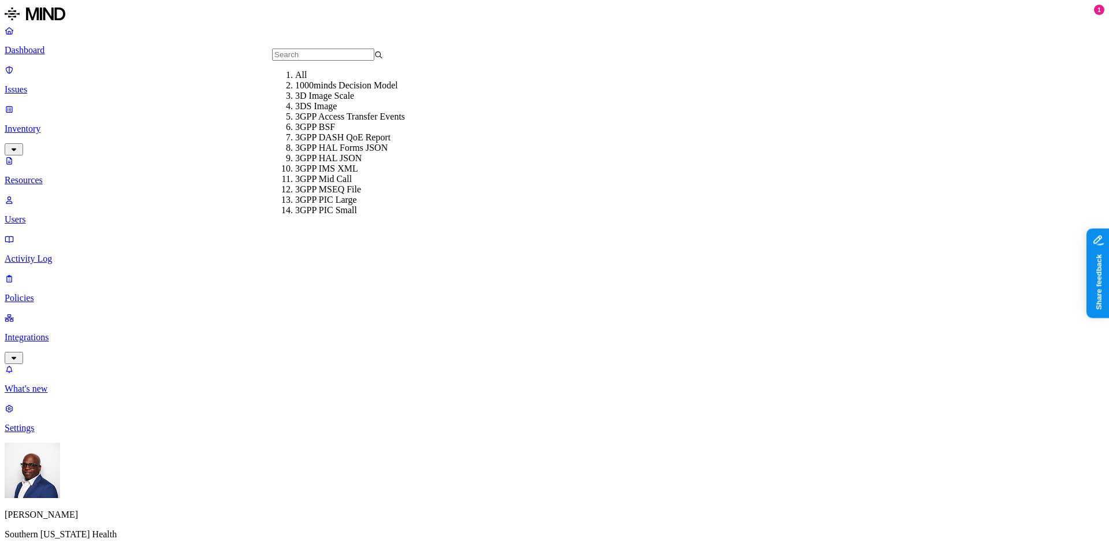
click at [299, 61] on input "text" at bounding box center [323, 55] width 102 height 12
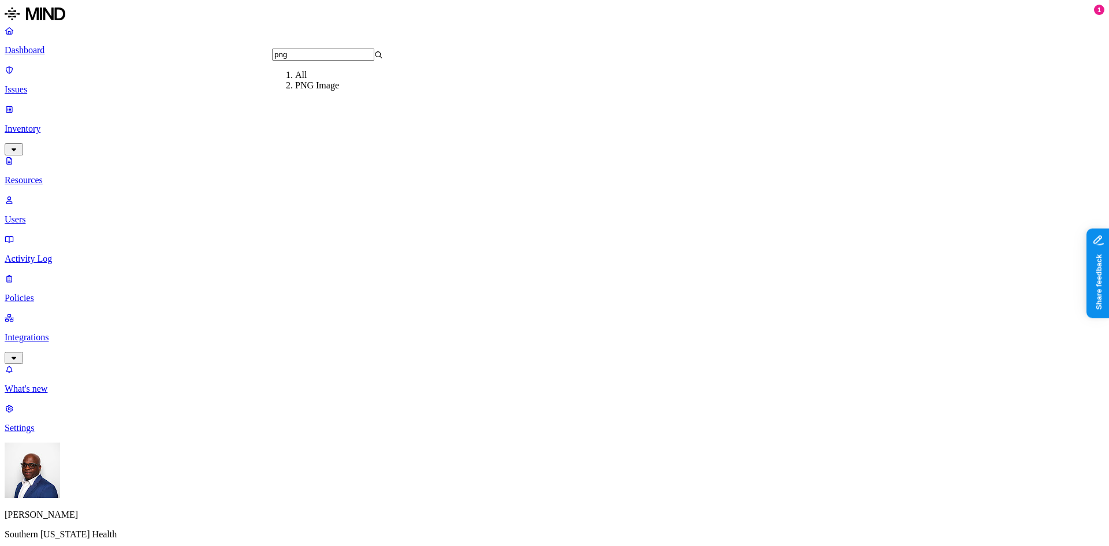
type input "png"
click at [301, 91] on div "PNG Image" at bounding box center [350, 85] width 111 height 10
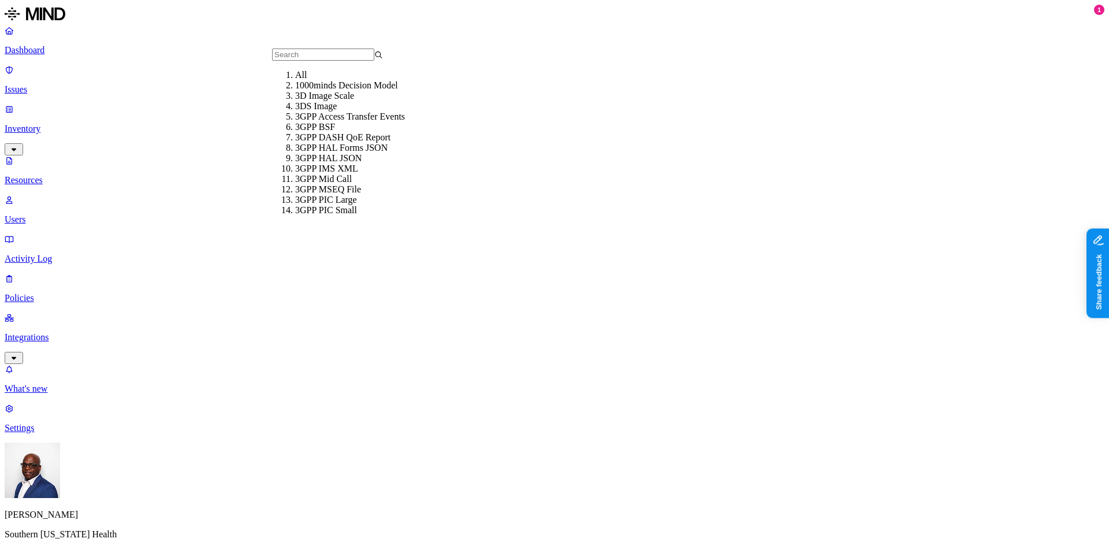
click at [316, 61] on input "text" at bounding box center [323, 55] width 102 height 12
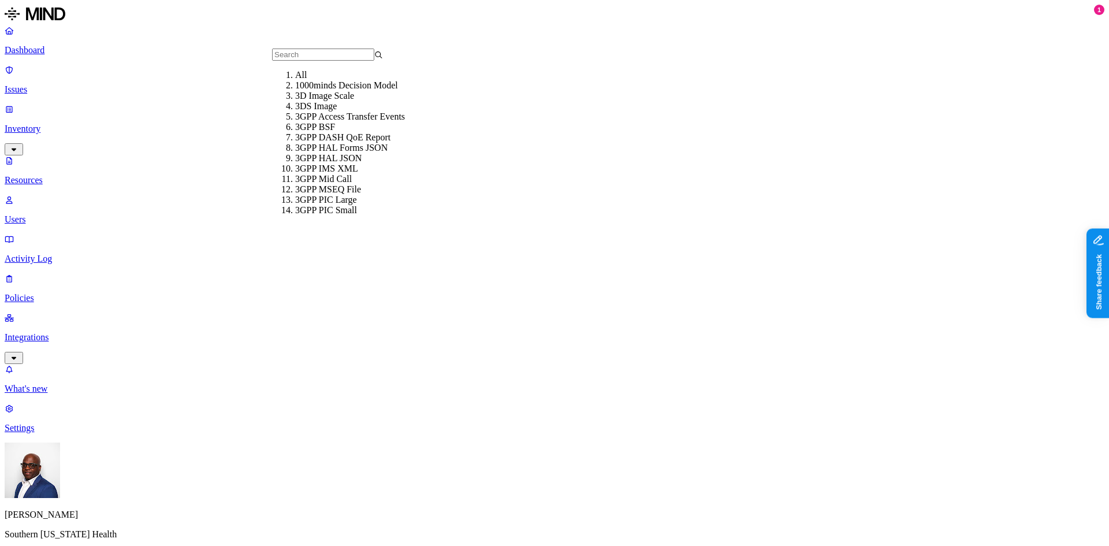
click at [334, 61] on input "text" at bounding box center [323, 55] width 102 height 12
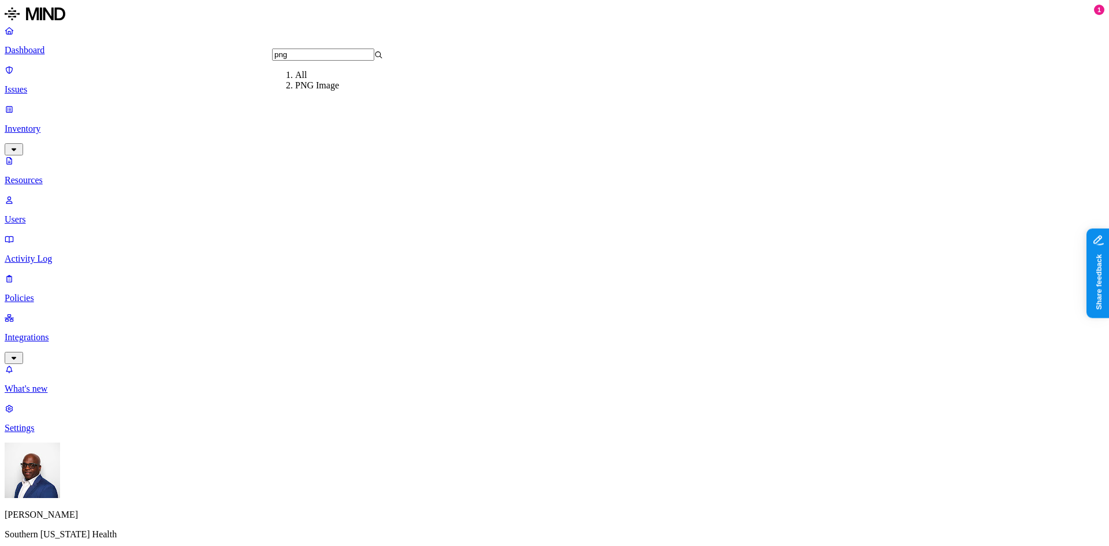
type input "png"
click at [320, 80] on div "All" at bounding box center [350, 75] width 111 height 10
drag, startPoint x: 404, startPoint y: 64, endPoint x: 480, endPoint y: 78, distance: 77.5
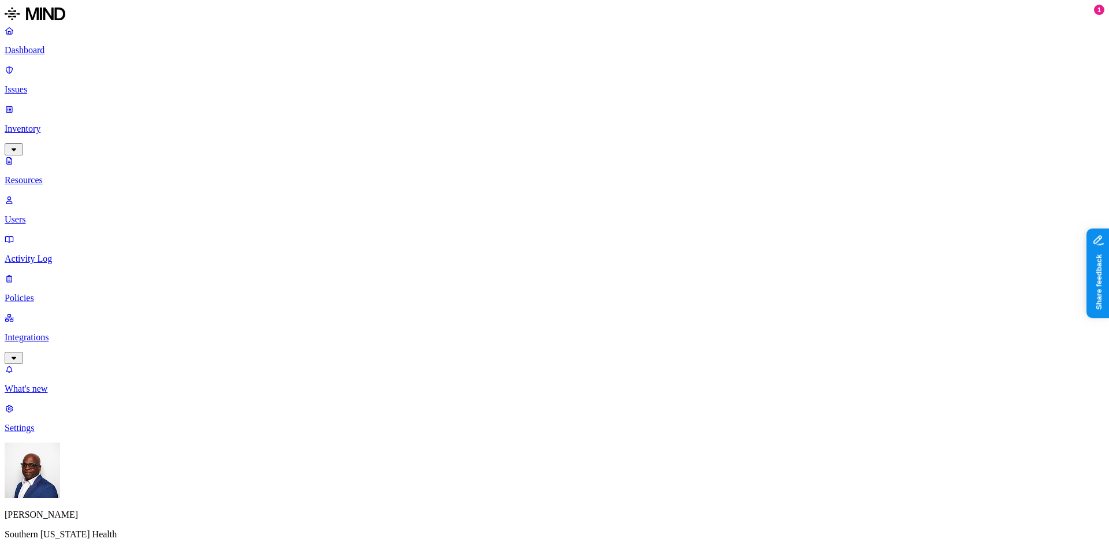
scroll to position [268, 0]
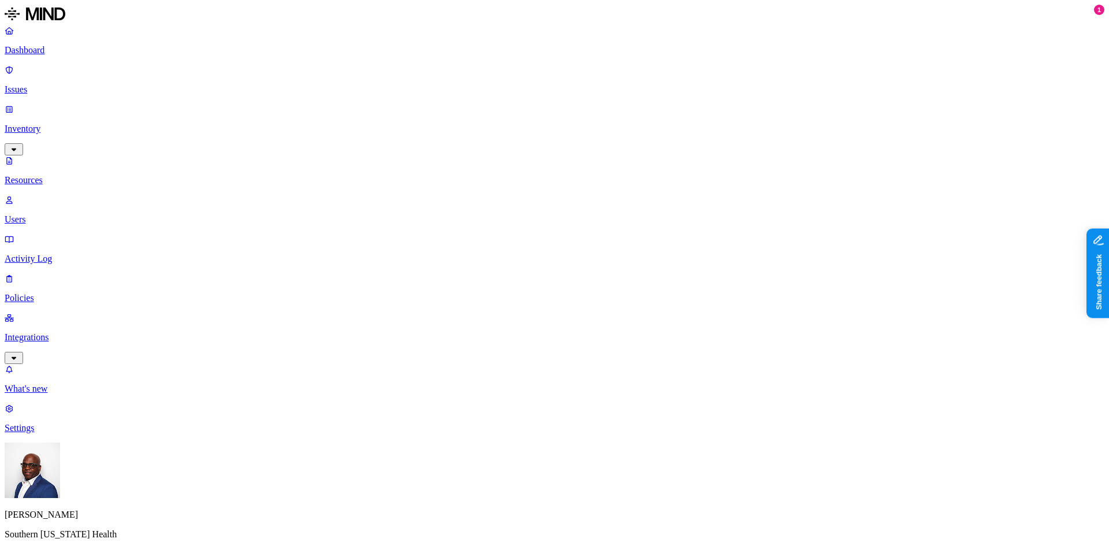
scroll to position [268, 0]
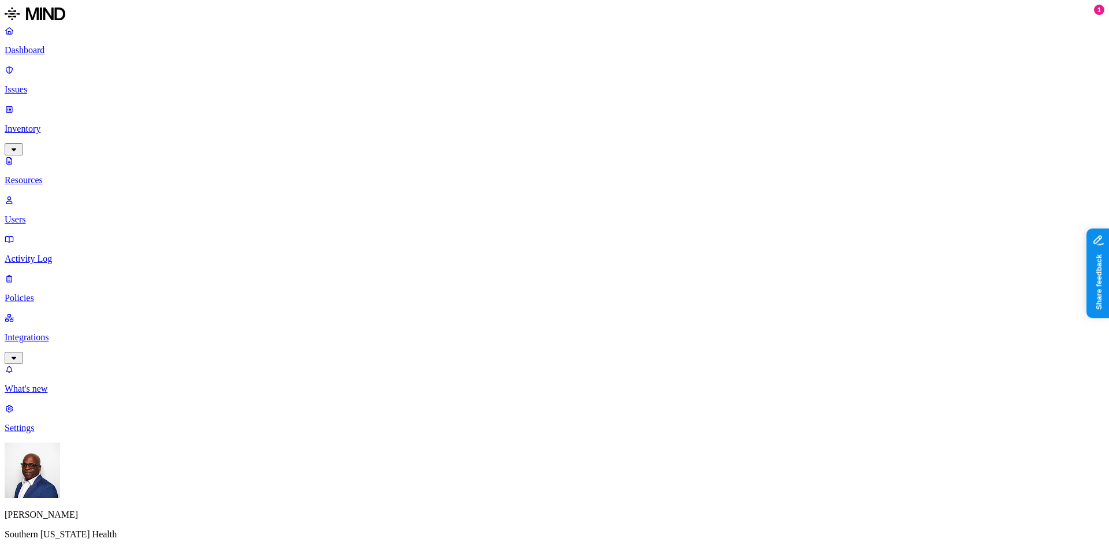
scroll to position [231, 0]
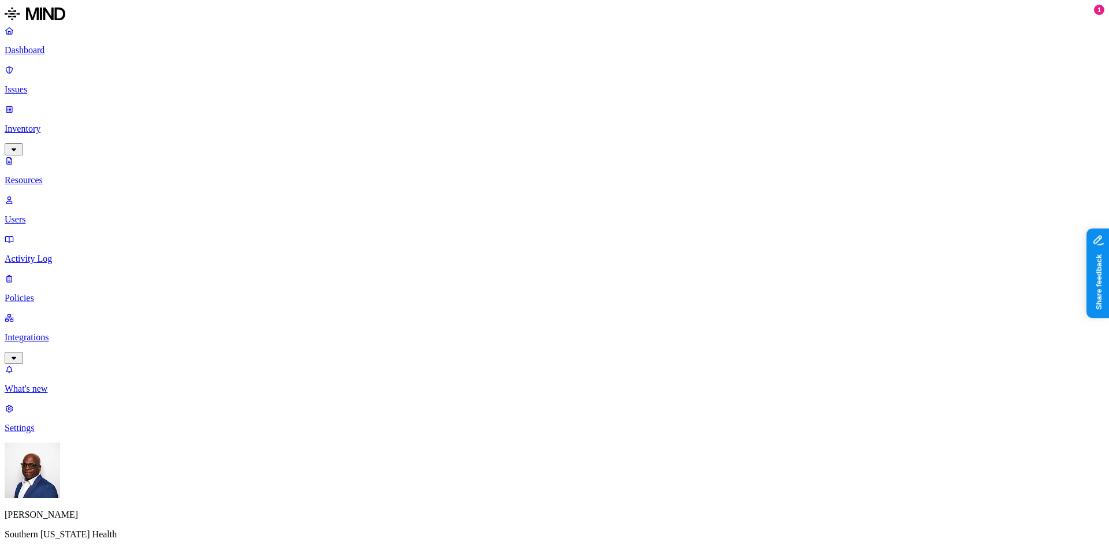
drag, startPoint x: 915, startPoint y: 211, endPoint x: 980, endPoint y: 206, distance: 65.5
drag, startPoint x: 976, startPoint y: 211, endPoint x: 1023, endPoint y: 208, distance: 46.3
click at [64, 293] on p "Policies" at bounding box center [554, 298] width 1099 height 10
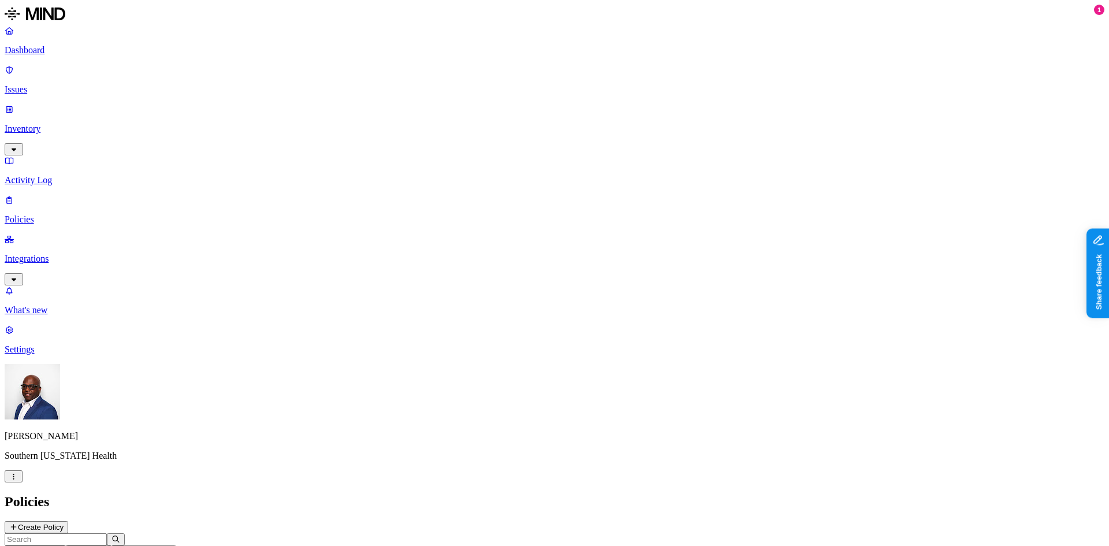
scroll to position [76, 0]
click at [76, 282] on nav "Dashboard Issues Inventory Activity Log Policies Integrations What's new 1 Sett…" at bounding box center [554, 189] width 1099 height 329
click at [41, 84] on p "Issues" at bounding box center [554, 89] width 1099 height 10
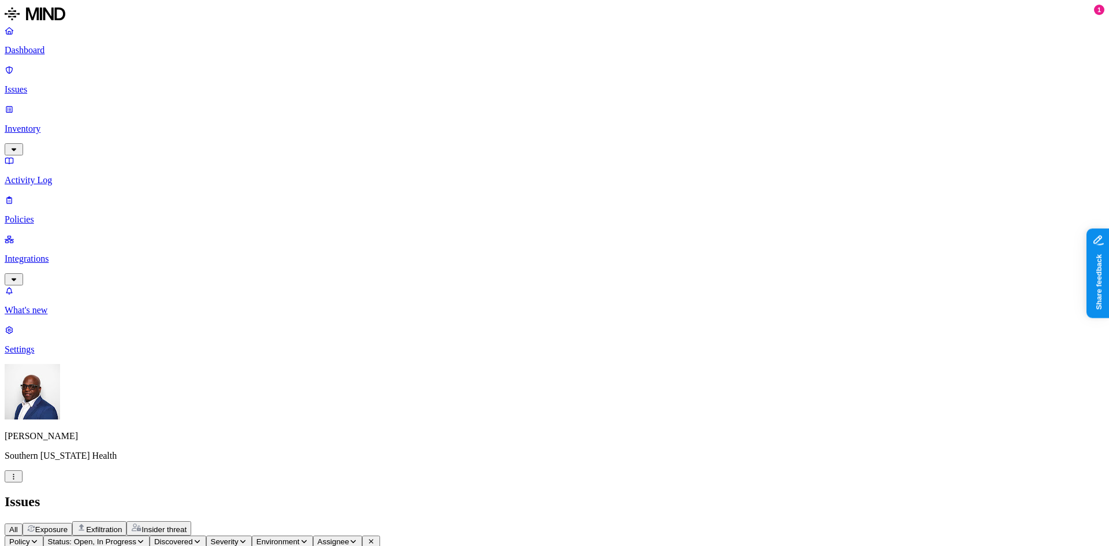
scroll to position [289, 0]
click at [49, 84] on p "Issues" at bounding box center [554, 89] width 1099 height 10
click at [48, 84] on p "Issues" at bounding box center [554, 89] width 1099 height 10
click at [44, 55] on p "Dashboard" at bounding box center [554, 50] width 1099 height 10
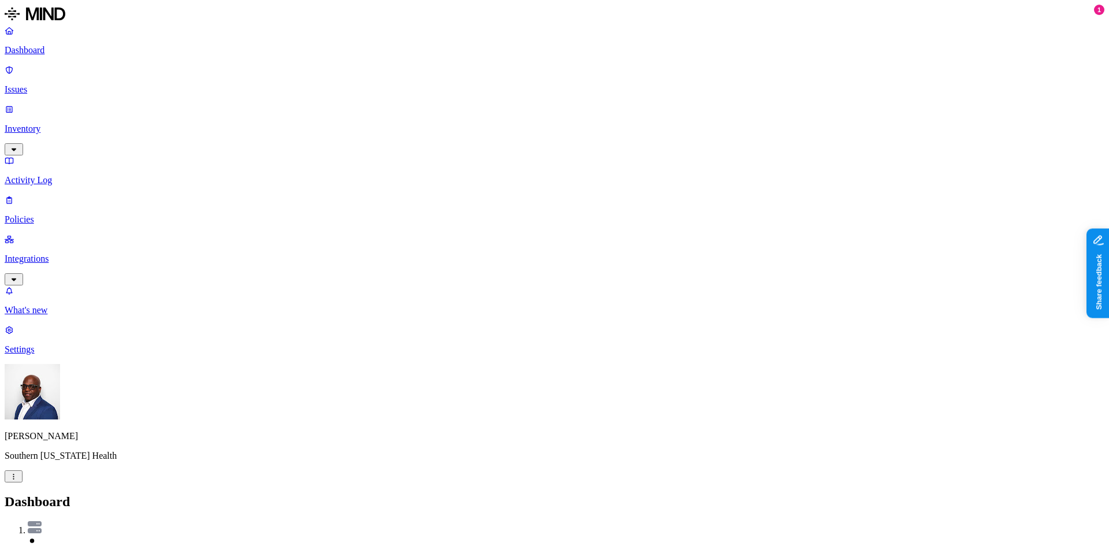
click at [43, 84] on p "Issues" at bounding box center [554, 89] width 1099 height 10
click at [45, 124] on p "Inventory" at bounding box center [554, 129] width 1099 height 10
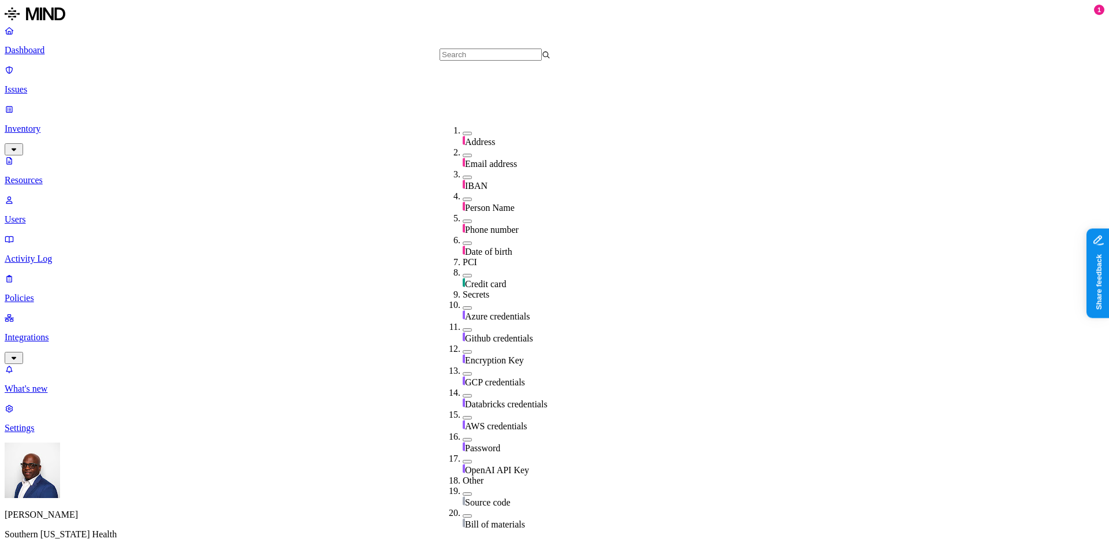
scroll to position [171, 0]
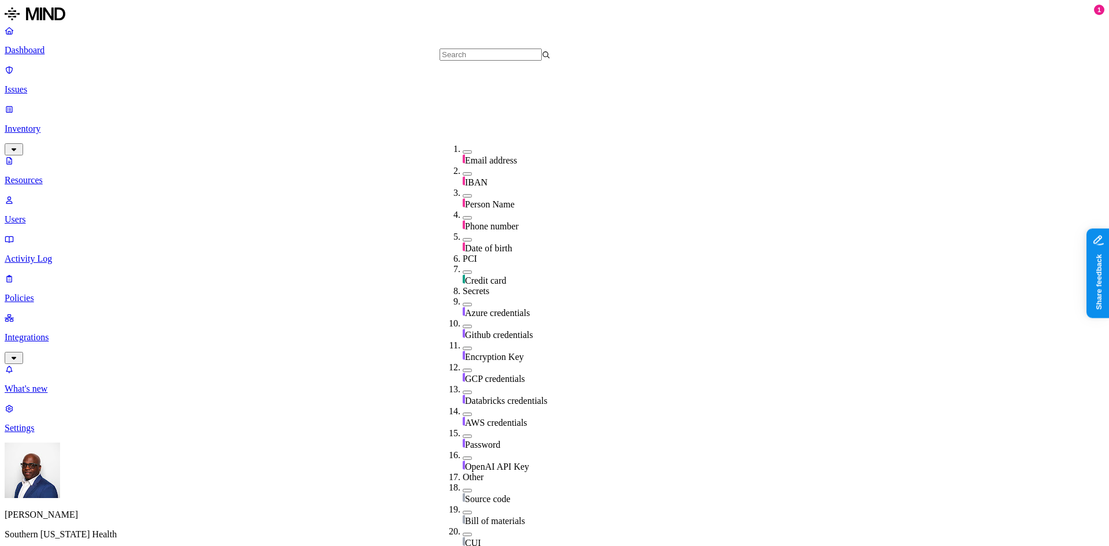
click at [463, 270] on button "button" at bounding box center [467, 271] width 9 height 3
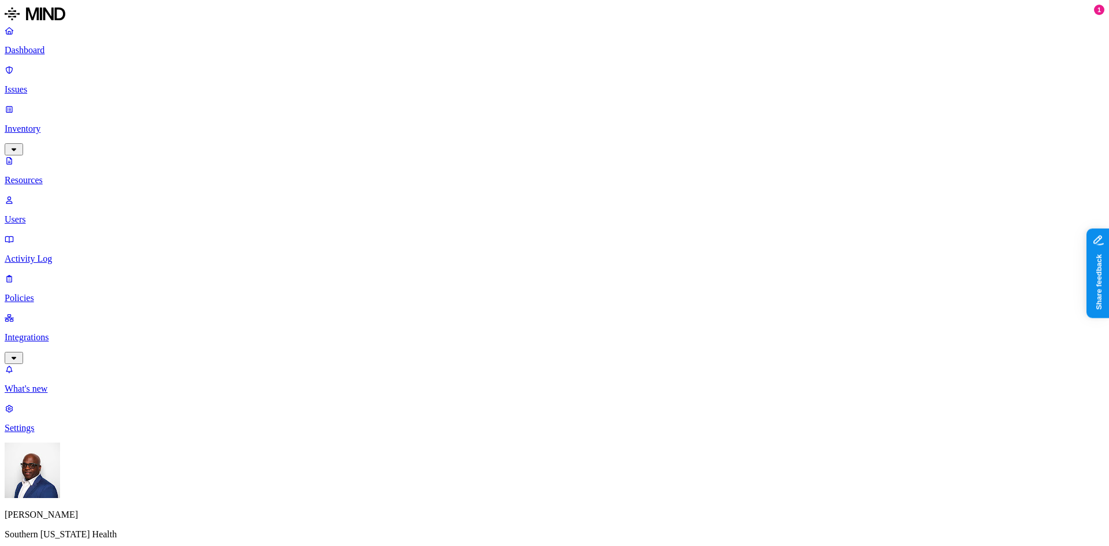
click at [36, 293] on p "Policies" at bounding box center [554, 298] width 1099 height 10
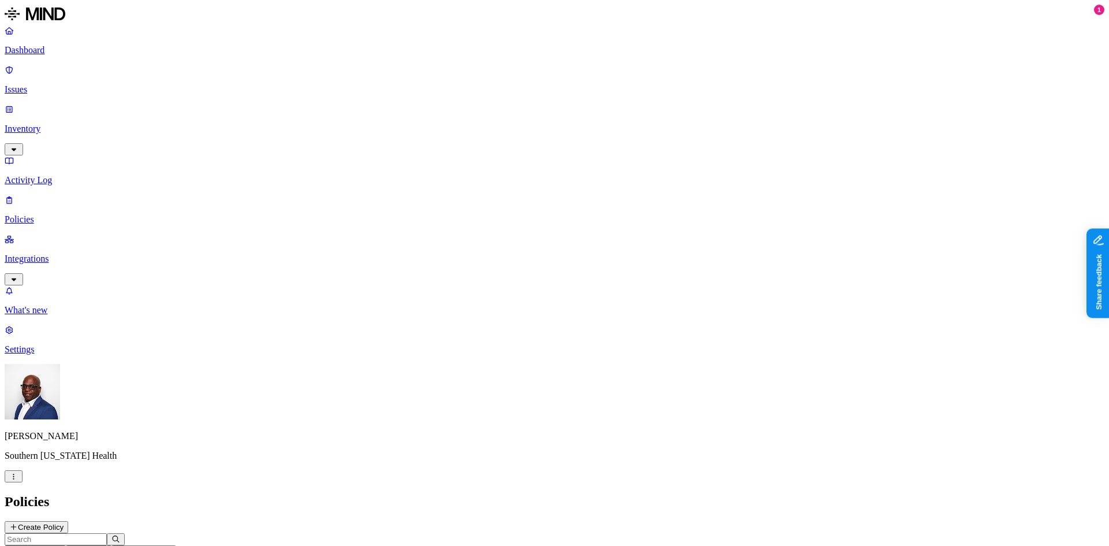
click at [61, 545] on icon "button" at bounding box center [57, 550] width 9 height 7
click at [257, 99] on div "Endpoint" at bounding box center [257, 109] width 0 height 21
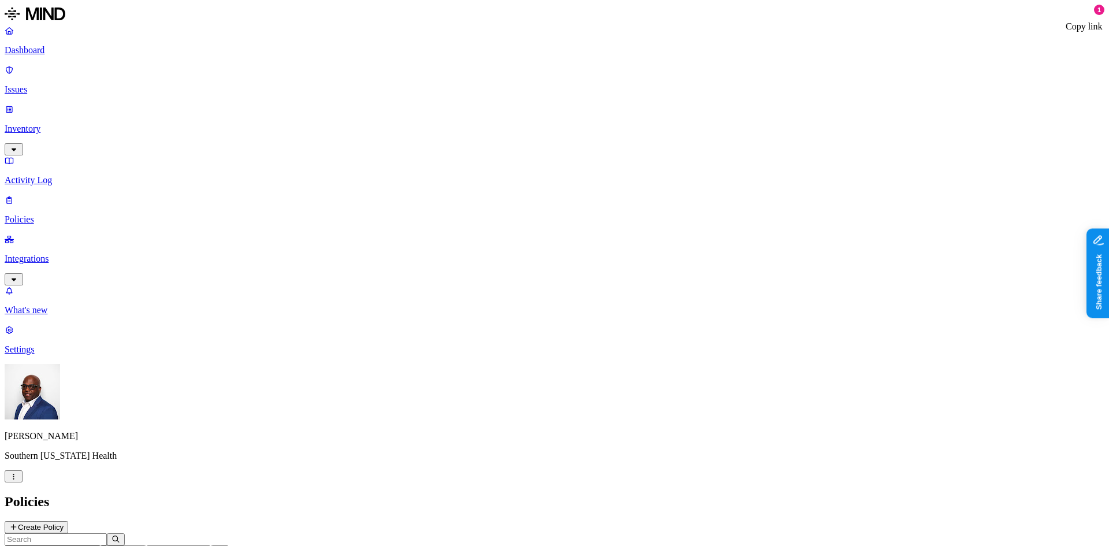
click at [57, 49] on p "Dashboard" at bounding box center [554, 50] width 1099 height 10
drag, startPoint x: 286, startPoint y: 344, endPoint x: 353, endPoint y: 340, distance: 67.7
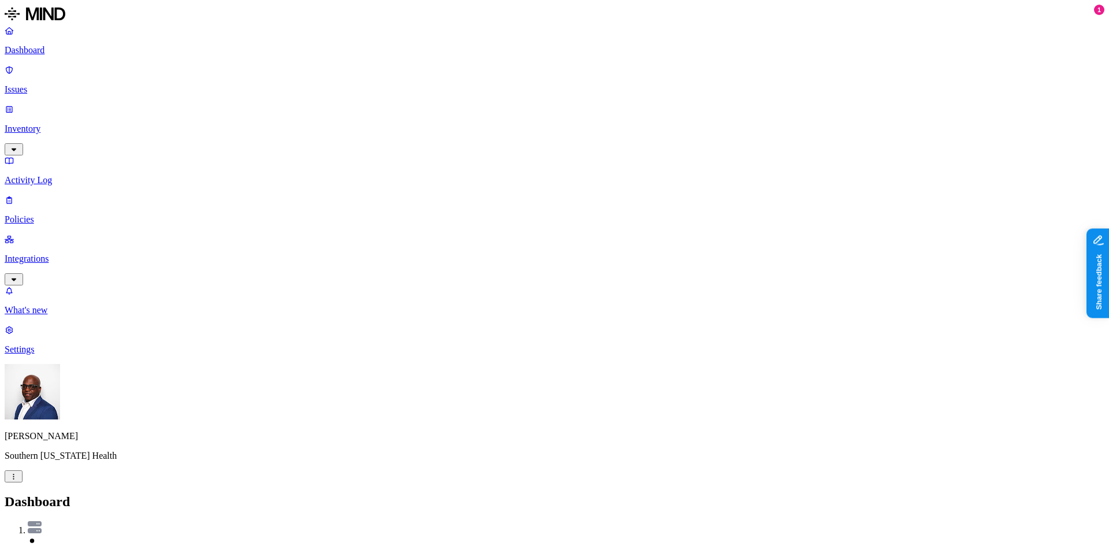
drag, startPoint x: 487, startPoint y: 346, endPoint x: 554, endPoint y: 343, distance: 67.6
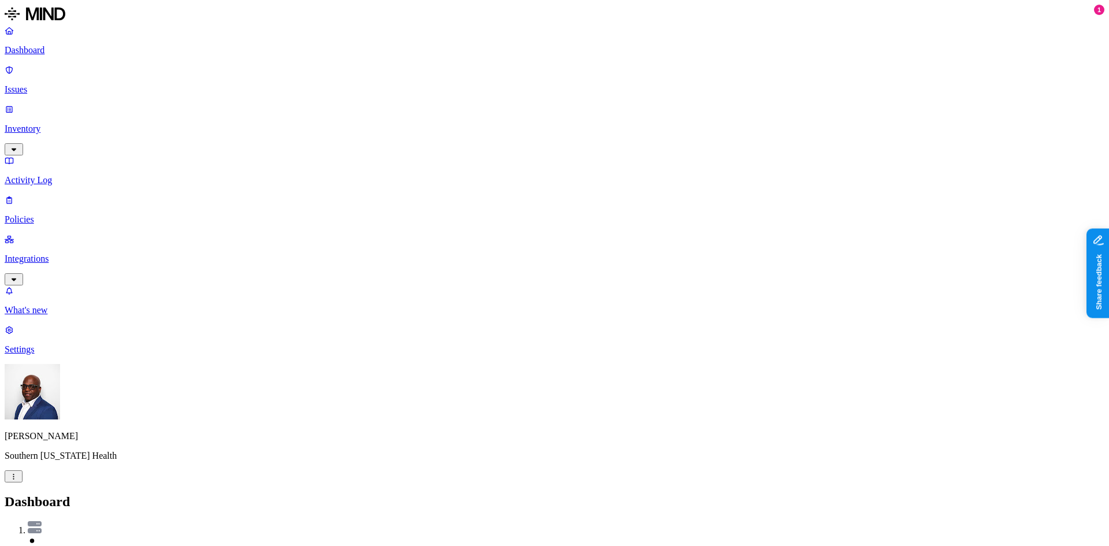
drag, startPoint x: 776, startPoint y: 11, endPoint x: 773, endPoint y: 17, distance: 6.5
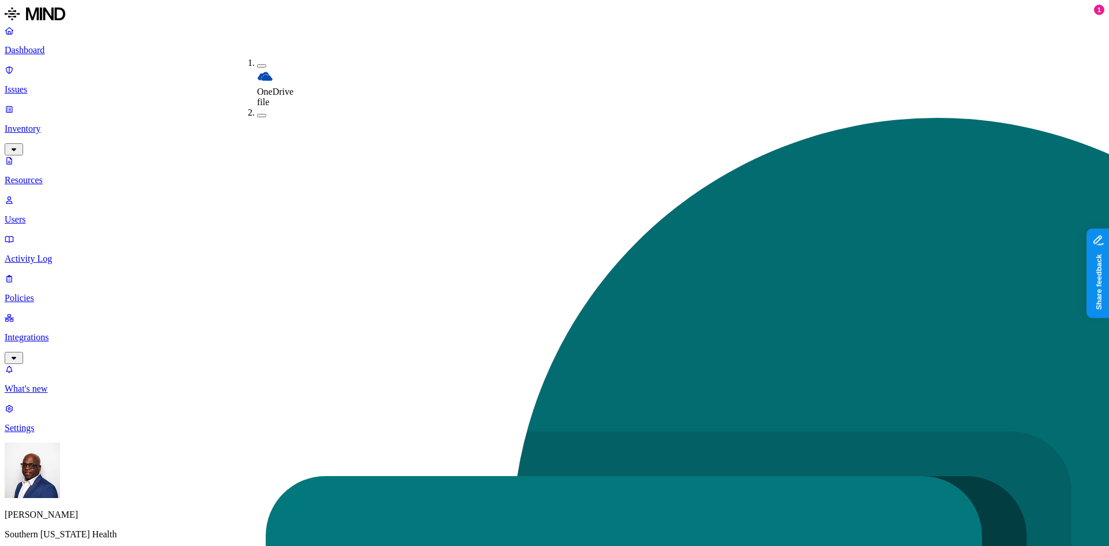
click at [257, 64] on button "button" at bounding box center [261, 65] width 9 height 3
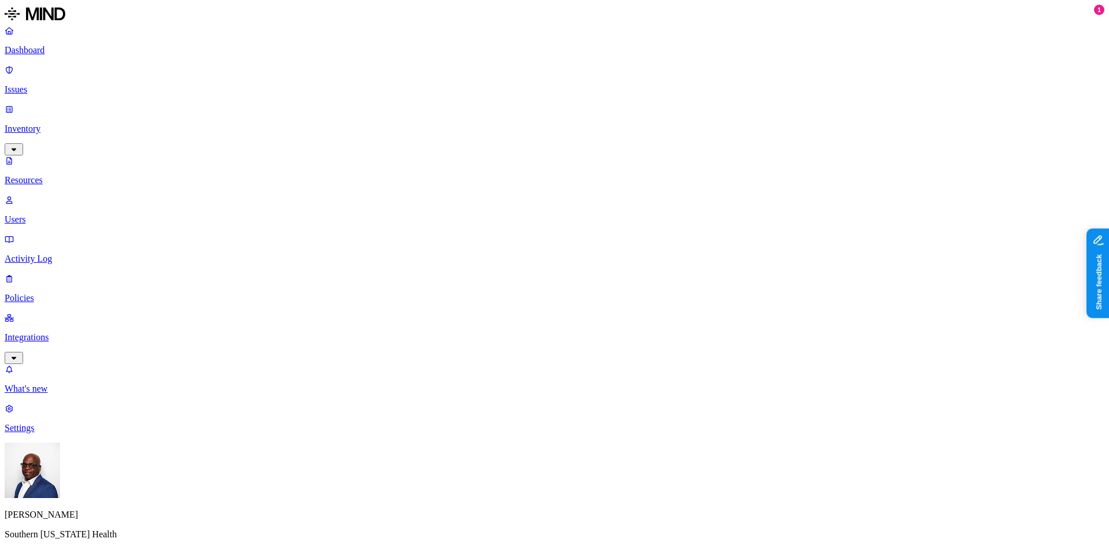
drag, startPoint x: 938, startPoint y: 62, endPoint x: 888, endPoint y: 73, distance: 51.3
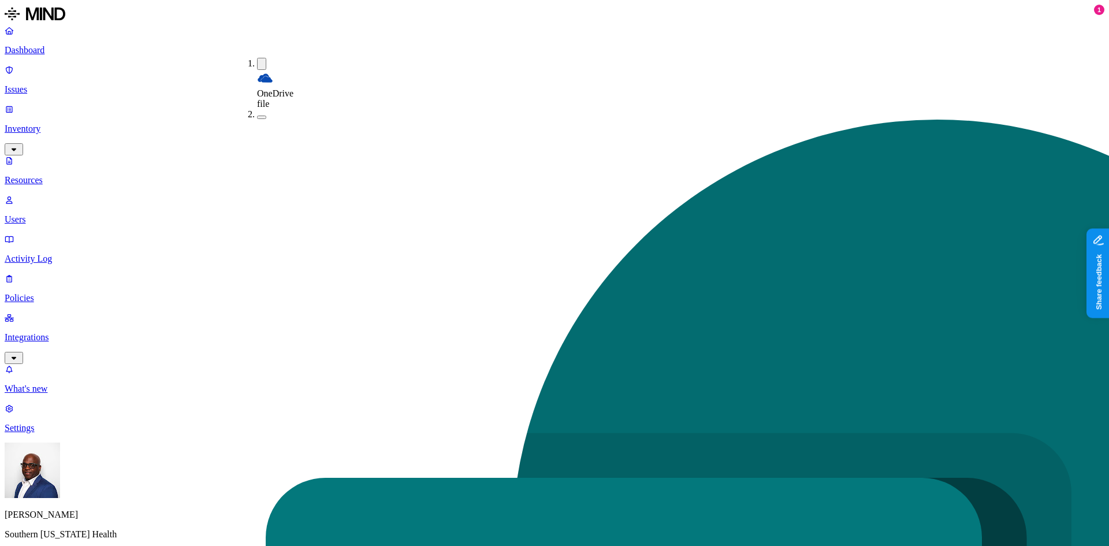
click at [257, 59] on button "button" at bounding box center [261, 64] width 9 height 12
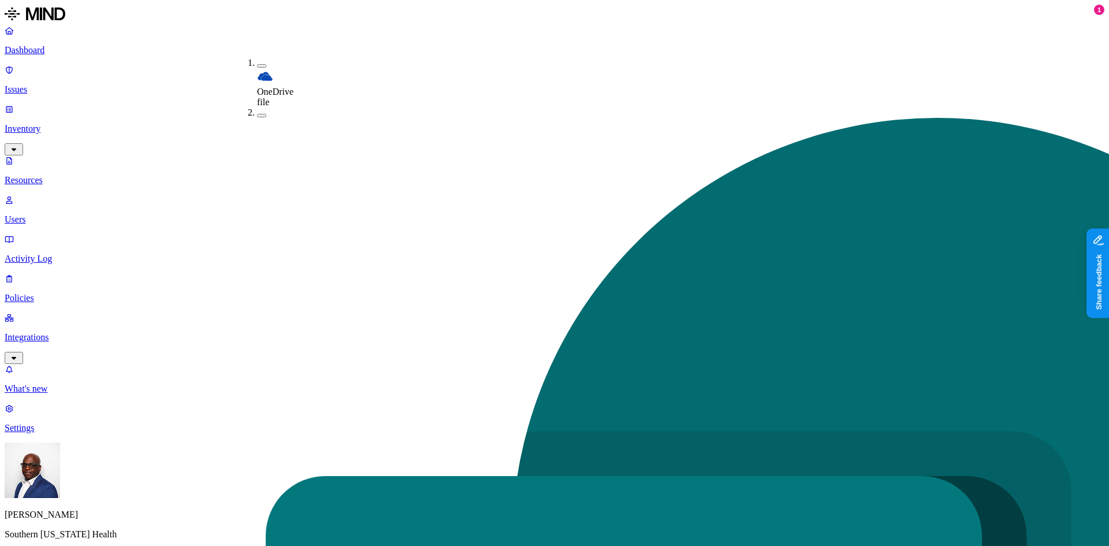
click at [257, 114] on button "button" at bounding box center [261, 115] width 9 height 3
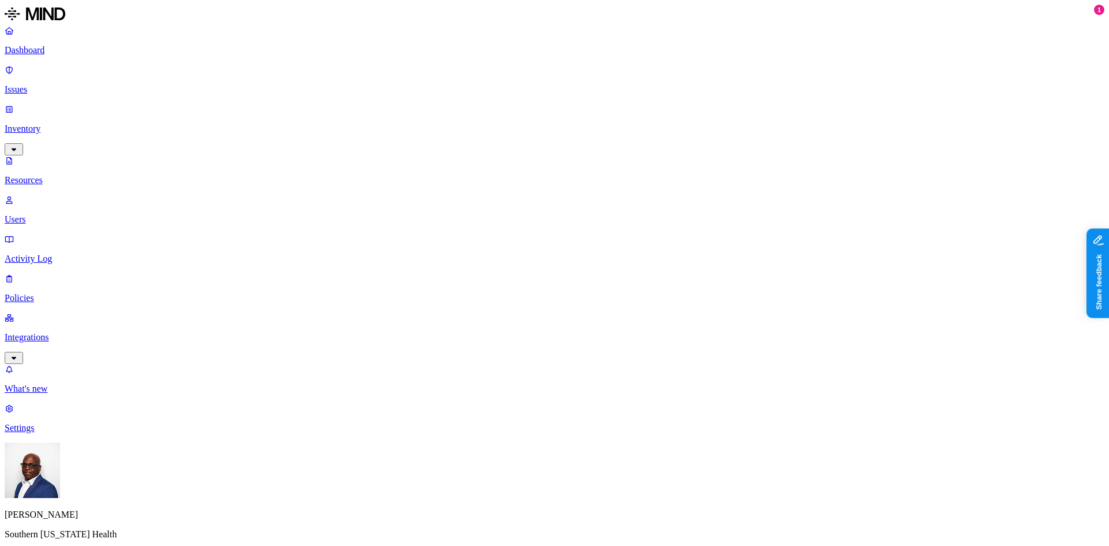
drag, startPoint x: 329, startPoint y: 64, endPoint x: 375, endPoint y: 64, distance: 46.8
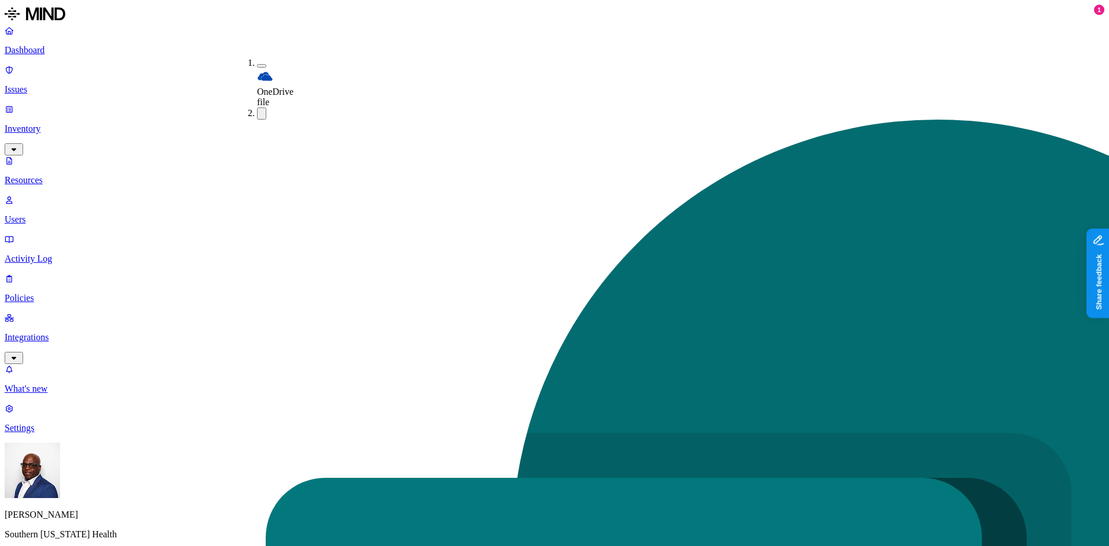
click at [68, 84] on p "Issues" at bounding box center [554, 89] width 1099 height 10
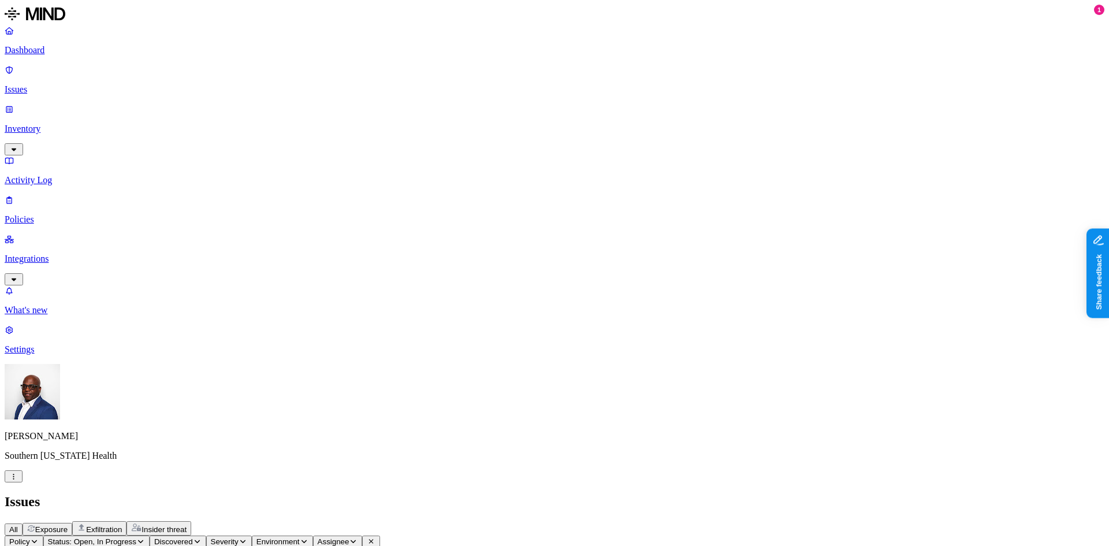
click at [68, 525] on span "Exposure" at bounding box center [51, 529] width 32 height 9
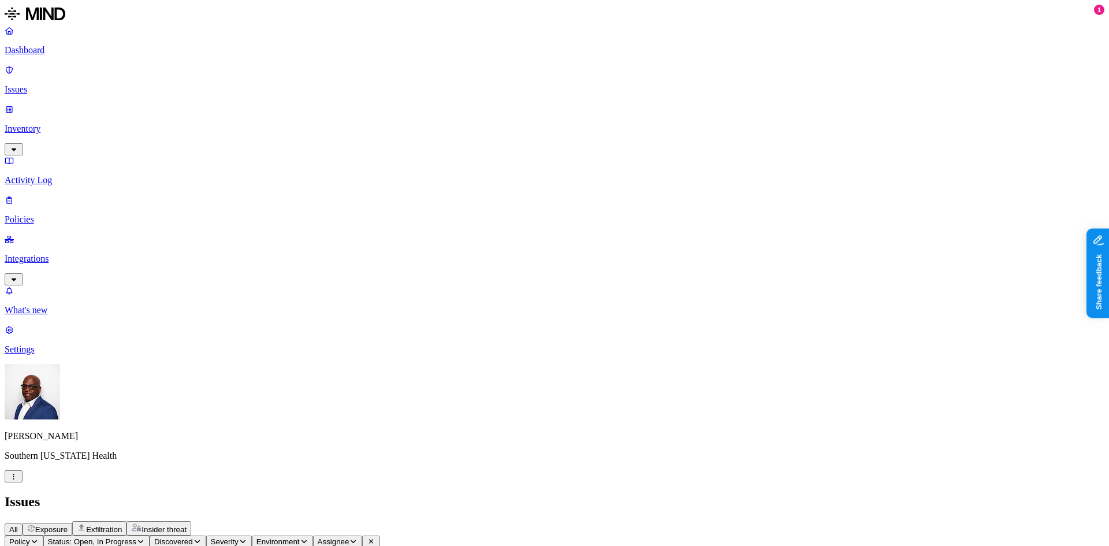
click at [42, 214] on p "Policies" at bounding box center [554, 219] width 1099 height 10
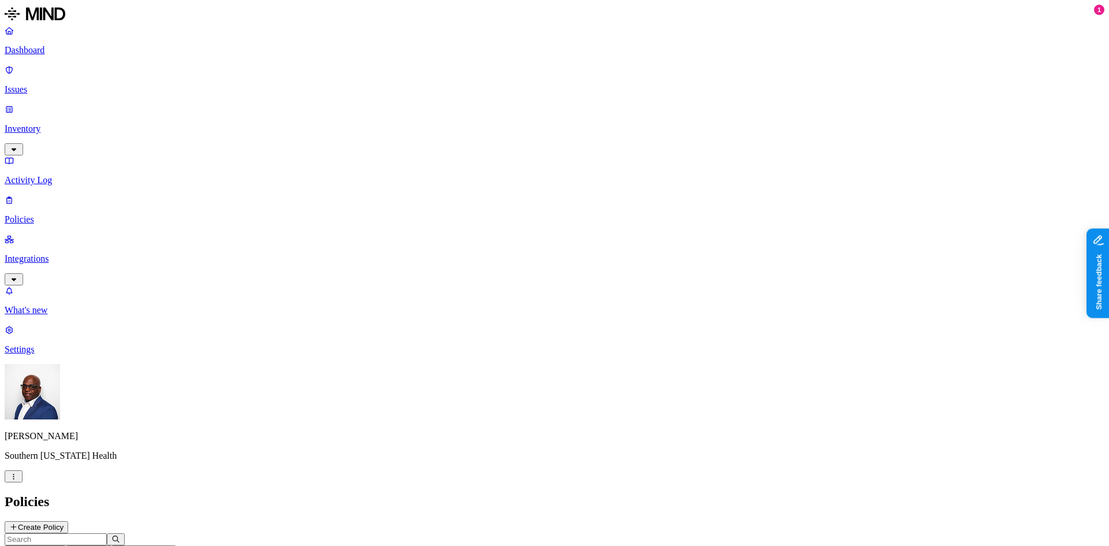
click at [41, 84] on p "Issues" at bounding box center [554, 89] width 1099 height 10
click at [46, 124] on p "Inventory" at bounding box center [554, 129] width 1099 height 10
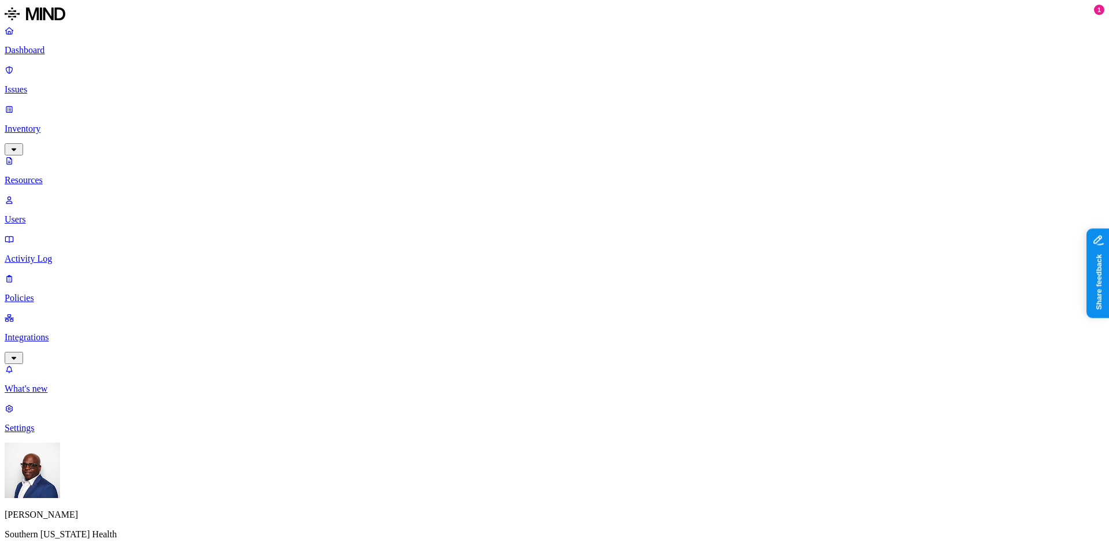
click at [51, 175] on p "Resources" at bounding box center [554, 180] width 1099 height 10
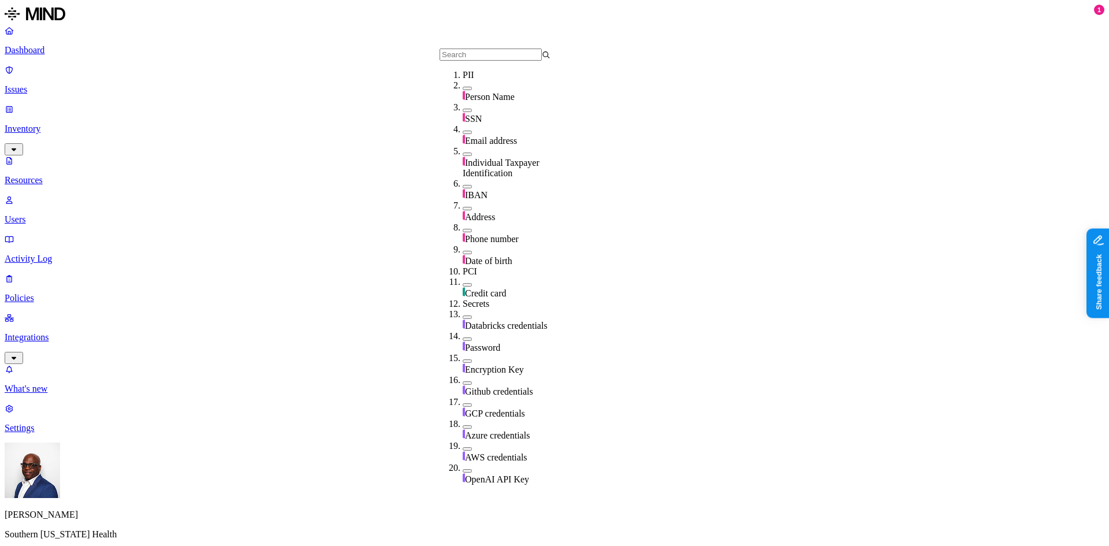
scroll to position [157, 0]
click at [463, 284] on button "button" at bounding box center [467, 285] width 9 height 3
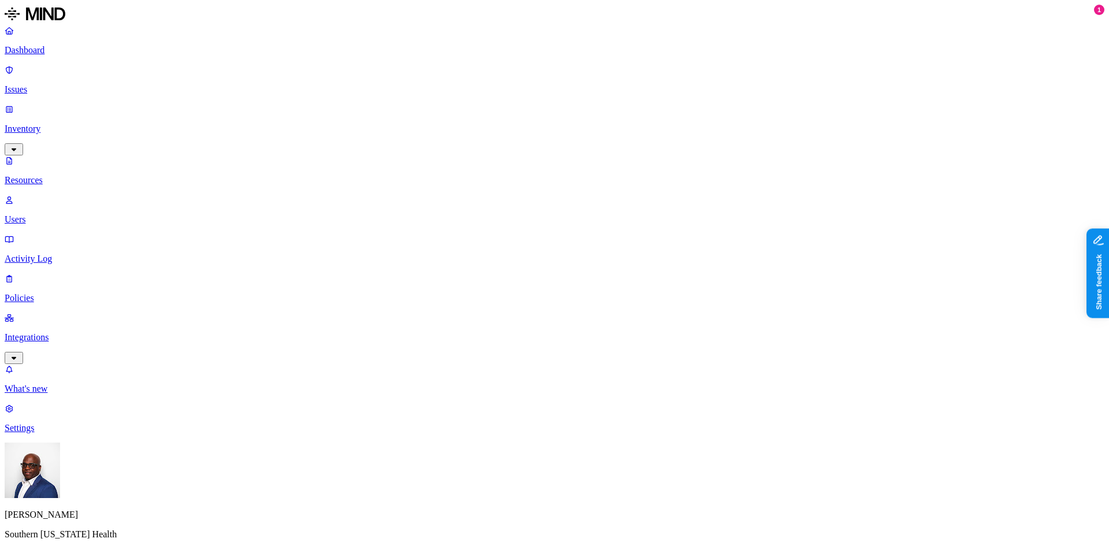
scroll to position [259, 0]
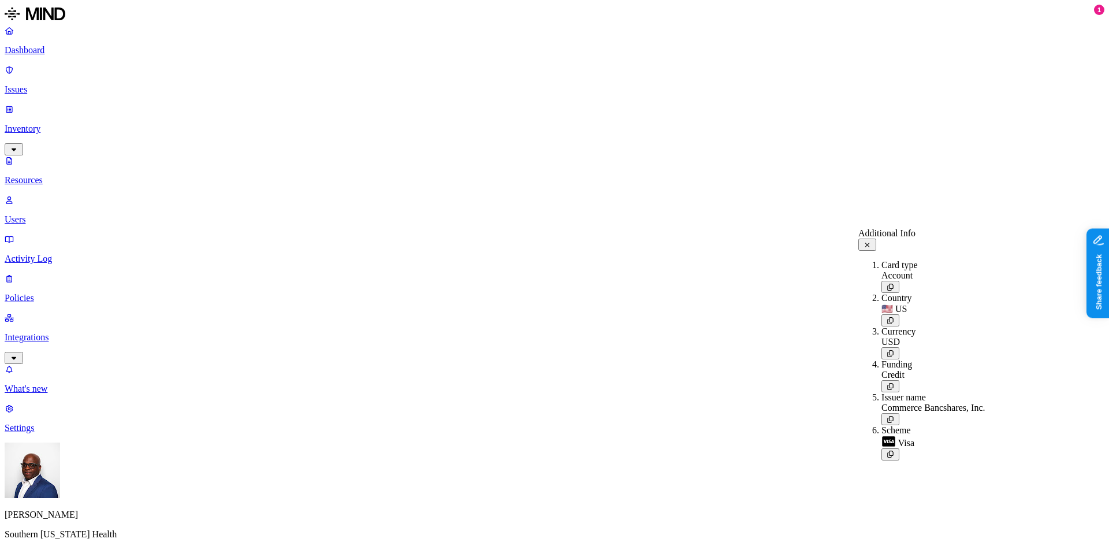
drag, startPoint x: 954, startPoint y: 310, endPoint x: 992, endPoint y: 312, distance: 37.6
click at [985, 312] on ol "Card type Account Country 🇺🇸 US Currency USD Funding Credit Issuer name Commerc…" at bounding box center [921, 360] width 126 height 200
click at [876, 238] on button at bounding box center [867, 244] width 18 height 12
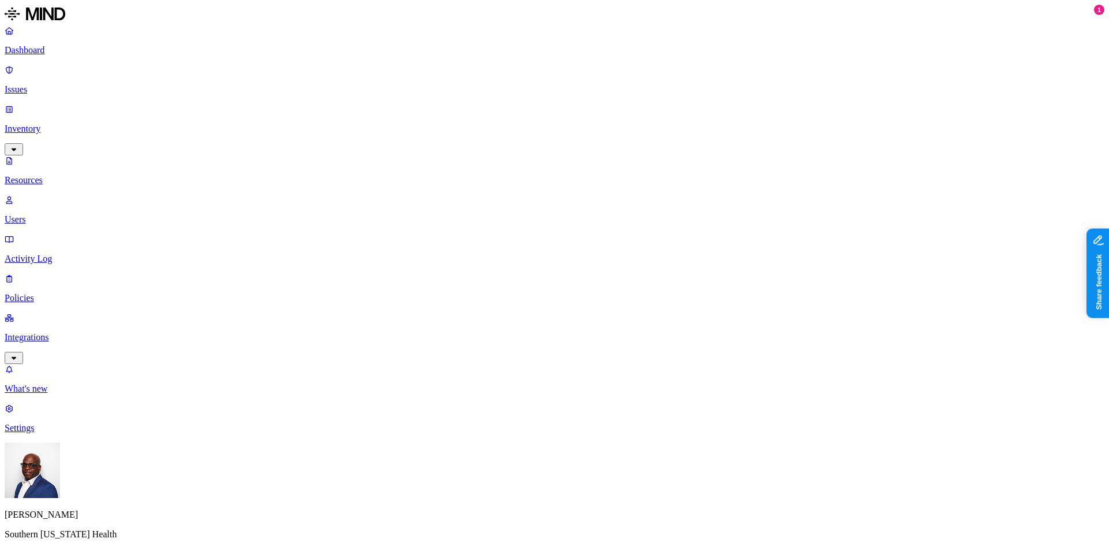
click at [51, 50] on p "Dashboard" at bounding box center [554, 50] width 1099 height 10
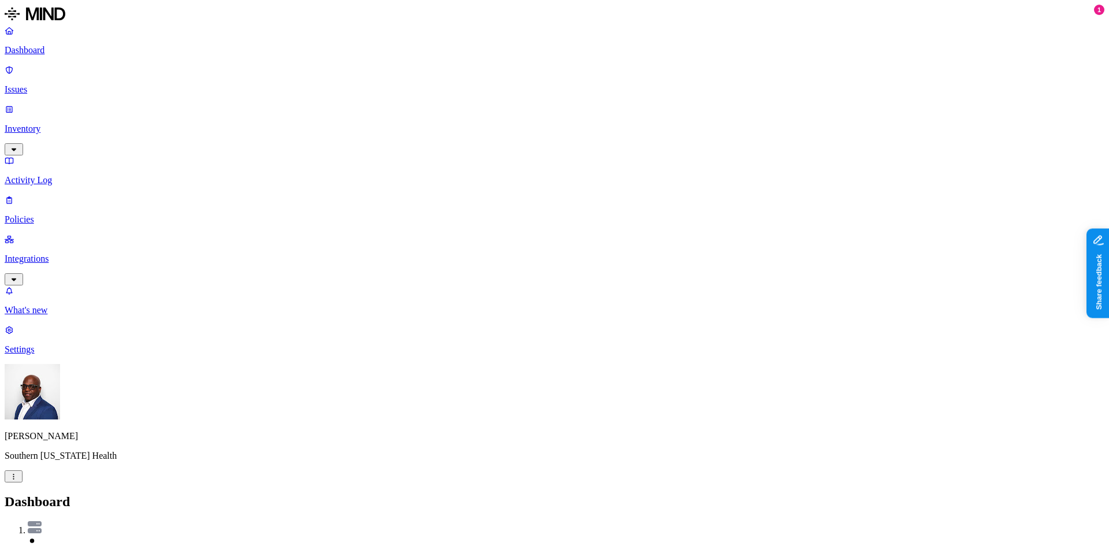
click at [42, 84] on p "Issues" at bounding box center [554, 89] width 1099 height 10
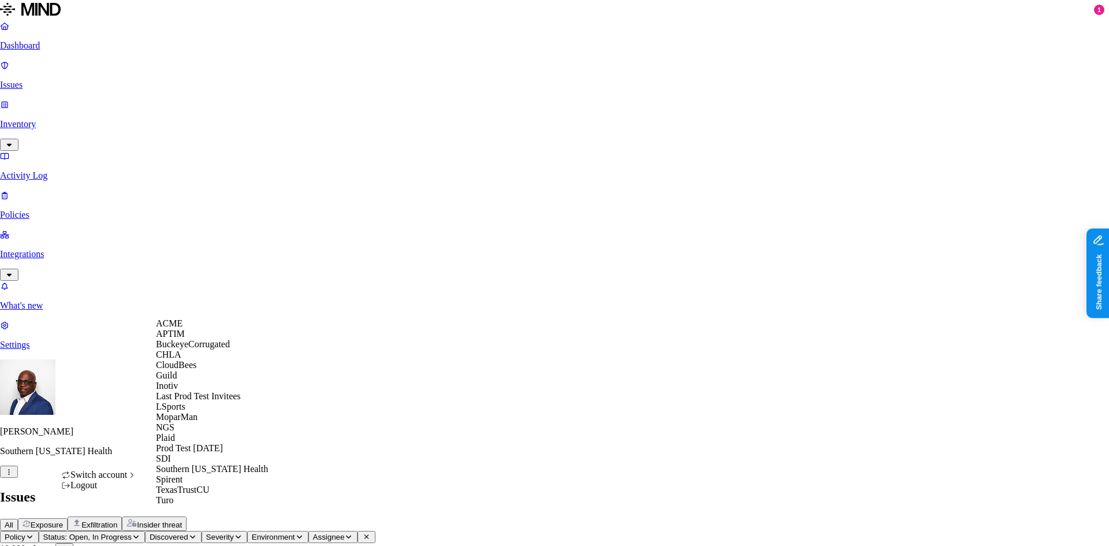
scroll to position [157, 0]
click at [169, 422] on span "NGS" at bounding box center [165, 427] width 18 height 10
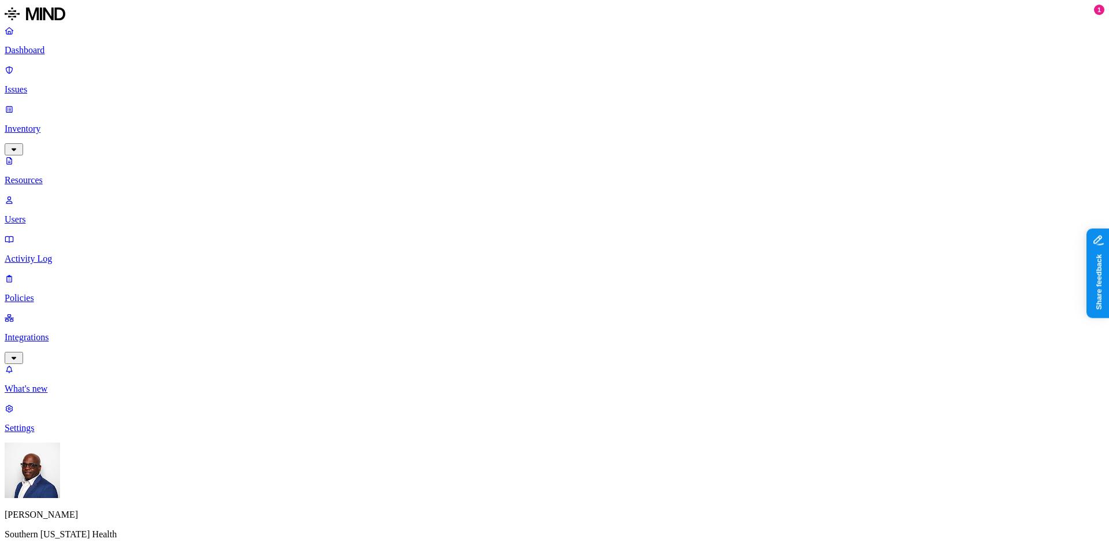
click at [41, 84] on p "Issues" at bounding box center [554, 89] width 1099 height 10
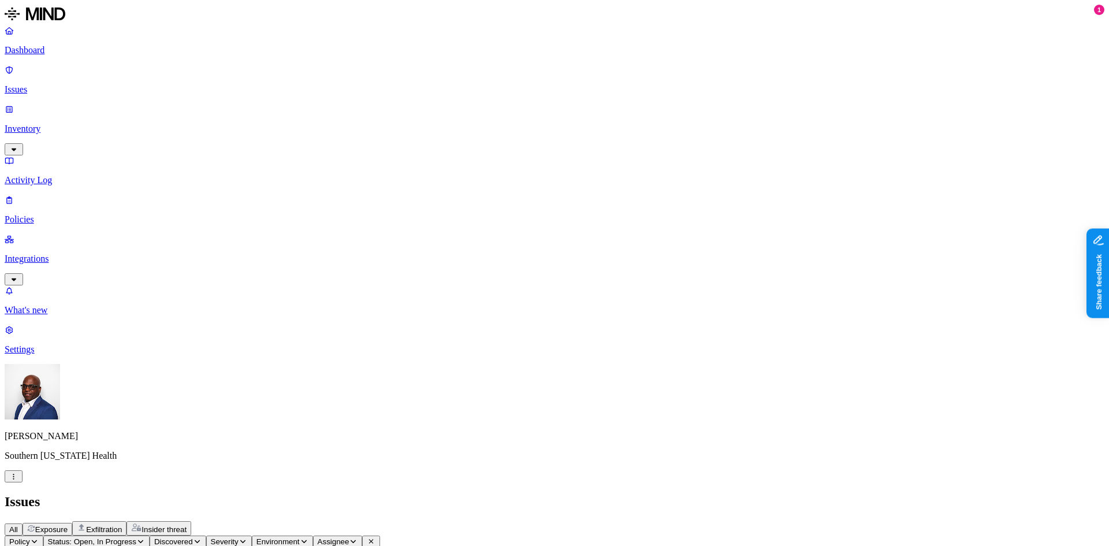
click at [43, 54] on p "Dashboard" at bounding box center [554, 50] width 1099 height 10
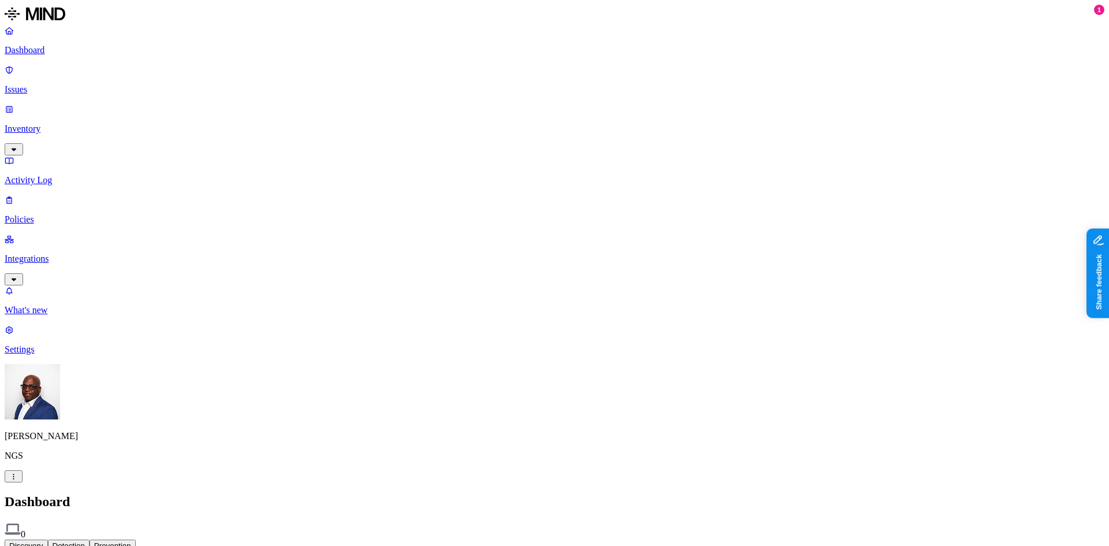
click at [39, 214] on p "Policies" at bounding box center [554, 219] width 1099 height 10
click at [32, 355] on p "Settings" at bounding box center [554, 349] width 1099 height 10
